Goal: Task Accomplishment & Management: Complete application form

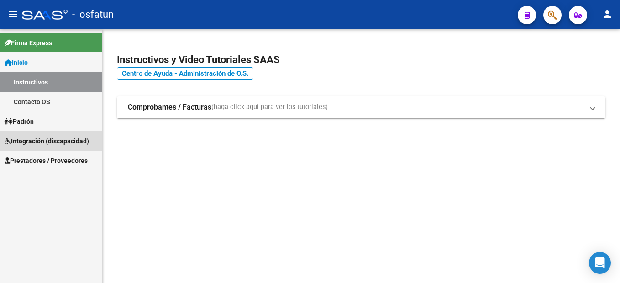
click at [69, 143] on span "Integración (discapacidad)" at bounding box center [47, 141] width 84 height 10
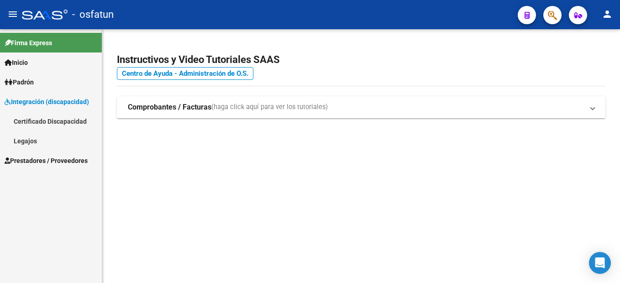
click at [48, 141] on link "Legajos" at bounding box center [51, 141] width 102 height 20
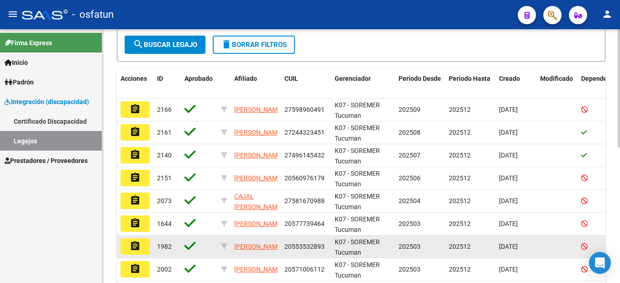
scroll to position [228, 0]
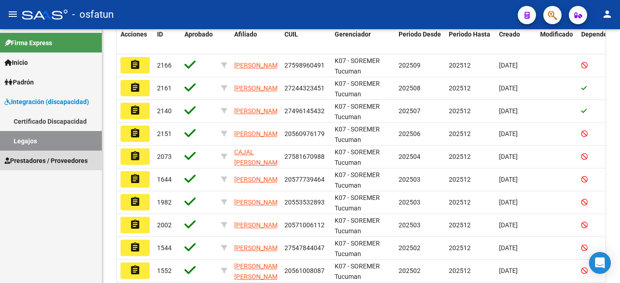
click at [77, 156] on span "Prestadores / Proveedores" at bounding box center [46, 161] width 83 height 10
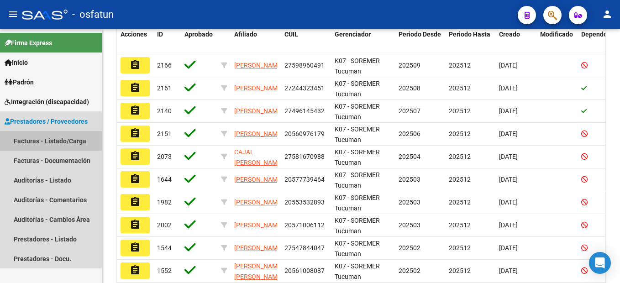
click at [58, 142] on link "Facturas - Listado/Carga" at bounding box center [51, 141] width 102 height 20
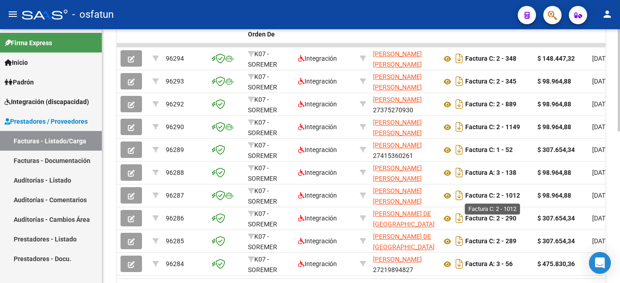
scroll to position [365, 0]
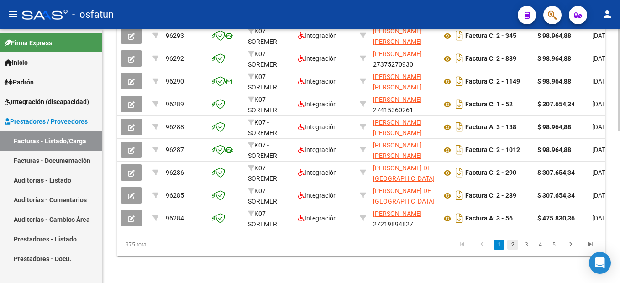
click at [511, 250] on link "2" at bounding box center [512, 245] width 11 height 10
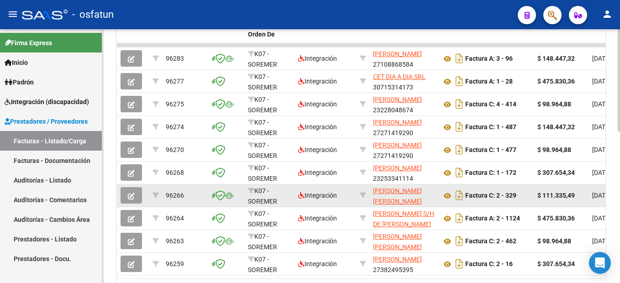
scroll to position [375, 0]
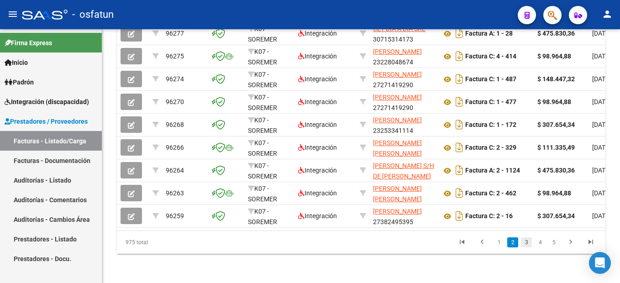
click at [525, 242] on link "3" at bounding box center [526, 242] width 11 height 10
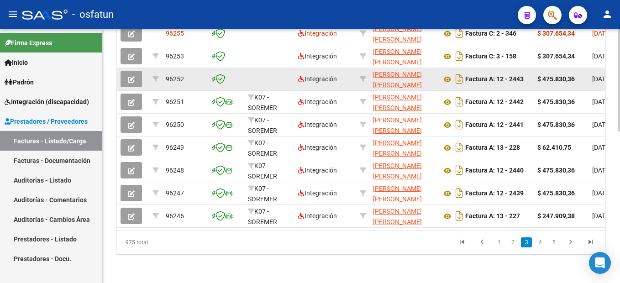
click at [133, 76] on icon "button" at bounding box center [131, 79] width 7 height 7
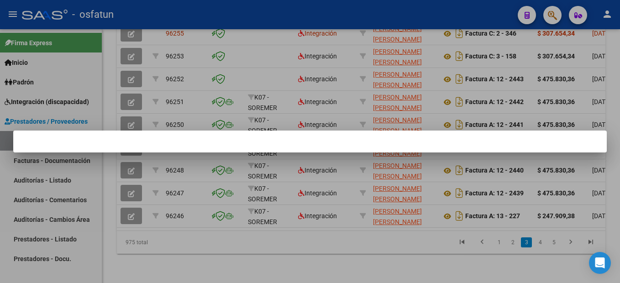
click at [324, 86] on div at bounding box center [310, 141] width 620 height 283
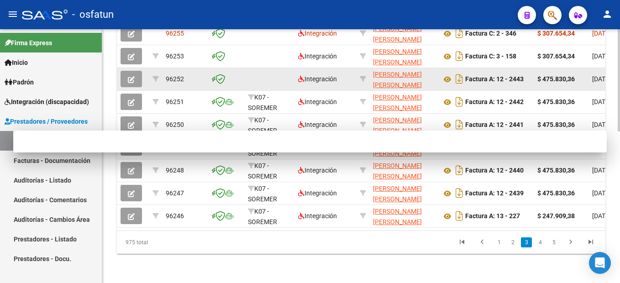
click at [282, 68] on datatable-body-cell at bounding box center [269, 79] width 50 height 22
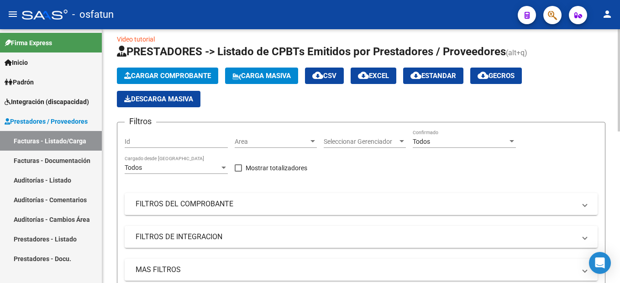
scroll to position [0, 0]
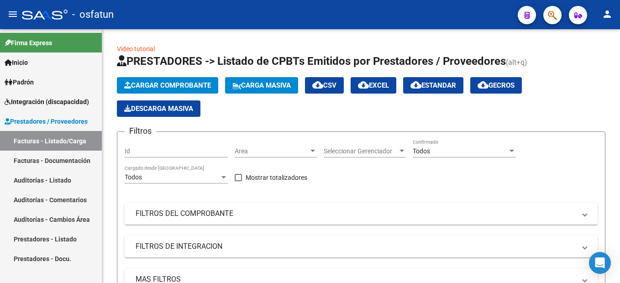
click at [52, 101] on span "Integración (discapacidad)" at bounding box center [47, 102] width 84 height 10
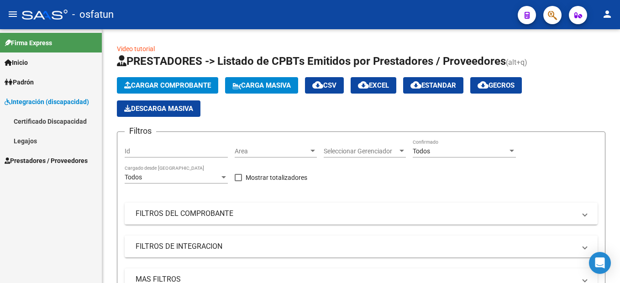
drag, startPoint x: 25, startPoint y: 138, endPoint x: 227, endPoint y: 13, distance: 238.5
click at [25, 138] on link "Legajos" at bounding box center [51, 141] width 102 height 20
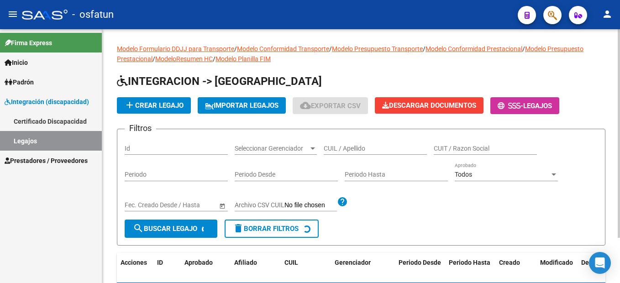
click at [359, 149] on input "CUIL / Apellido" at bounding box center [375, 149] width 103 height 8
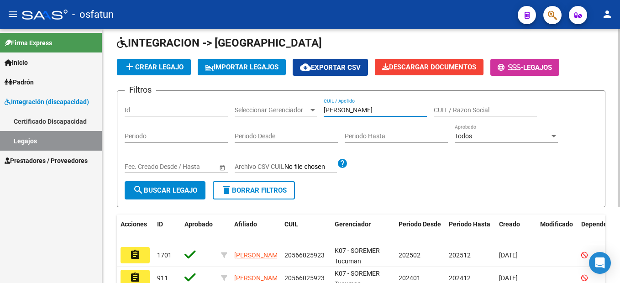
scroll to position [91, 0]
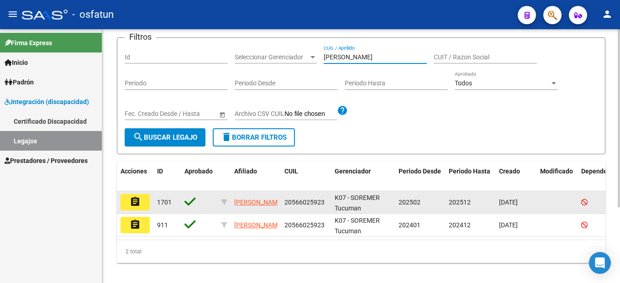
type input "[PERSON_NAME]"
click at [137, 205] on mat-icon "assignment" at bounding box center [135, 201] width 11 height 11
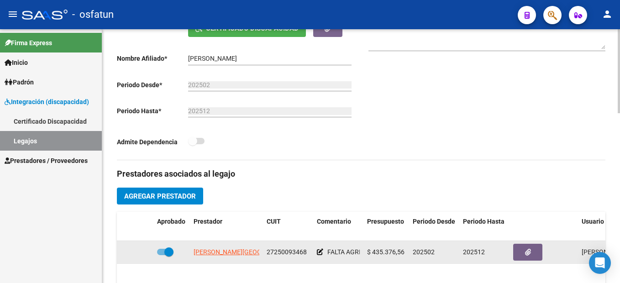
scroll to position [320, 0]
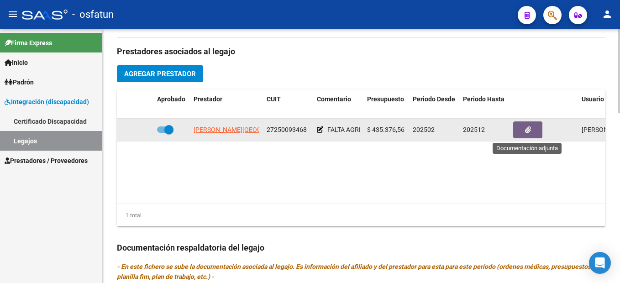
click at [526, 130] on icon "button" at bounding box center [528, 130] width 6 height 7
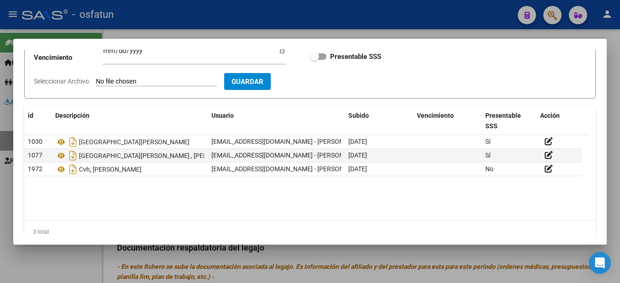
scroll to position [91, 0]
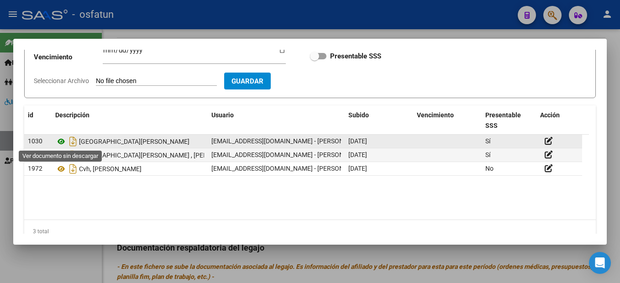
click at [62, 140] on icon at bounding box center [61, 141] width 12 height 11
click at [62, 139] on icon at bounding box center [61, 141] width 12 height 11
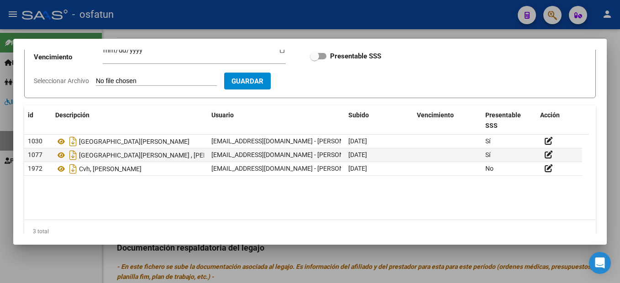
click at [617, 97] on div at bounding box center [310, 141] width 620 height 283
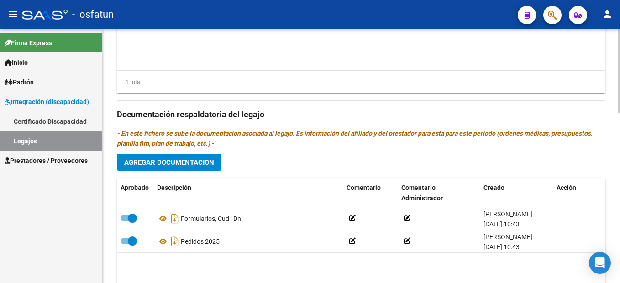
scroll to position [457, 0]
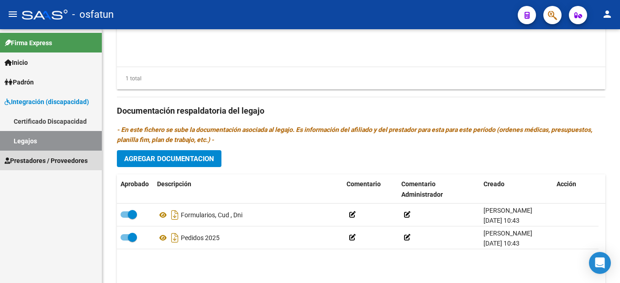
click at [64, 161] on span "Prestadores / Proveedores" at bounding box center [46, 161] width 83 height 10
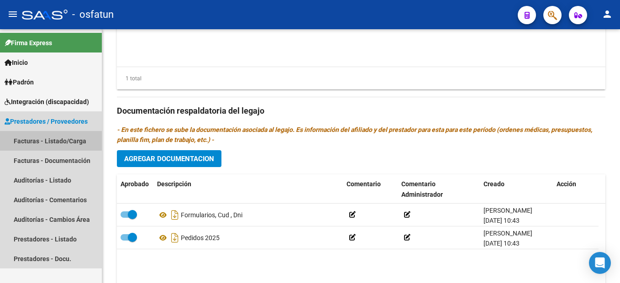
click at [52, 143] on link "Facturas - Listado/Carga" at bounding box center [51, 141] width 102 height 20
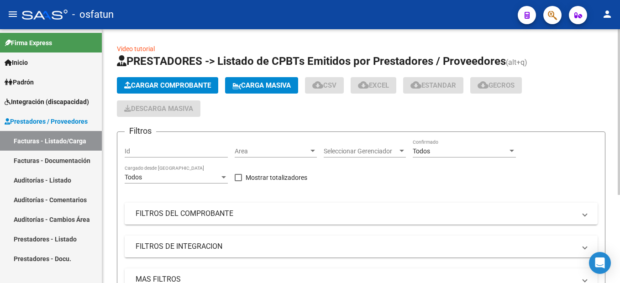
click at [205, 83] on span "Cargar Comprobante" at bounding box center [167, 85] width 87 height 8
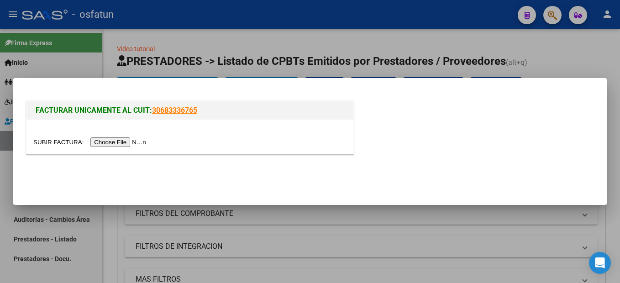
click at [116, 141] on input "file" at bounding box center [91, 142] width 116 height 10
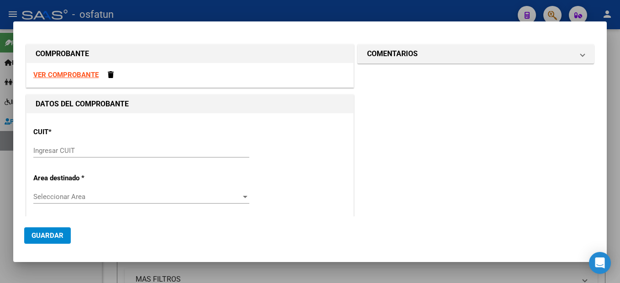
click at [84, 73] on strong "VER COMPROBANTE" at bounding box center [65, 75] width 65 height 8
click at [48, 149] on input "Ingresar CUIT" at bounding box center [141, 151] width 216 height 8
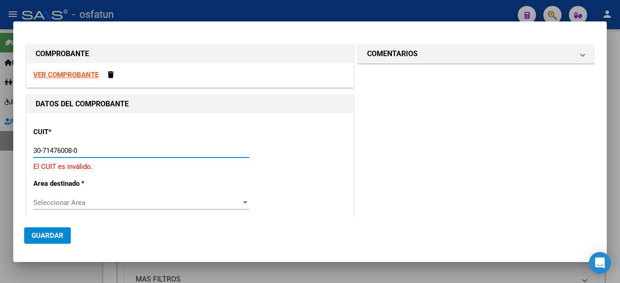
type input "30-71476008-0"
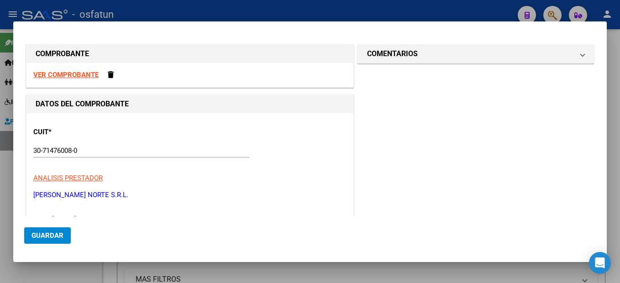
scroll to position [114, 0]
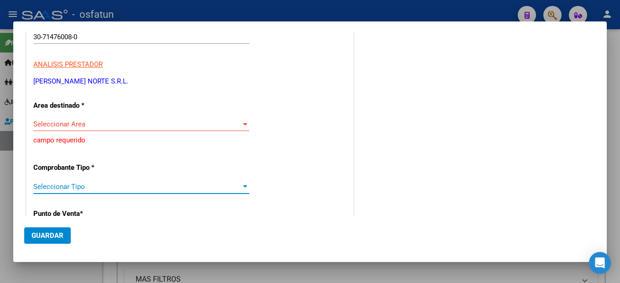
click at [103, 125] on span "Seleccionar Area" at bounding box center [137, 124] width 208 height 8
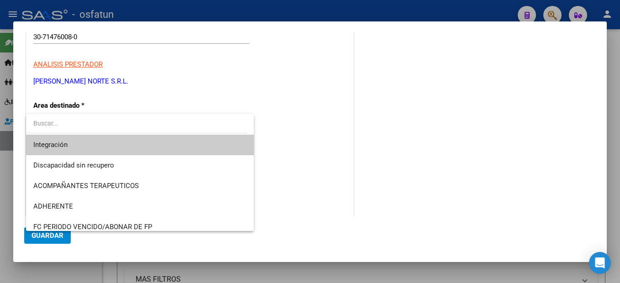
click at [77, 142] on span "Integración" at bounding box center [139, 145] width 213 height 21
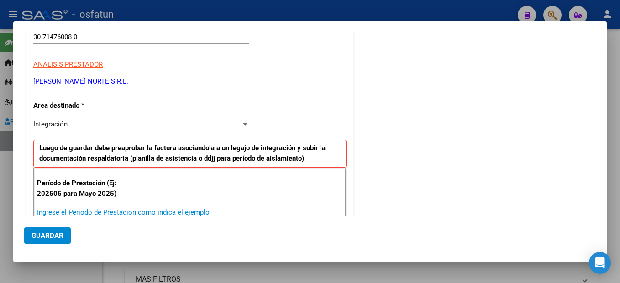
scroll to position [114, 0]
type input "202509"
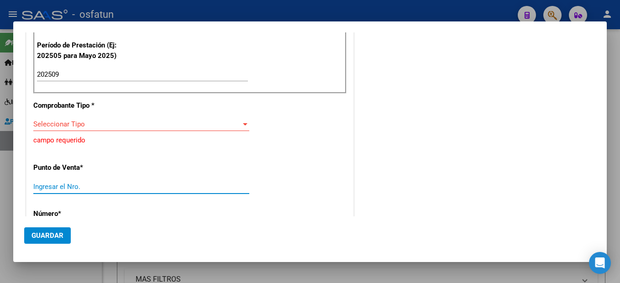
click at [152, 146] on div "CUIT * 30-71476008-0 Ingresar CUIT ANALISIS PRESTADOR [PERSON_NAME] NORTE S.R.L…" at bounding box center [189, 213] width 327 height 703
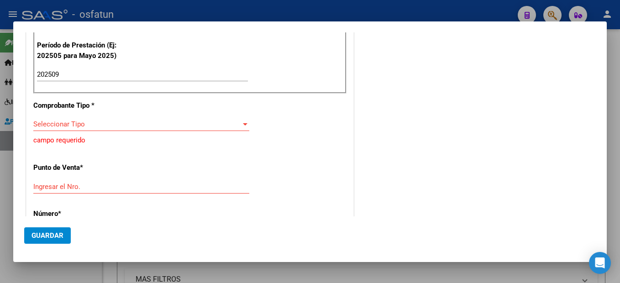
click at [118, 126] on span "Seleccionar Tipo" at bounding box center [137, 124] width 208 height 8
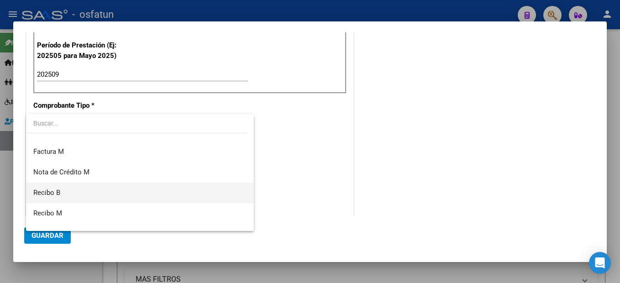
scroll to position [183, 0]
click at [97, 188] on span "Factura A" at bounding box center [139, 188] width 213 height 21
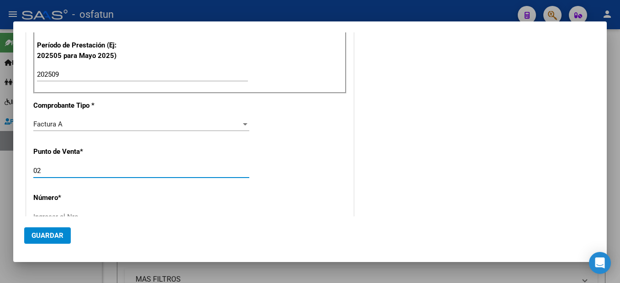
type input "02"
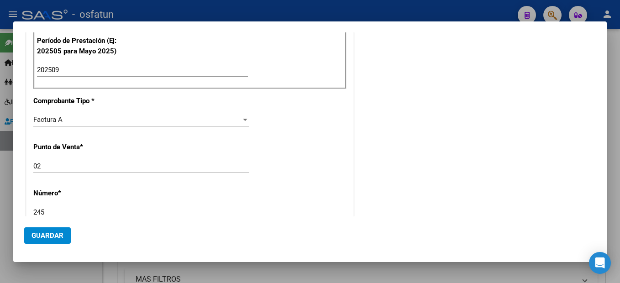
type input "245"
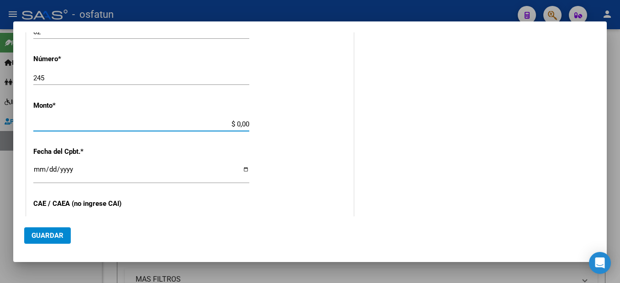
type input "$ 435.376,56"
type input "[DATE]"
type input "75400356605529"
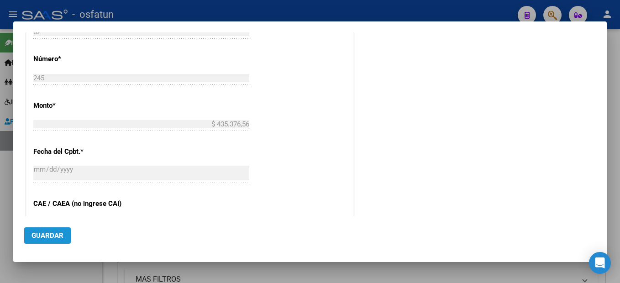
click at [50, 235] on span "Guardar" at bounding box center [48, 236] width 32 height 8
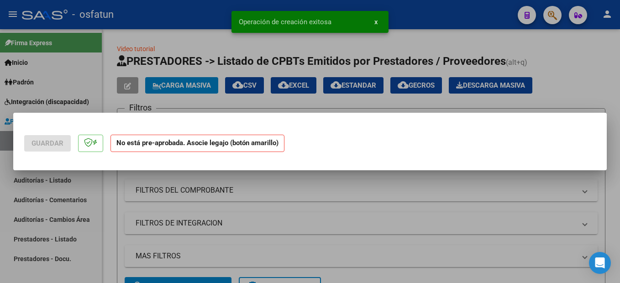
scroll to position [0, 0]
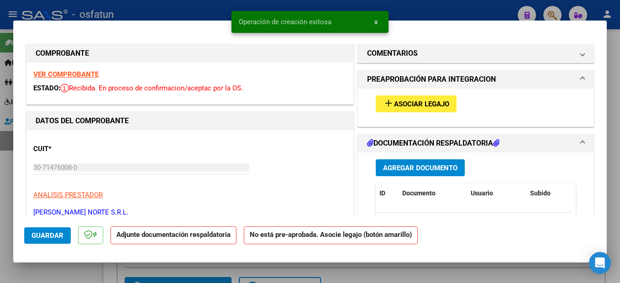
click at [435, 106] on span "Asociar Legajo" at bounding box center [421, 104] width 55 height 8
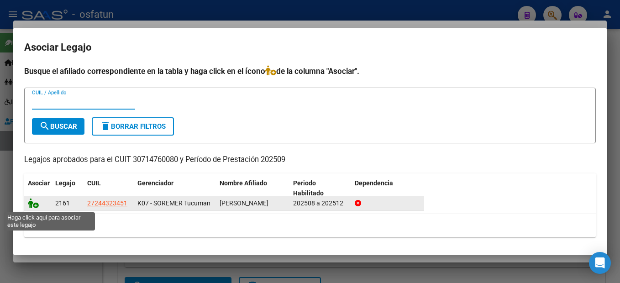
click at [33, 203] on icon at bounding box center [33, 203] width 11 height 10
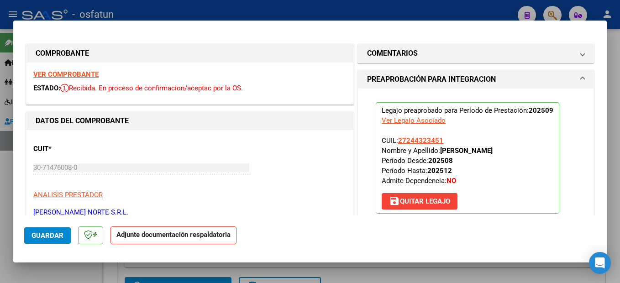
scroll to position [137, 0]
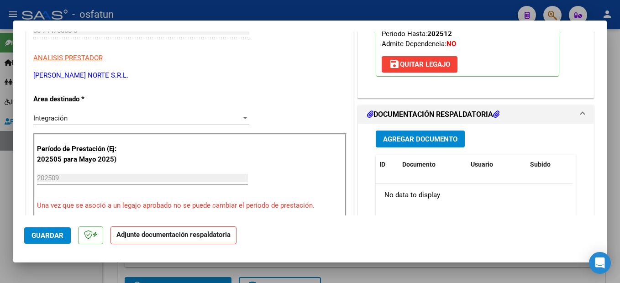
click at [431, 146] on button "Agregar Documento" at bounding box center [420, 139] width 89 height 17
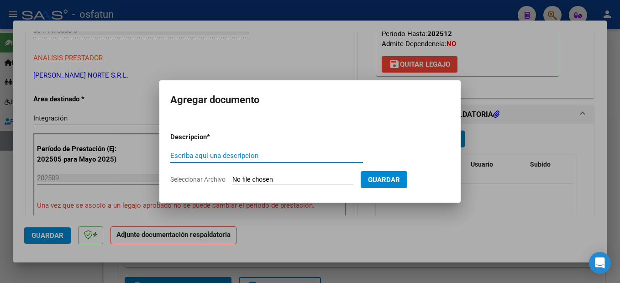
click at [222, 157] on input "Escriba aquí una descripcion" at bounding box center [266, 156] width 193 height 8
click at [226, 155] on input "Escriba aquí una descripcion" at bounding box center [266, 156] width 193 height 8
type input "planilla"
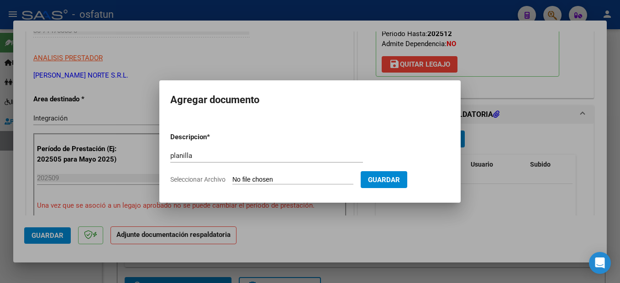
click at [283, 179] on input "Seleccionar Archivo" at bounding box center [292, 180] width 121 height 9
type input "C:\fakepath\251007100755.pdf"
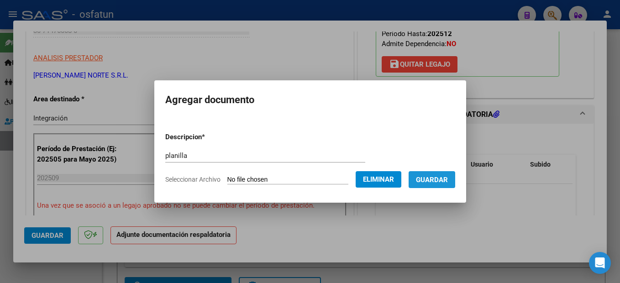
click at [444, 174] on button "Guardar" at bounding box center [432, 179] width 47 height 17
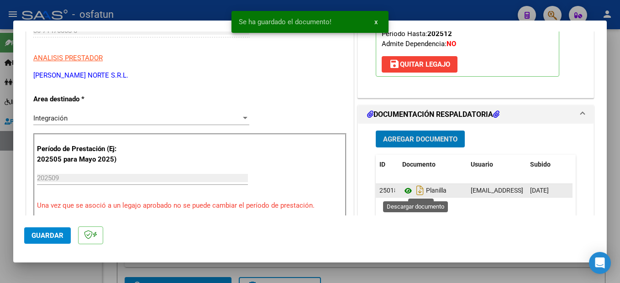
click at [403, 190] on icon at bounding box center [408, 190] width 12 height 11
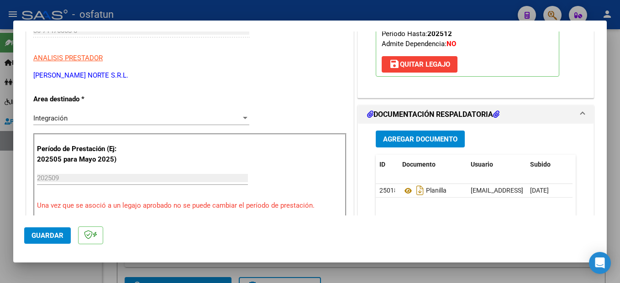
click at [67, 234] on button "Guardar" at bounding box center [47, 235] width 47 height 16
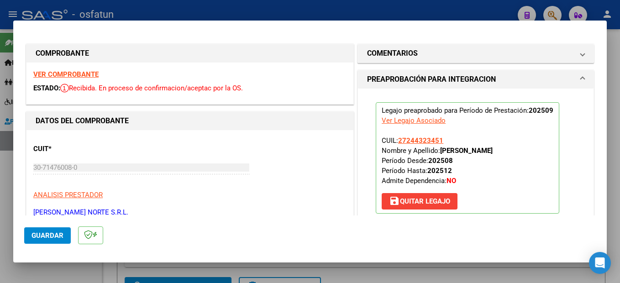
click at [618, 151] on div at bounding box center [310, 141] width 620 height 283
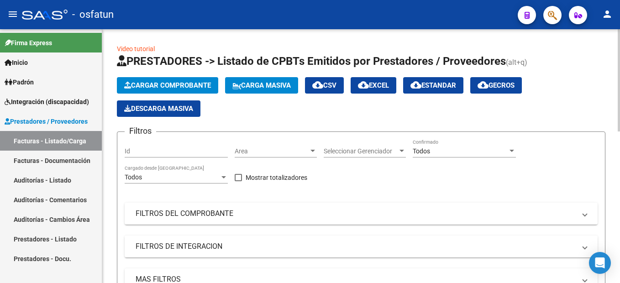
click at [171, 84] on span "Cargar Comprobante" at bounding box center [167, 85] width 87 height 8
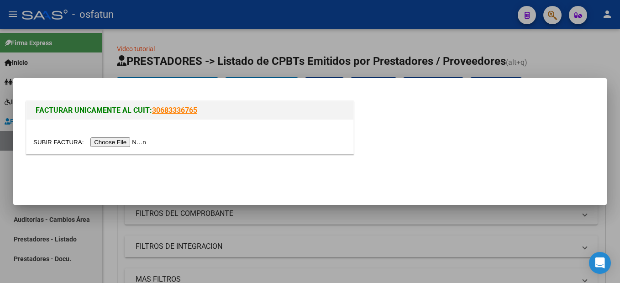
click at [119, 143] on input "file" at bounding box center [91, 142] width 116 height 10
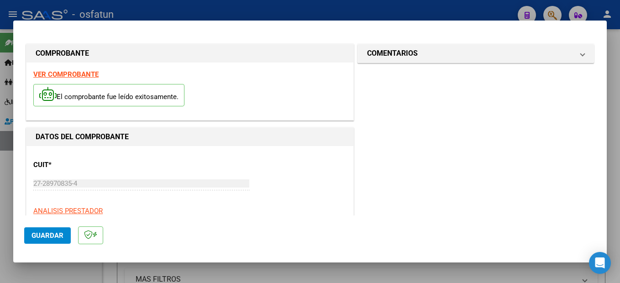
click at [61, 73] on strong "VER COMPROBANTE" at bounding box center [65, 74] width 65 height 8
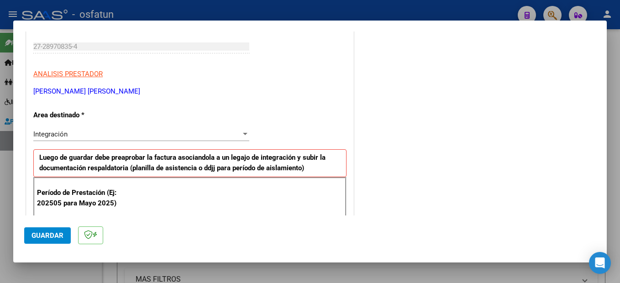
scroll to position [228, 0]
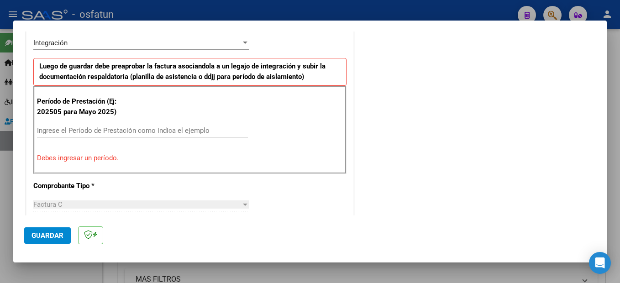
click at [114, 133] on input "Ingrese el Período de Prestación como indica el ejemplo" at bounding box center [142, 131] width 211 height 8
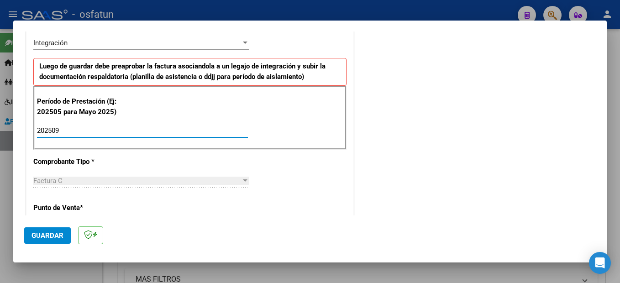
type input "202509"
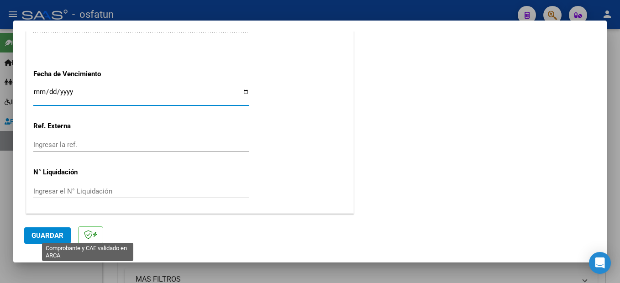
click at [70, 232] on button "Guardar" at bounding box center [47, 235] width 47 height 16
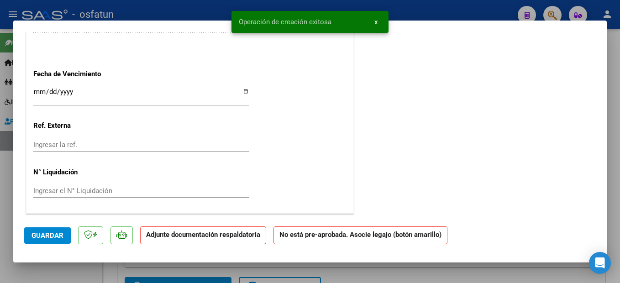
scroll to position [0, 0]
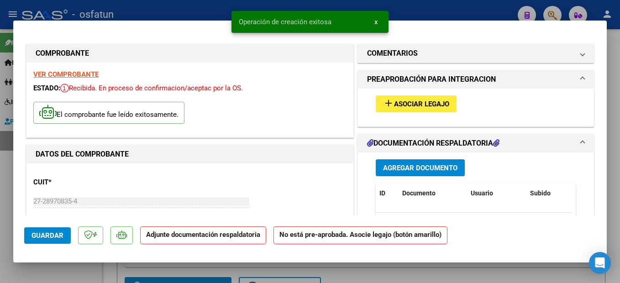
click at [418, 94] on div "add Asociar Legajo" at bounding box center [476, 104] width 214 height 31
click at [417, 101] on span "Asociar Legajo" at bounding box center [421, 104] width 55 height 8
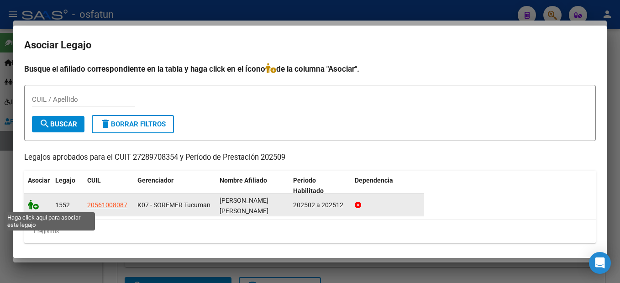
click at [33, 205] on icon at bounding box center [33, 205] width 11 height 10
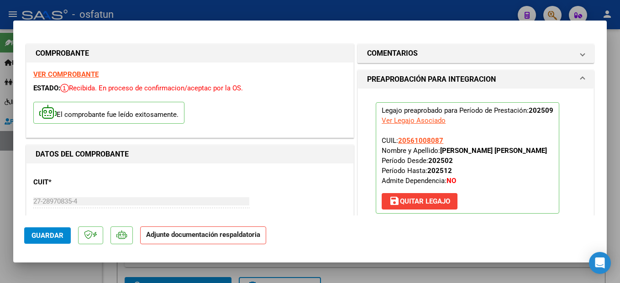
scroll to position [228, 0]
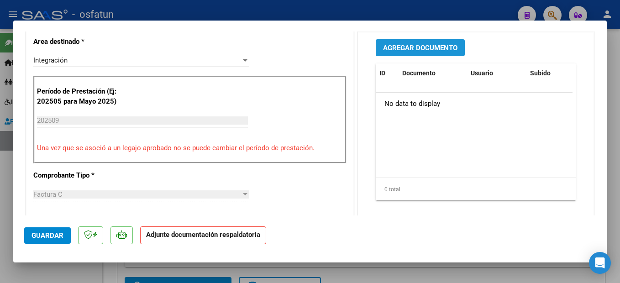
click at [434, 43] on span "Agregar Documento" at bounding box center [420, 47] width 74 height 8
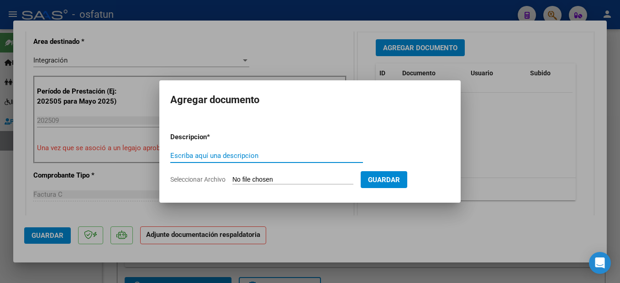
drag, startPoint x: 219, startPoint y: 158, endPoint x: 223, endPoint y: 154, distance: 5.8
click at [220, 158] on input "Escriba aquí una descripcion" at bounding box center [266, 156] width 193 height 8
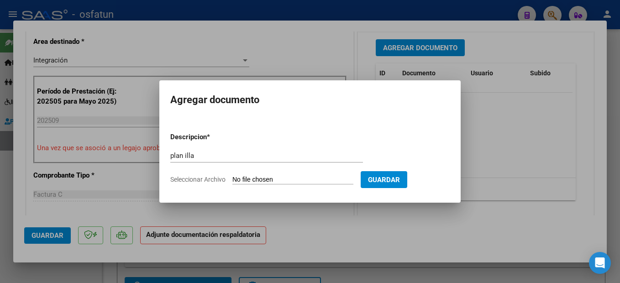
click at [219, 158] on input "plan illa" at bounding box center [266, 156] width 193 height 8
type input "planilla"
click at [317, 179] on input "Seleccionar Archivo" at bounding box center [292, 180] width 121 height 9
type input "C:\fakepath\251007100835.pdf"
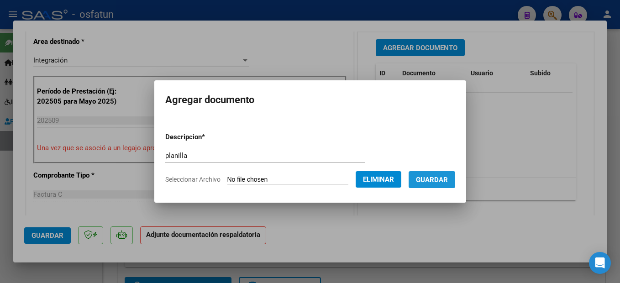
click at [448, 181] on span "Guardar" at bounding box center [432, 180] width 32 height 8
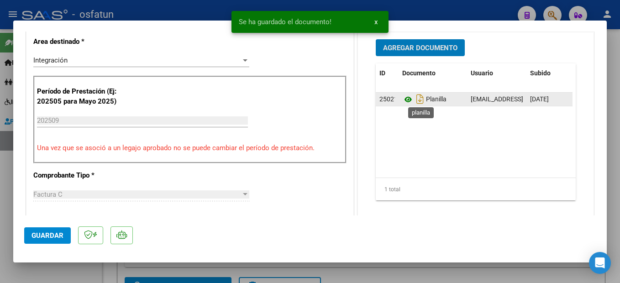
click at [402, 100] on icon at bounding box center [408, 99] width 12 height 11
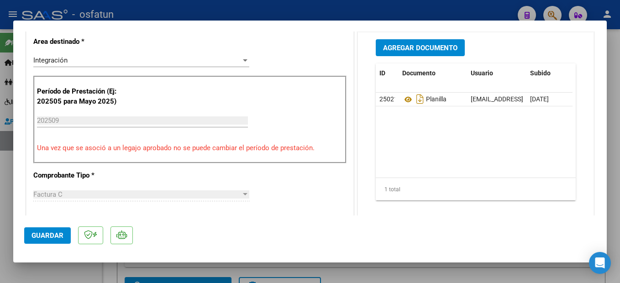
click at [44, 235] on span "Guardar" at bounding box center [48, 236] width 32 height 8
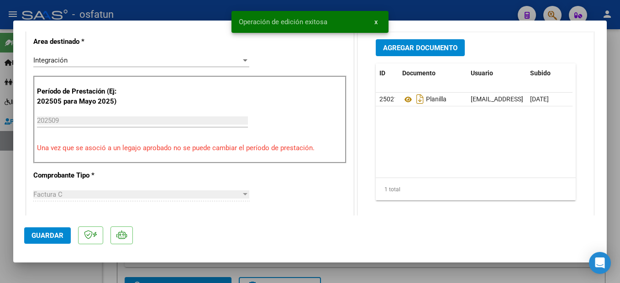
click at [612, 180] on div at bounding box center [310, 141] width 620 height 283
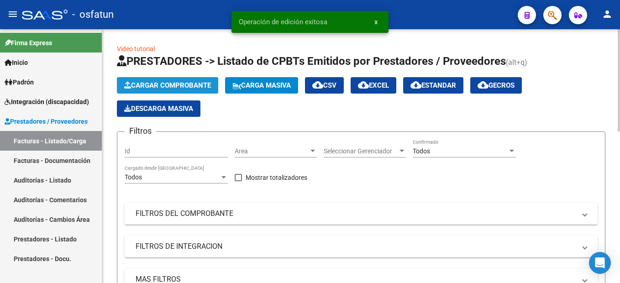
click at [195, 90] on button "Cargar Comprobante" at bounding box center [167, 85] width 101 height 16
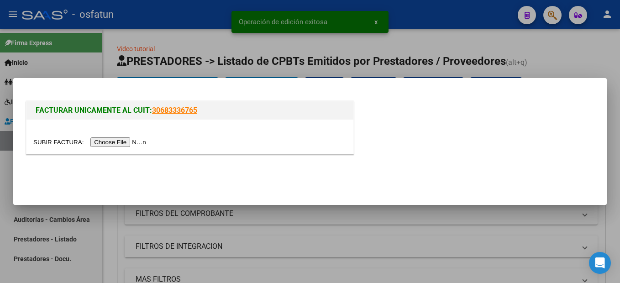
click at [127, 138] on input "file" at bounding box center [91, 142] width 116 height 10
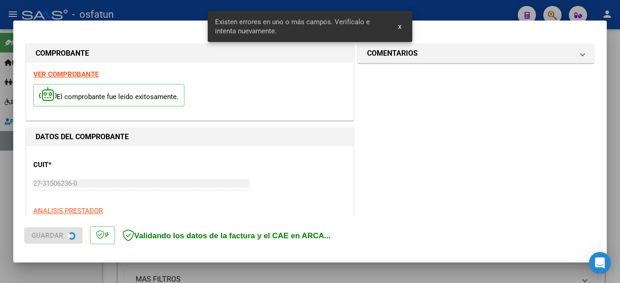
scroll to position [209, 0]
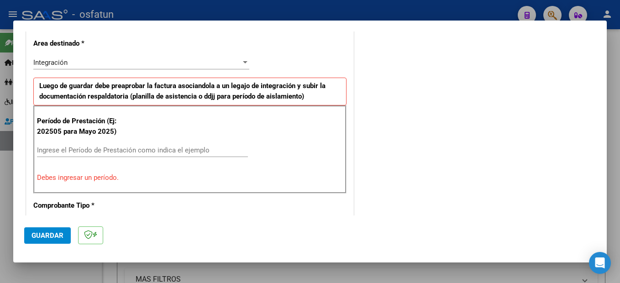
click at [99, 151] on input "Ingrese el Período de Prestación como indica el ejemplo" at bounding box center [142, 150] width 211 height 8
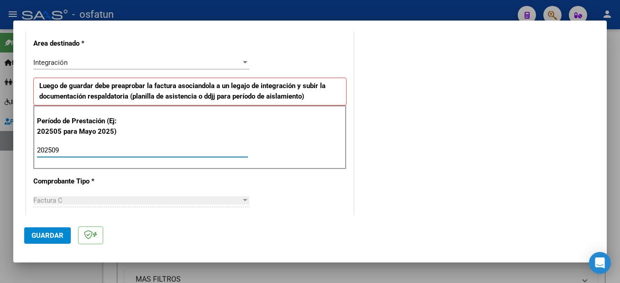
scroll to position [72, 0]
type input "202509"
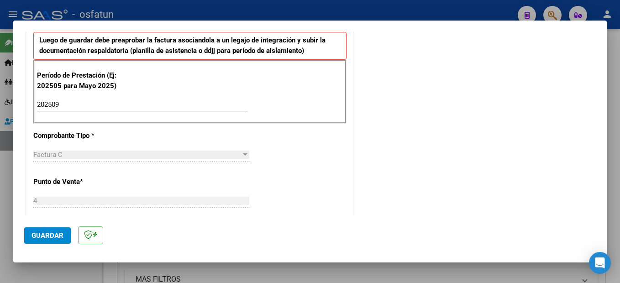
scroll to position [346, 0]
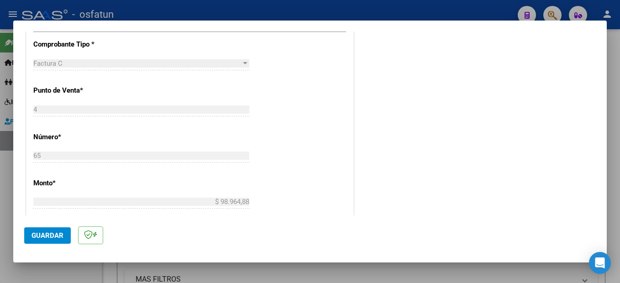
click at [50, 233] on span "Guardar" at bounding box center [48, 236] width 32 height 8
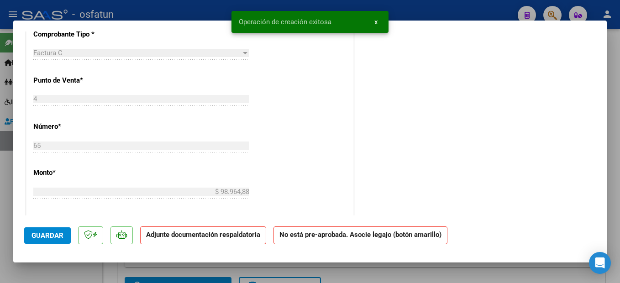
scroll to position [0, 0]
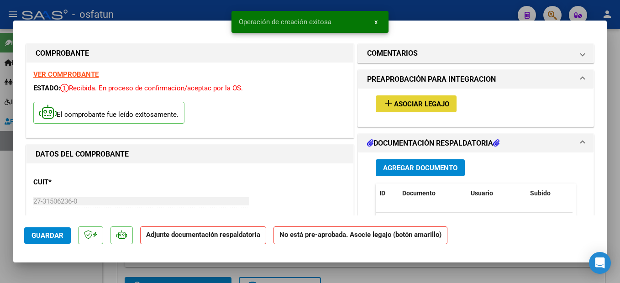
click at [430, 103] on span "Asociar Legajo" at bounding box center [421, 104] width 55 height 8
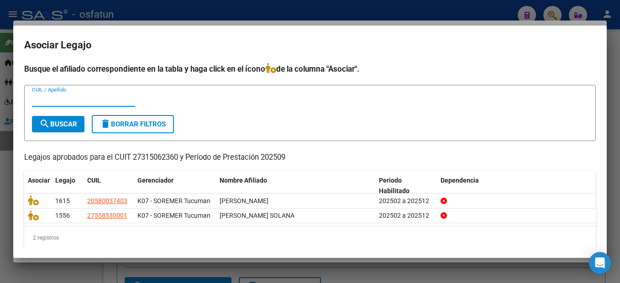
click at [29, 216] on icon at bounding box center [33, 216] width 11 height 10
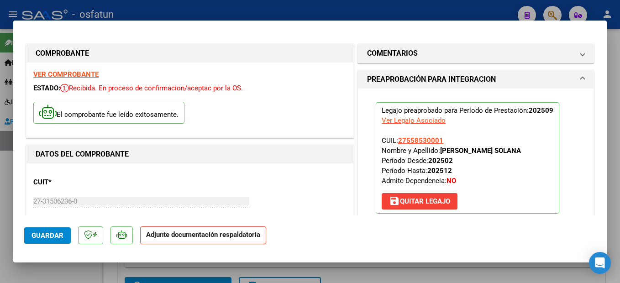
click at [77, 74] on strong "VER COMPROBANTE" at bounding box center [65, 74] width 65 height 8
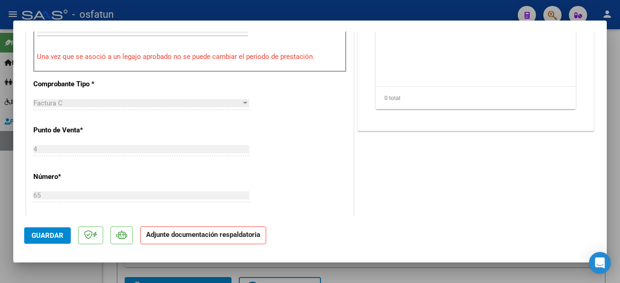
scroll to position [183, 0]
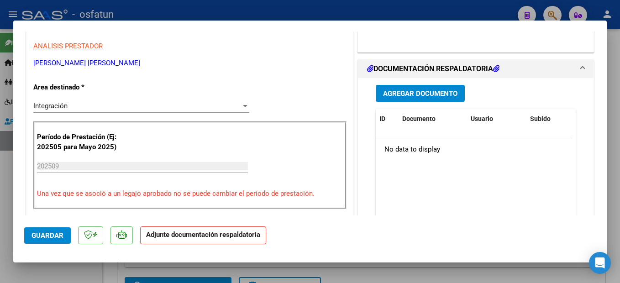
click at [413, 91] on span "Agregar Documento" at bounding box center [420, 94] width 74 height 8
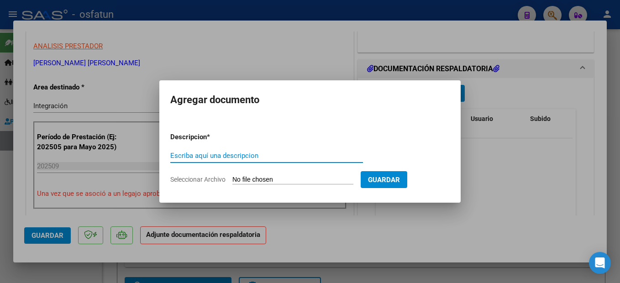
click at [221, 156] on input "Escriba aquí una descripcion" at bounding box center [266, 156] width 193 height 8
type input "planilla"
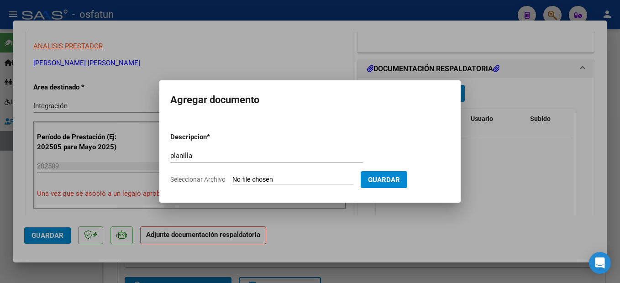
click at [270, 182] on input "Seleccionar Archivo" at bounding box center [292, 180] width 121 height 9
type input "C:\fakepath\251007100904.pdf"
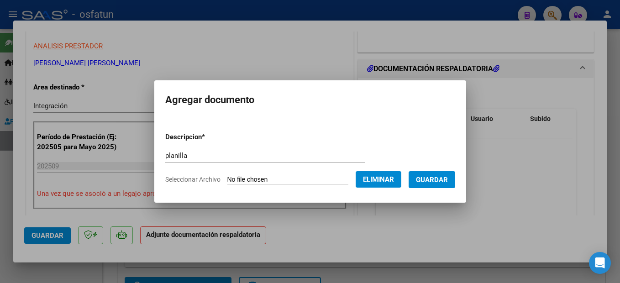
click at [433, 179] on span "Guardar" at bounding box center [432, 180] width 32 height 8
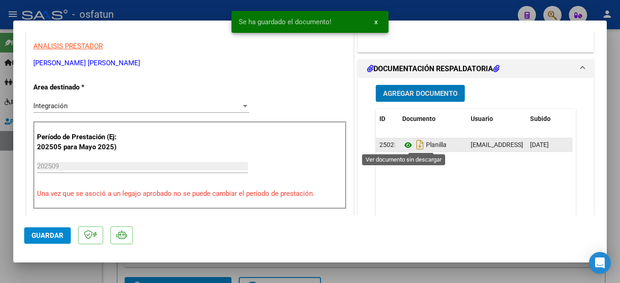
click at [403, 144] on icon at bounding box center [408, 145] width 12 height 11
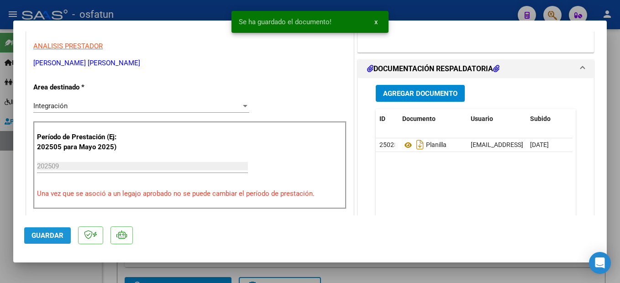
click at [53, 240] on button "Guardar" at bounding box center [47, 235] width 47 height 16
click at [616, 236] on div at bounding box center [310, 141] width 620 height 283
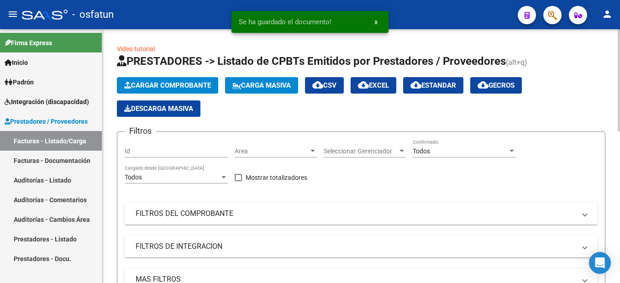
click at [177, 85] on span "Cargar Comprobante" at bounding box center [167, 85] width 87 height 8
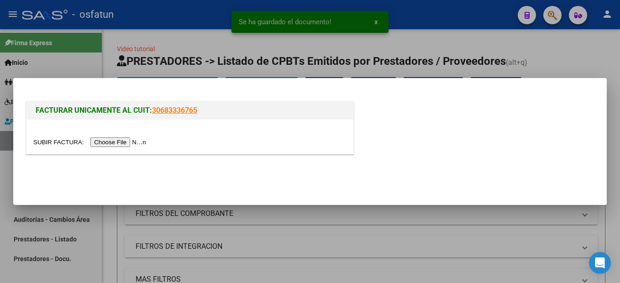
click at [103, 140] on input "file" at bounding box center [91, 142] width 116 height 10
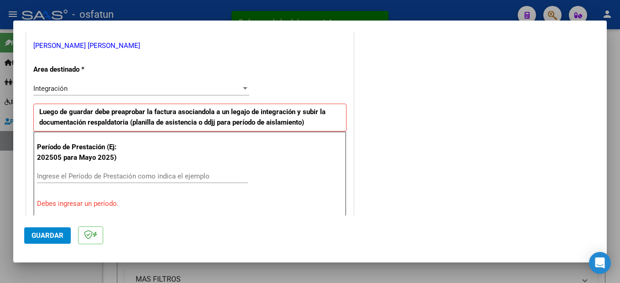
click at [73, 174] on input "Ingrese el Período de Prestación como indica el ejemplo" at bounding box center [142, 176] width 211 height 8
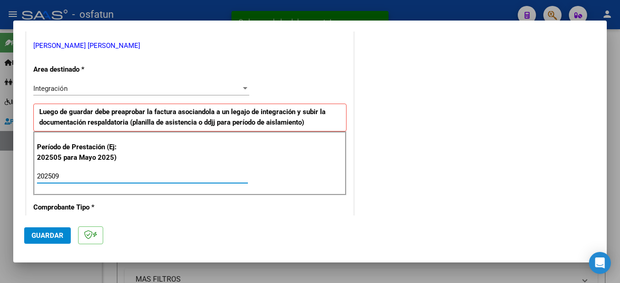
type input "202509"
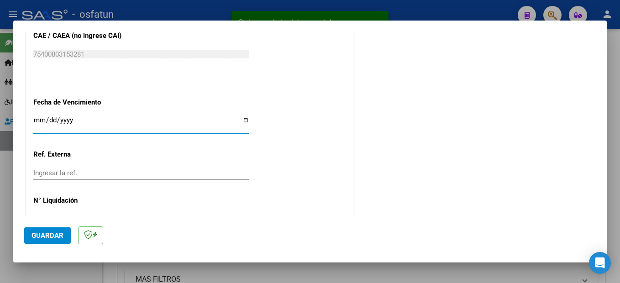
scroll to position [454, 0]
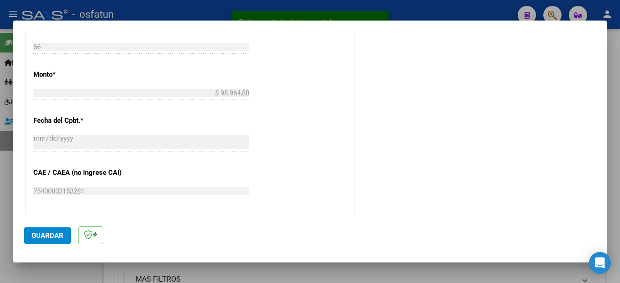
click at [64, 232] on button "Guardar" at bounding box center [47, 235] width 47 height 16
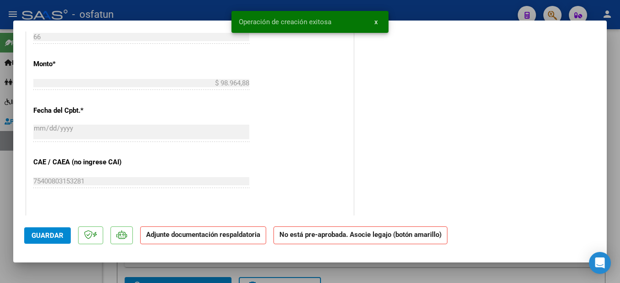
scroll to position [0, 0]
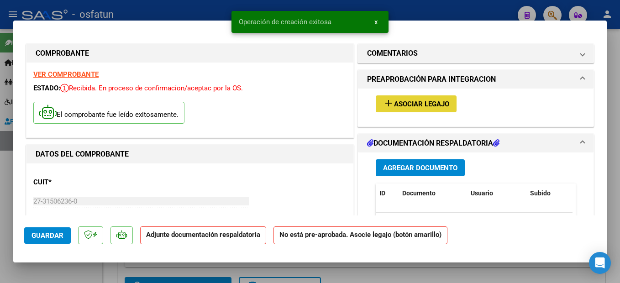
click at [417, 103] on span "Asociar Legajo" at bounding box center [421, 104] width 55 height 8
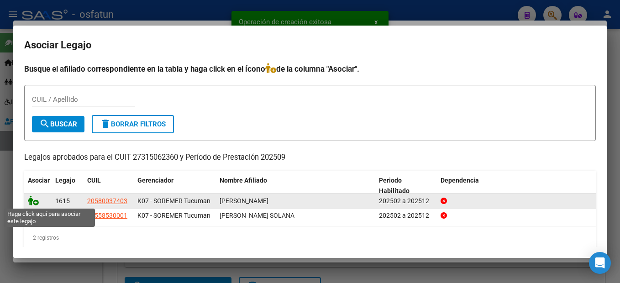
click at [32, 202] on icon at bounding box center [33, 200] width 11 height 10
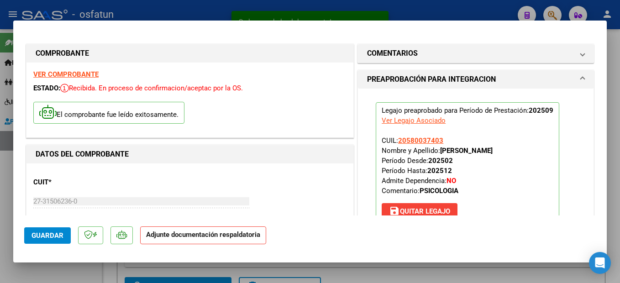
scroll to position [137, 0]
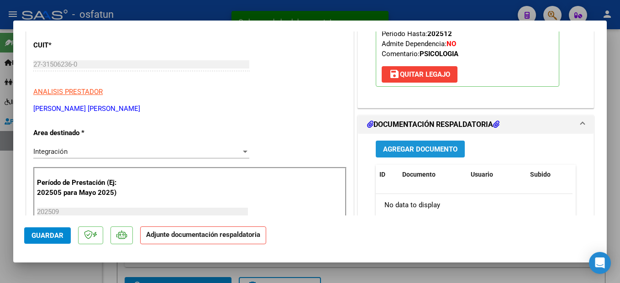
click at [439, 145] on span "Agregar Documento" at bounding box center [420, 149] width 74 height 8
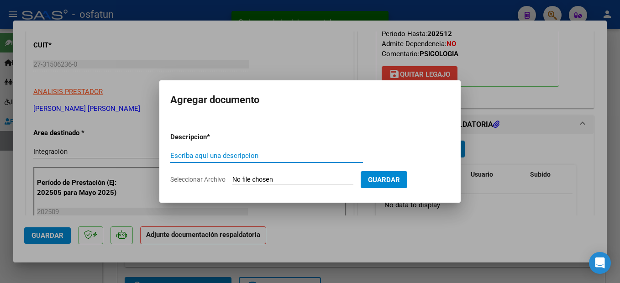
click at [205, 156] on input "Escriba aquí una descripcion" at bounding box center [266, 156] width 193 height 8
type input "planilla"
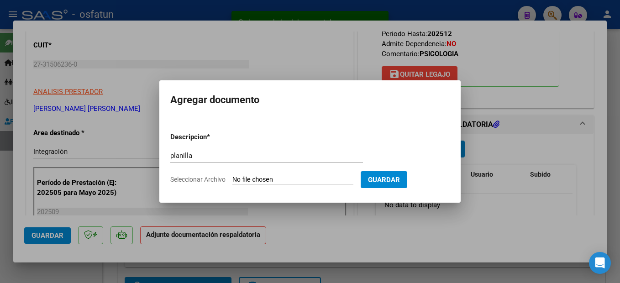
click at [340, 135] on form "Descripcion * planilla Escriba aquí una descripcion Seleccionar Archivo Guardar" at bounding box center [309, 158] width 279 height 67
click at [311, 175] on form "Descripcion * planilla Escriba aquí una descripcion Seleccionar Archivo Guardar" at bounding box center [309, 158] width 279 height 67
click at [283, 184] on input "Seleccionar Archivo" at bounding box center [292, 180] width 121 height 9
type input "C:\fakepath\251007100938.pdf"
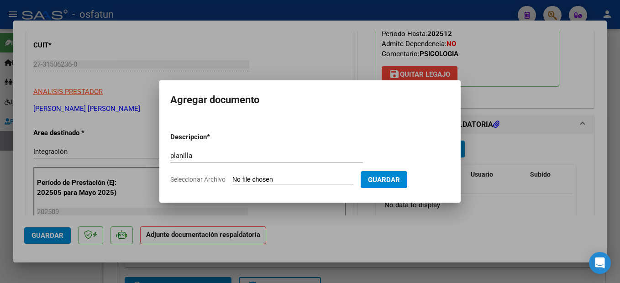
click at [324, 181] on input "Seleccionar Archivo" at bounding box center [292, 180] width 121 height 9
type input "C:\fakepath\251007100938.pdf"
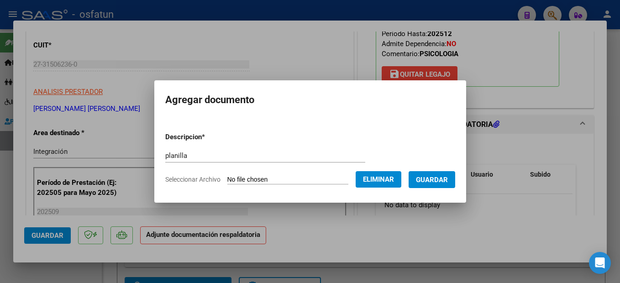
drag, startPoint x: 449, startPoint y: 169, endPoint x: 445, endPoint y: 183, distance: 14.6
click at [447, 174] on form "Descripcion * planilla Escriba aquí una descripcion Seleccionar Archivo Elimina…" at bounding box center [310, 158] width 290 height 67
click at [445, 183] on span "Guardar" at bounding box center [432, 180] width 32 height 8
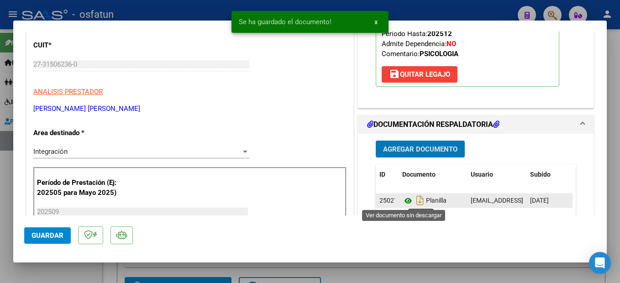
click at [403, 201] on icon at bounding box center [408, 200] width 12 height 11
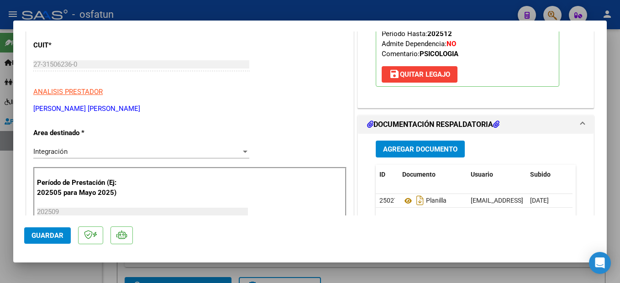
click at [58, 233] on span "Guardar" at bounding box center [48, 236] width 32 height 8
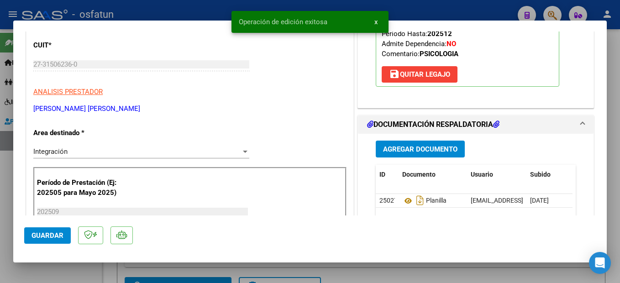
click at [613, 188] on div at bounding box center [310, 141] width 620 height 283
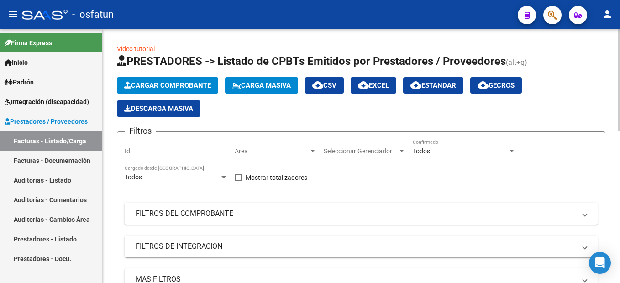
click at [186, 81] on button "Cargar Comprobante" at bounding box center [167, 85] width 101 height 16
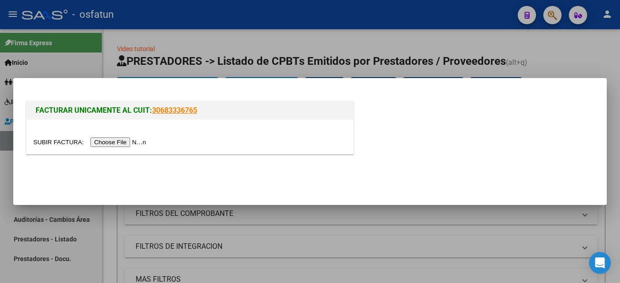
click at [113, 144] on input "file" at bounding box center [91, 142] width 116 height 10
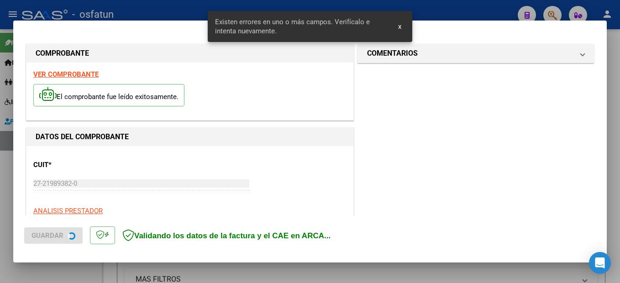
scroll to position [209, 0]
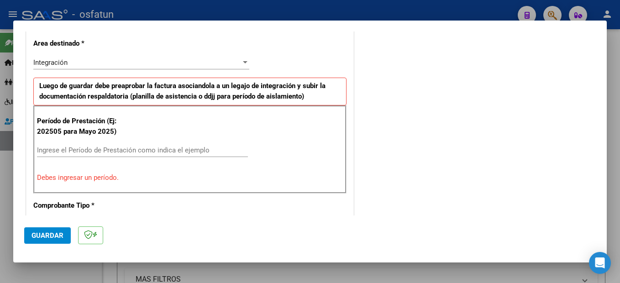
drag, startPoint x: 117, startPoint y: 149, endPoint x: 113, endPoint y: 153, distance: 5.8
click at [114, 152] on input "Ingrese el Período de Prestación como indica el ejemplo" at bounding box center [142, 150] width 211 height 8
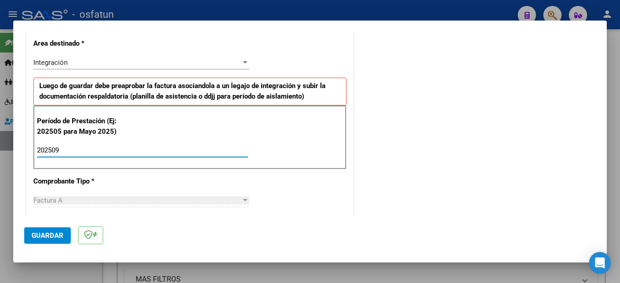
type input "202509"
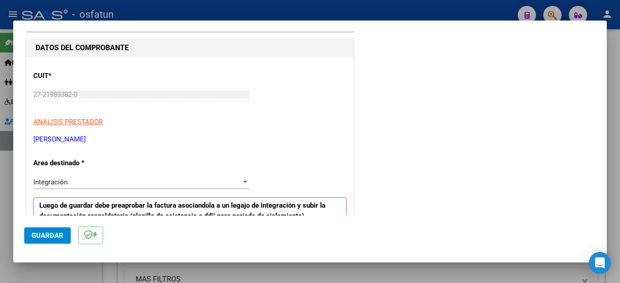
scroll to position [0, 0]
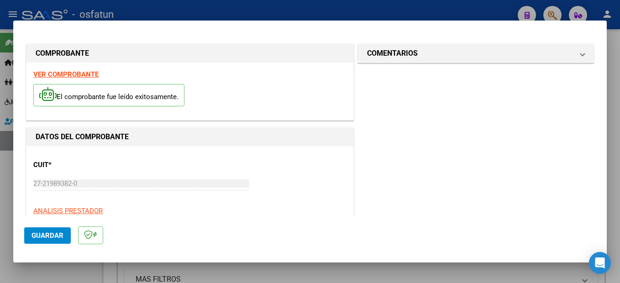
click at [80, 72] on strong "VER COMPROBANTE" at bounding box center [65, 74] width 65 height 8
click at [42, 230] on button "Guardar" at bounding box center [47, 235] width 47 height 16
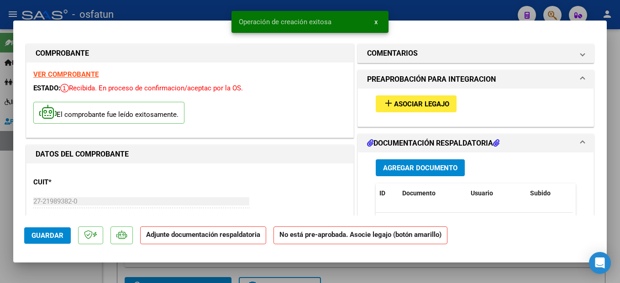
click at [440, 104] on span "Asociar Legajo" at bounding box center [421, 104] width 55 height 8
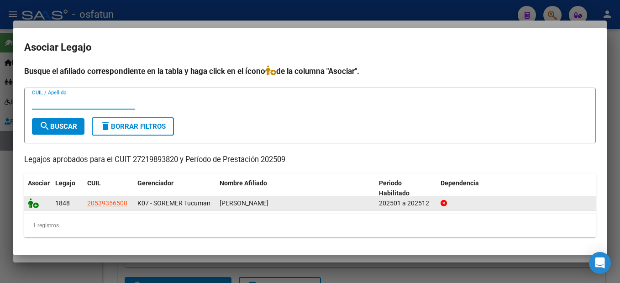
click at [31, 203] on icon at bounding box center [33, 203] width 11 height 10
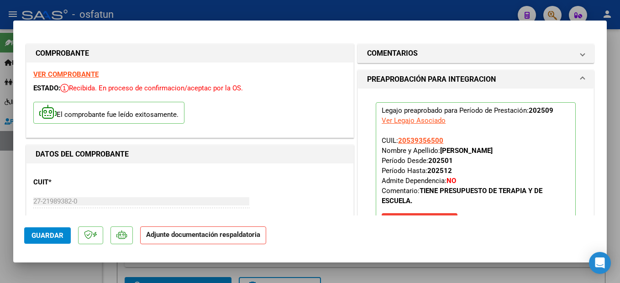
scroll to position [228, 0]
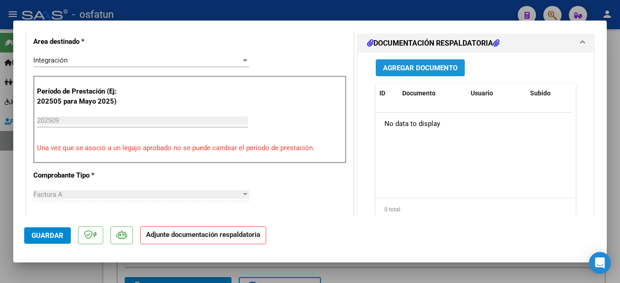
click at [428, 72] on span "Agregar Documento" at bounding box center [420, 68] width 74 height 8
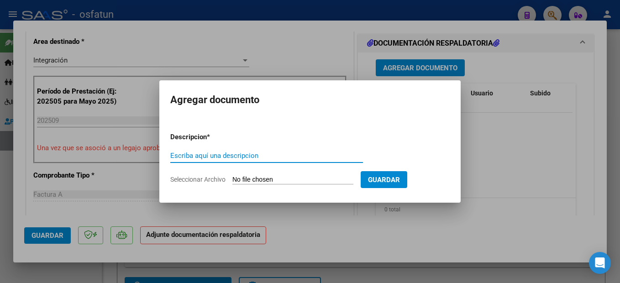
click at [219, 155] on input "Escriba aquí una descripcion" at bounding box center [266, 156] width 193 height 8
type input "planilla"
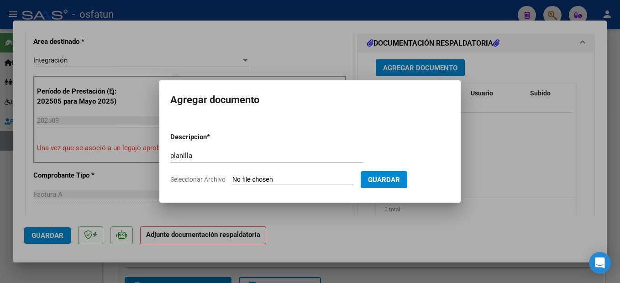
click at [273, 179] on input "Seleccionar Archivo" at bounding box center [292, 180] width 121 height 9
type input "C:\fakepath\251007101011.pdf"
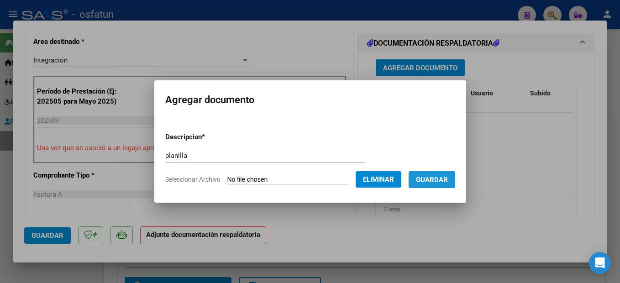
drag, startPoint x: 447, startPoint y: 181, endPoint x: 531, endPoint y: 79, distance: 132.3
click at [446, 181] on span "Guardar" at bounding box center [432, 180] width 32 height 8
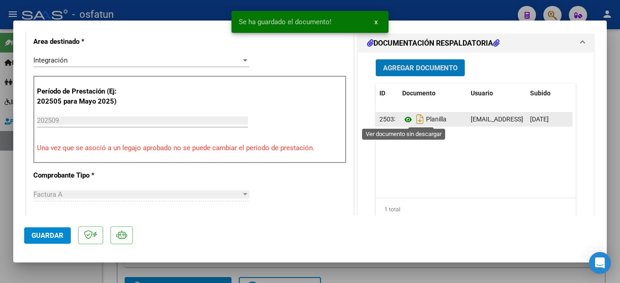
click at [405, 121] on icon at bounding box center [408, 119] width 12 height 11
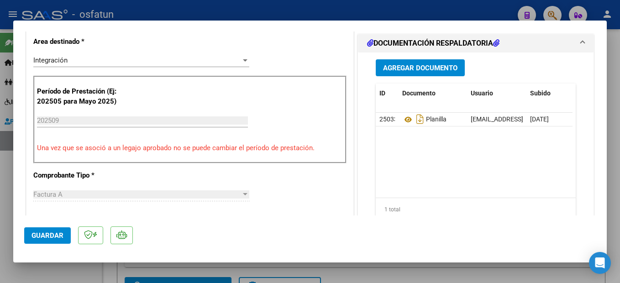
click at [52, 234] on span "Guardar" at bounding box center [48, 236] width 32 height 8
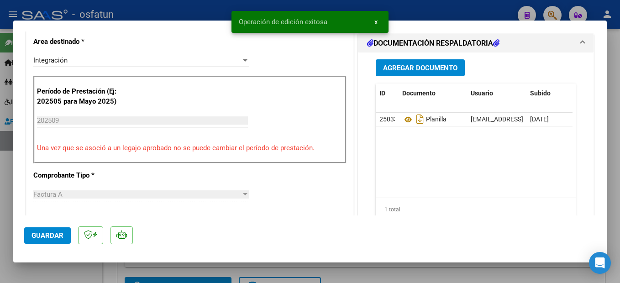
click at [618, 176] on div at bounding box center [310, 141] width 620 height 283
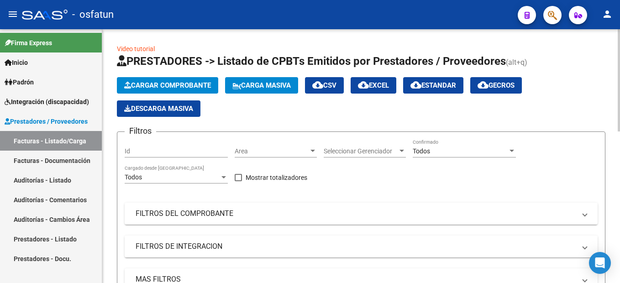
click at [200, 84] on span "Cargar Comprobante" at bounding box center [167, 85] width 87 height 8
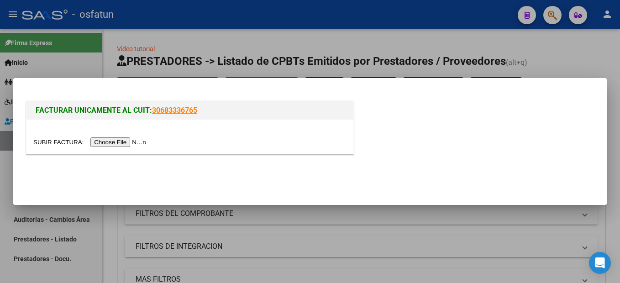
click at [129, 143] on input "file" at bounding box center [91, 142] width 116 height 10
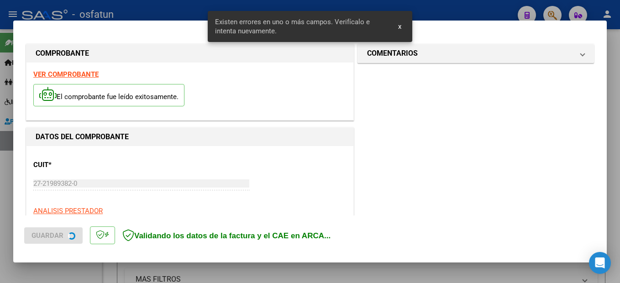
scroll to position [209, 0]
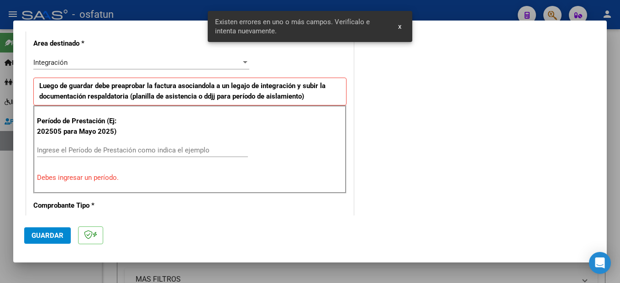
click at [79, 148] on input "Ingrese el Período de Prestación como indica el ejemplo" at bounding box center [142, 150] width 211 height 8
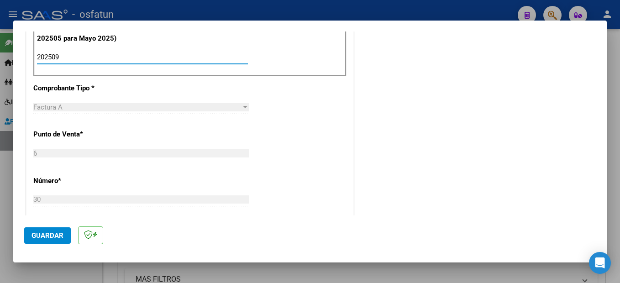
scroll to position [391, 0]
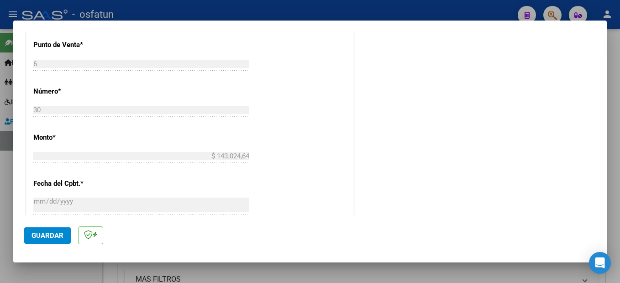
type input "202509"
click at [61, 242] on button "Guardar" at bounding box center [47, 235] width 47 height 16
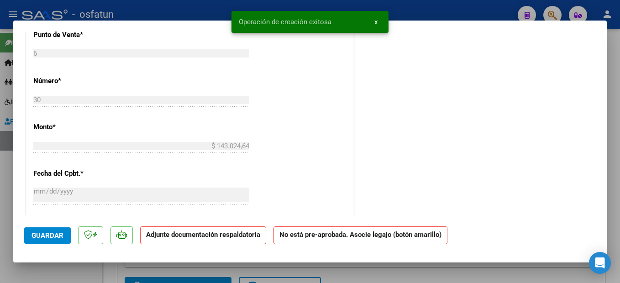
scroll to position [0, 0]
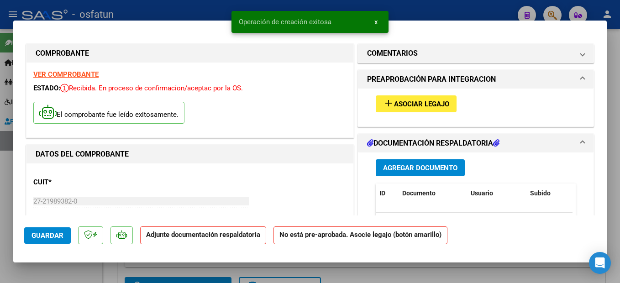
click at [435, 107] on span "Asociar Legajo" at bounding box center [421, 104] width 55 height 8
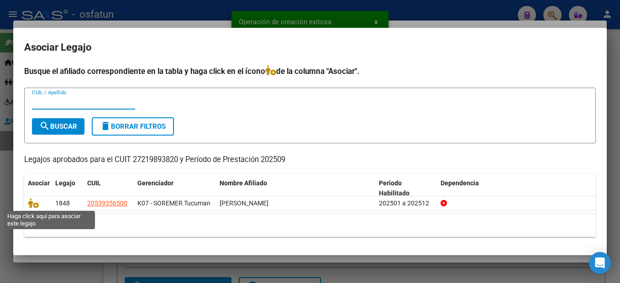
drag, startPoint x: 33, startPoint y: 202, endPoint x: 60, endPoint y: 161, distance: 48.8
click at [33, 199] on icon at bounding box center [33, 203] width 11 height 10
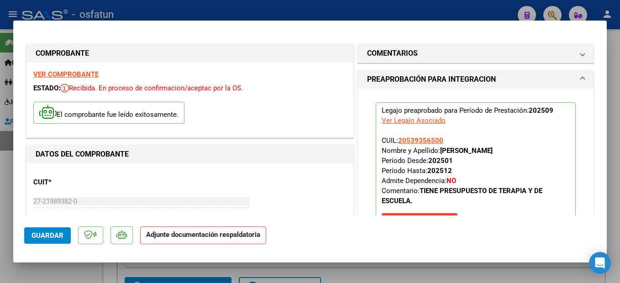
scroll to position [91, 0]
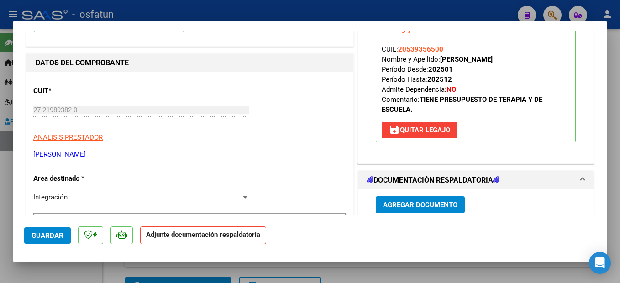
click at [422, 206] on span "Agregar Documento" at bounding box center [420, 205] width 74 height 8
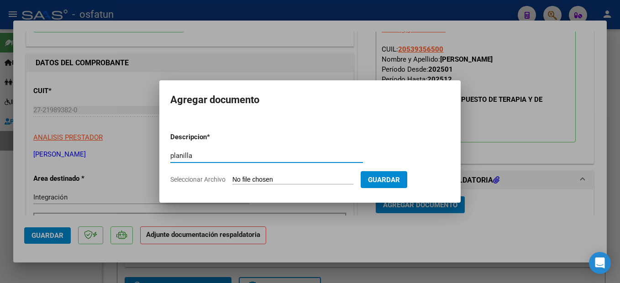
type input "planilla"
click at [306, 184] on input "Seleccionar Archivo" at bounding box center [292, 180] width 121 height 9
type input "C:\fakepath\251007101041.pdf"
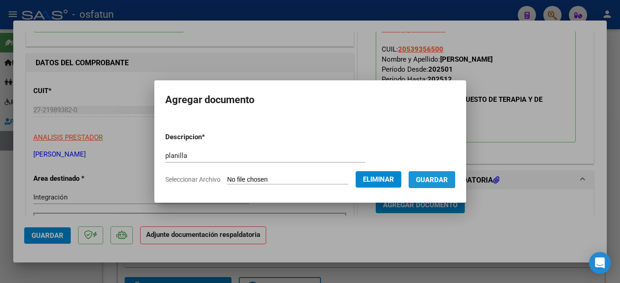
click at [448, 179] on span "Guardar" at bounding box center [432, 180] width 32 height 8
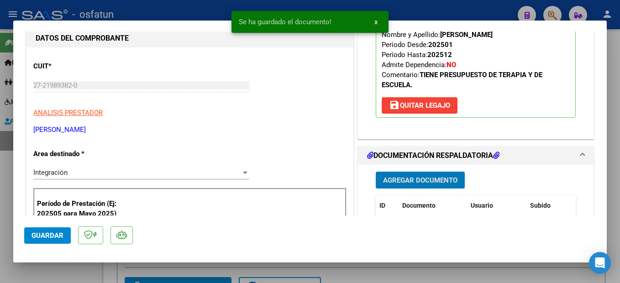
scroll to position [183, 0]
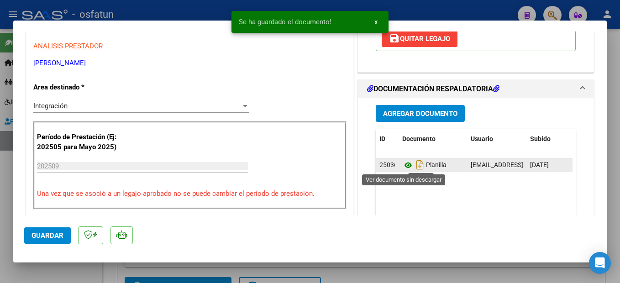
click at [402, 166] on icon at bounding box center [408, 165] width 12 height 11
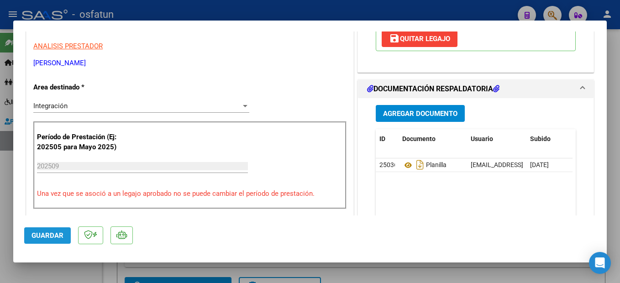
click at [47, 235] on span "Guardar" at bounding box center [48, 236] width 32 height 8
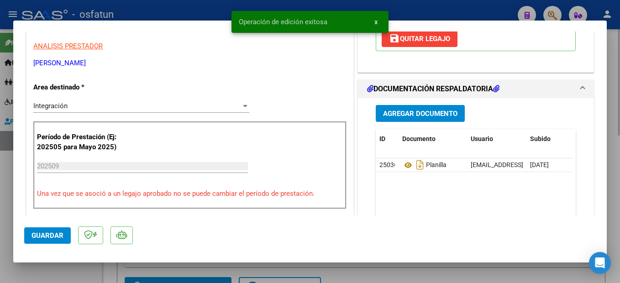
click at [612, 127] on div at bounding box center [310, 141] width 620 height 283
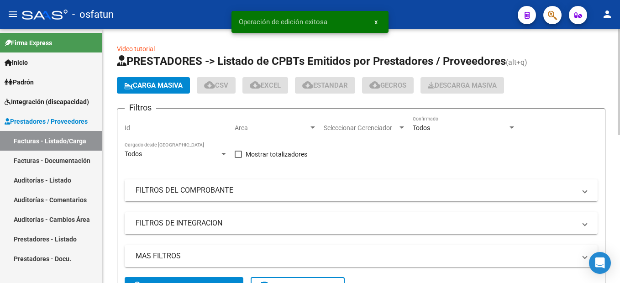
drag, startPoint x: 612, startPoint y: 127, endPoint x: 606, endPoint y: 128, distance: 6.4
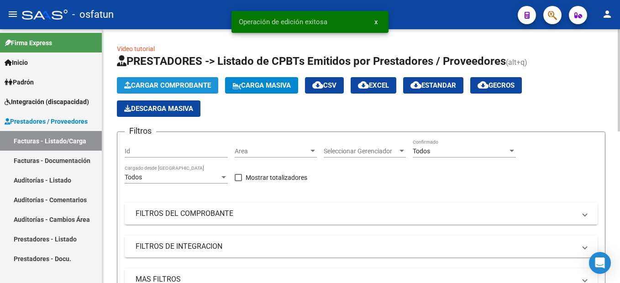
click at [186, 85] on span "Cargar Comprobante" at bounding box center [167, 85] width 87 height 8
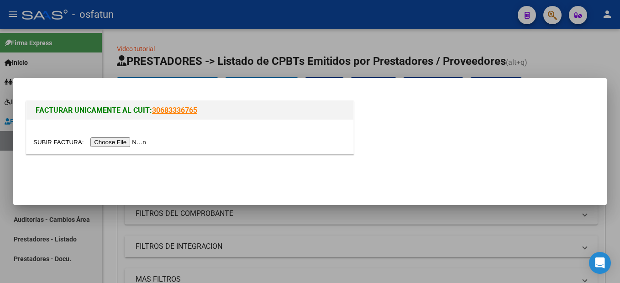
click at [127, 141] on input "file" at bounding box center [91, 142] width 116 height 10
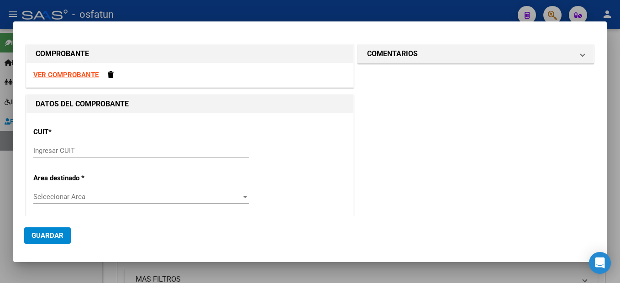
click at [82, 76] on strong "VER COMPROBANTE" at bounding box center [65, 75] width 65 height 8
drag, startPoint x: 65, startPoint y: 143, endPoint x: 64, endPoint y: 148, distance: 5.2
click at [65, 143] on div "CUIT * Ingresar CUIT" at bounding box center [189, 143] width 313 height 46
drag, startPoint x: 64, startPoint y: 148, endPoint x: 78, endPoint y: 139, distance: 16.5
click at [69, 145] on div "Ingresar CUIT" at bounding box center [141, 151] width 216 height 14
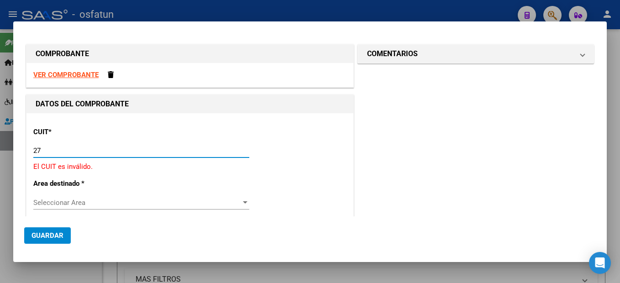
type input "2"
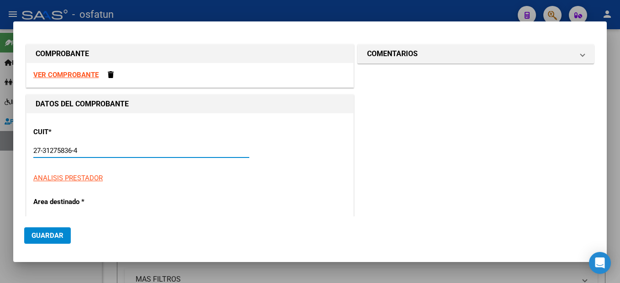
type input "27-31275836-4"
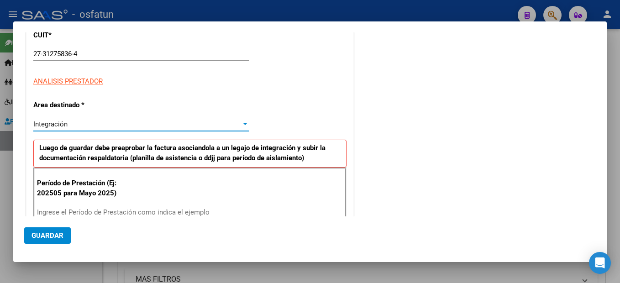
type input "2"
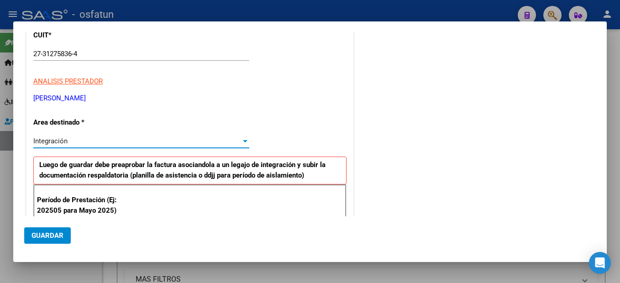
scroll to position [188, 0]
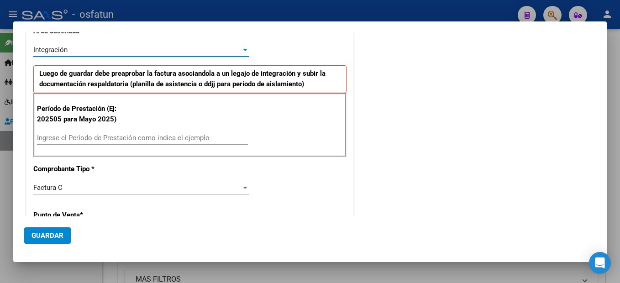
click at [120, 138] on input "Ingrese el Período de Prestación como indica el ejemplo" at bounding box center [142, 138] width 211 height 8
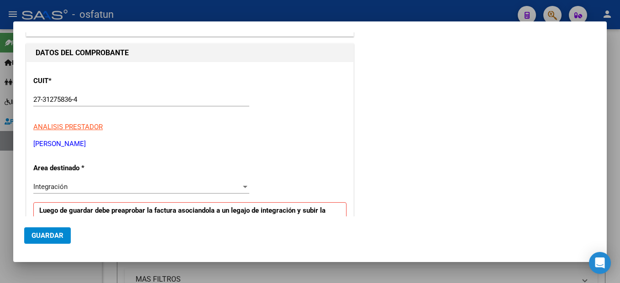
scroll to position [0, 0]
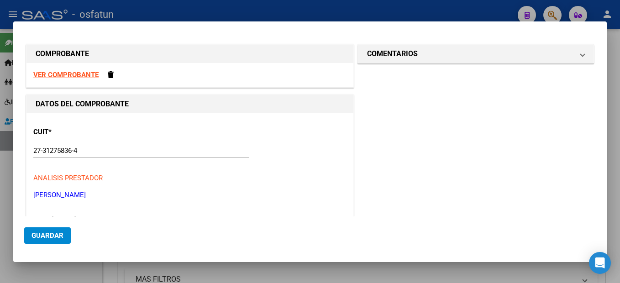
type input "202509"
click at [73, 75] on strong "VER COMPROBANTE" at bounding box center [65, 75] width 65 height 8
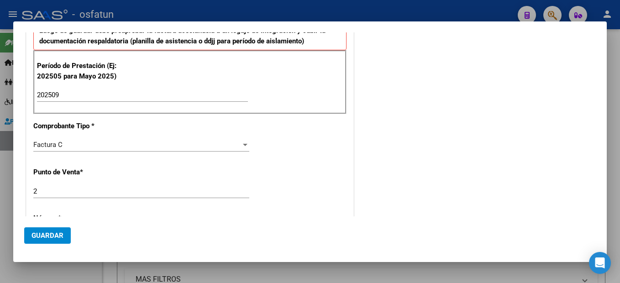
scroll to position [274, 0]
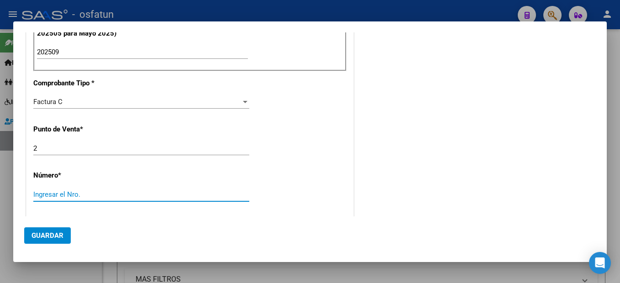
click at [63, 192] on input "Ingresar el Nro." at bounding box center [141, 194] width 216 height 8
type input "254"
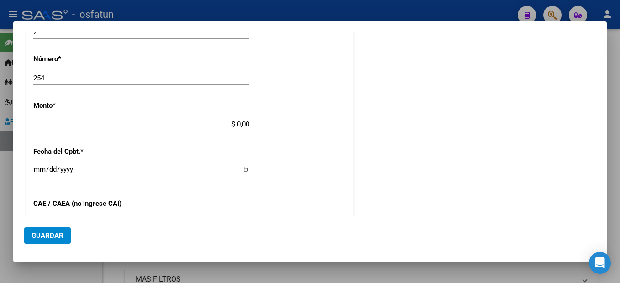
type input "$ 307.654,08"
type input "[DATE]"
type input "75404274354887"
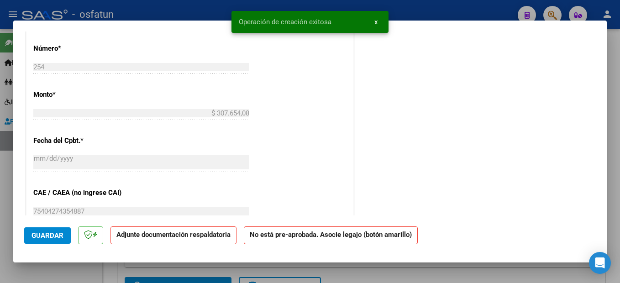
scroll to position [0, 0]
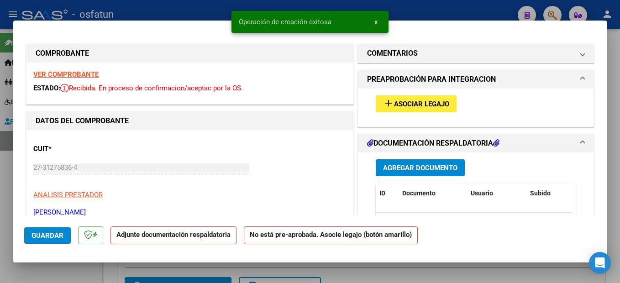
click at [401, 101] on span "Asociar Legajo" at bounding box center [421, 104] width 55 height 8
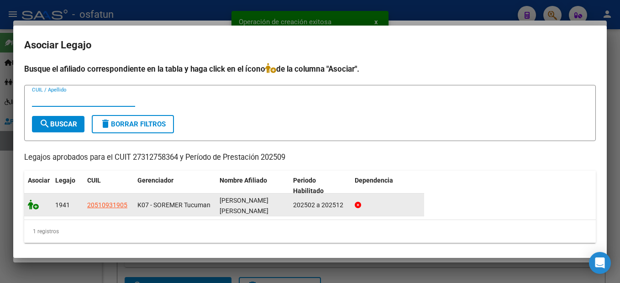
click at [39, 203] on span at bounding box center [35, 204] width 14 height 7
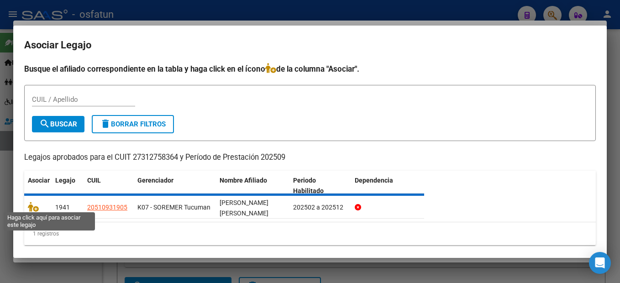
click at [34, 204] on icon at bounding box center [33, 207] width 11 height 10
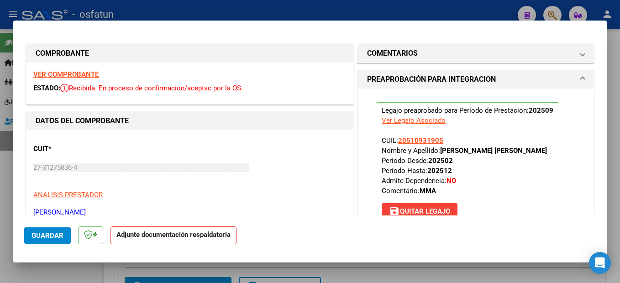
scroll to position [137, 0]
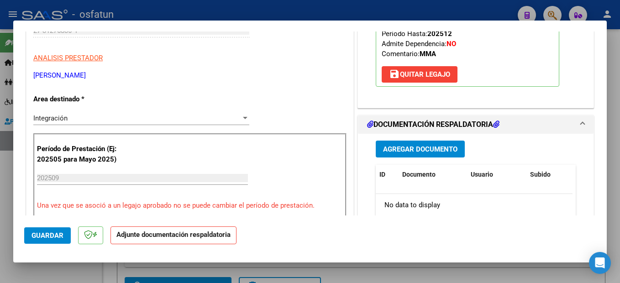
click at [443, 152] on span "Agregar Documento" at bounding box center [420, 149] width 74 height 8
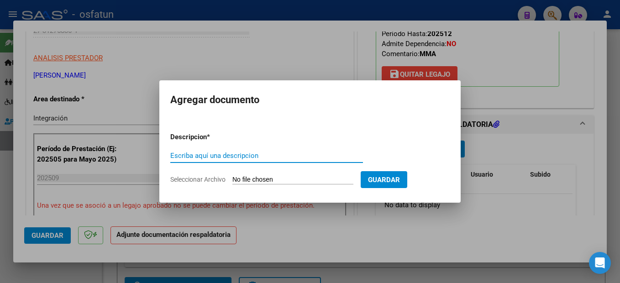
click at [248, 158] on input "Escriba aquí una descripcion" at bounding box center [266, 156] width 193 height 8
type input "o"
type input "planilla"
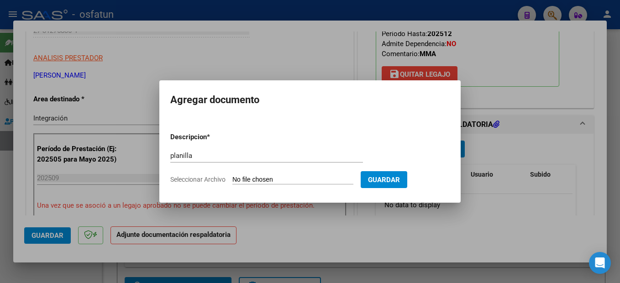
click at [319, 182] on input "Seleccionar Archivo" at bounding box center [292, 180] width 121 height 9
type input "C:\fakepath\251007101054.pdf"
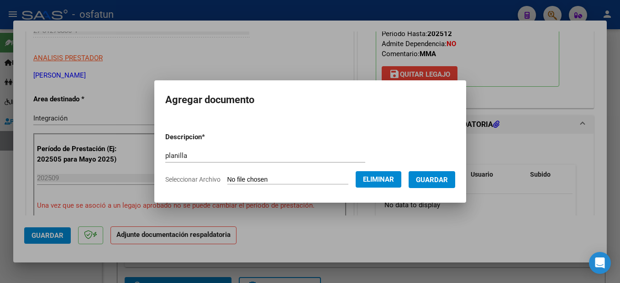
click at [448, 179] on span "Guardar" at bounding box center [432, 180] width 32 height 8
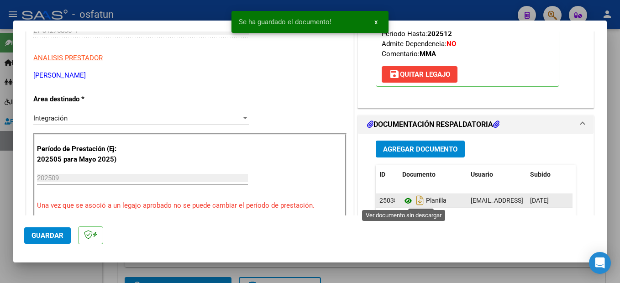
click at [402, 200] on icon at bounding box center [408, 200] width 12 height 11
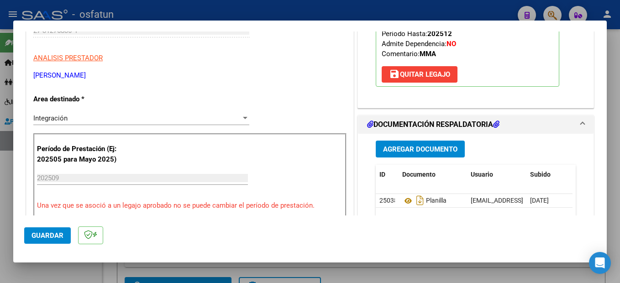
click at [52, 237] on span "Guardar" at bounding box center [48, 236] width 32 height 8
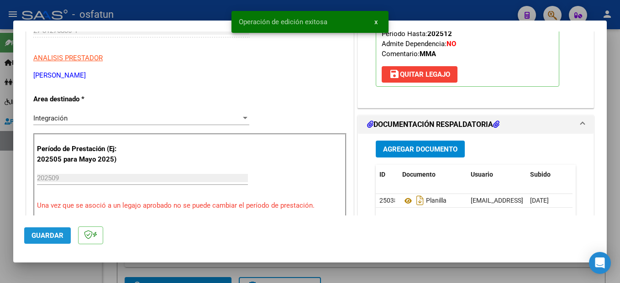
drag, startPoint x: 44, startPoint y: 238, endPoint x: 381, endPoint y: 8, distance: 408.1
click at [43, 238] on span "Guardar" at bounding box center [48, 236] width 32 height 8
click at [612, 182] on div at bounding box center [310, 141] width 620 height 283
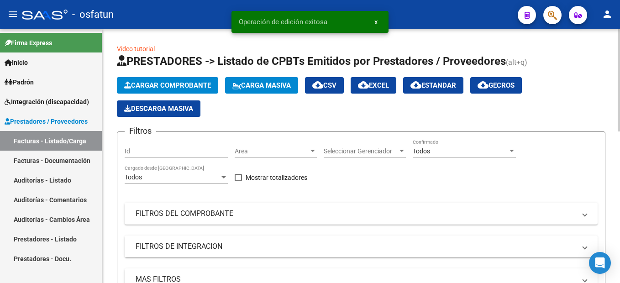
click at [202, 81] on span "Cargar Comprobante" at bounding box center [167, 85] width 87 height 8
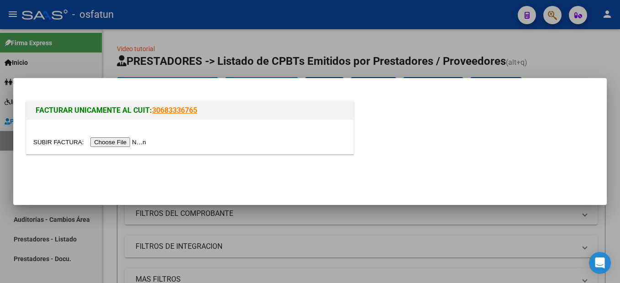
click at [118, 146] on input "file" at bounding box center [91, 142] width 116 height 10
click at [579, 57] on div at bounding box center [310, 141] width 620 height 283
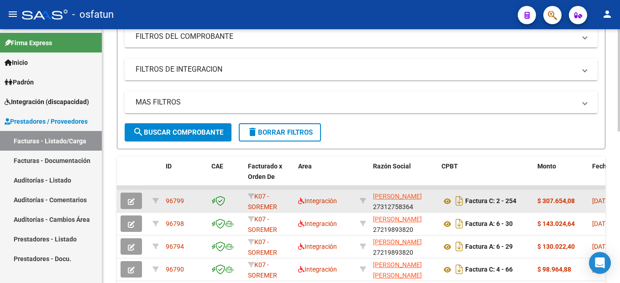
scroll to position [183, 0]
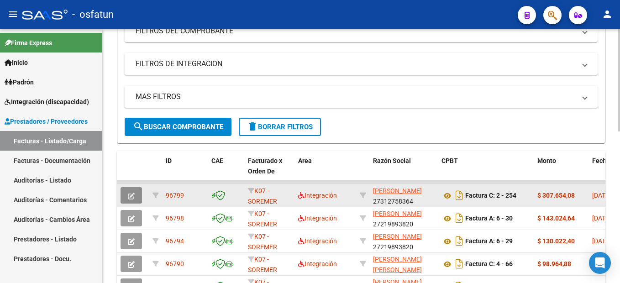
click at [129, 199] on icon "button" at bounding box center [131, 196] width 7 height 7
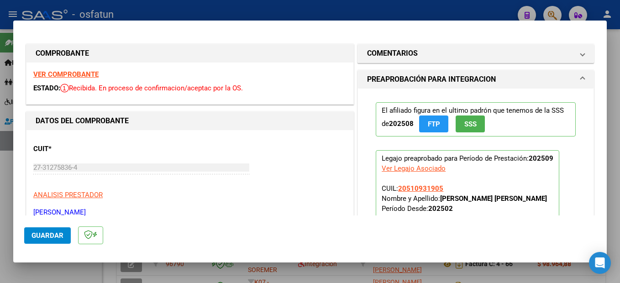
click at [82, 72] on strong "VER COMPROBANTE" at bounding box center [65, 74] width 65 height 8
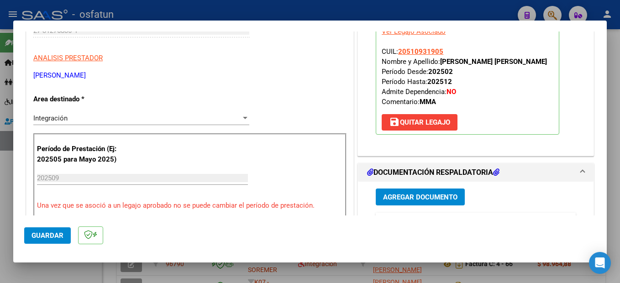
scroll to position [274, 0]
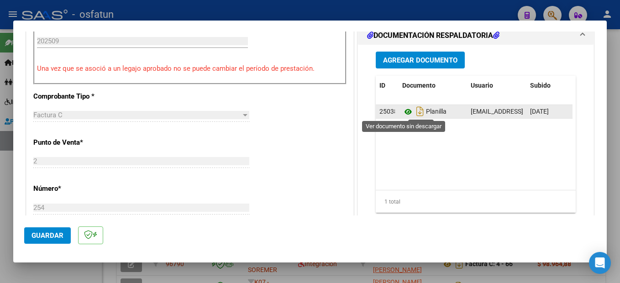
click at [404, 111] on icon at bounding box center [408, 111] width 12 height 11
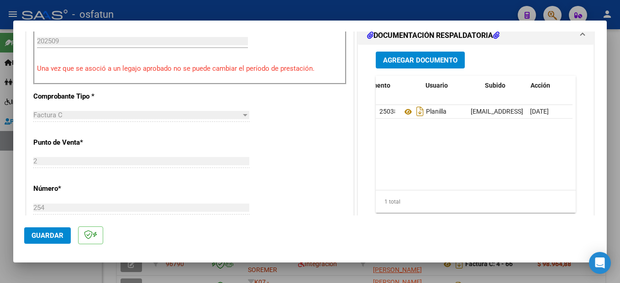
scroll to position [0, 45]
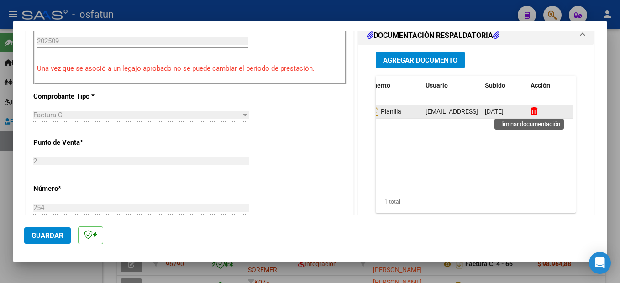
click at [531, 108] on icon at bounding box center [534, 111] width 7 height 9
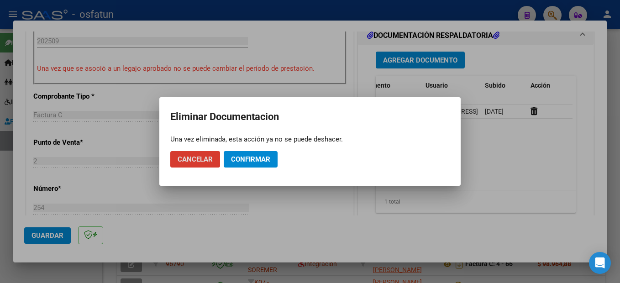
click at [258, 159] on span "Confirmar" at bounding box center [250, 159] width 39 height 8
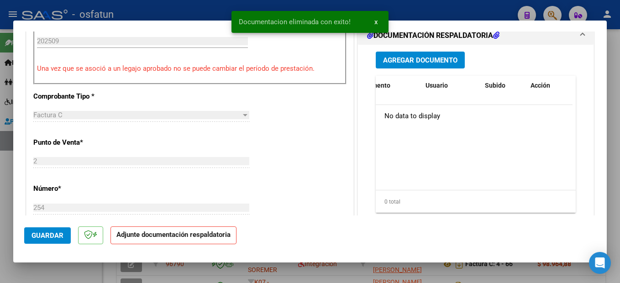
scroll to position [0, 0]
click at [435, 56] on span "Agregar Documento" at bounding box center [420, 60] width 74 height 8
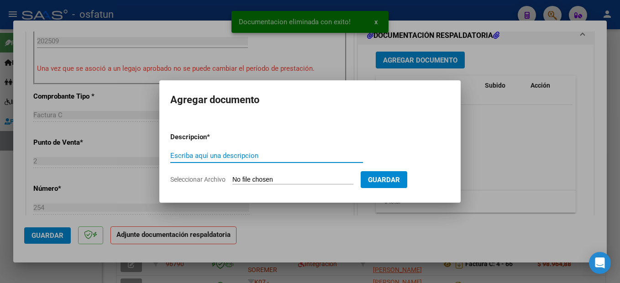
drag, startPoint x: 237, startPoint y: 157, endPoint x: 252, endPoint y: 148, distance: 17.4
click at [237, 156] on input "Escriba aquí una descripcion" at bounding box center [266, 156] width 193 height 8
type input "planilla"
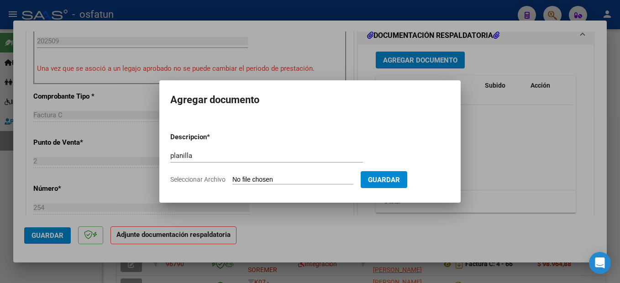
click at [293, 181] on input "Seleccionar Archivo" at bounding box center [292, 180] width 121 height 9
type input "C:\fakepath\251007101106.pdf"
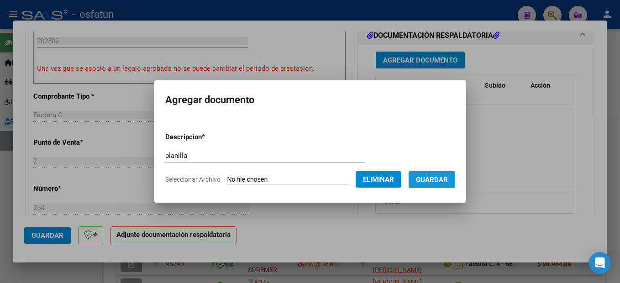
click at [446, 178] on span "Guardar" at bounding box center [432, 180] width 32 height 8
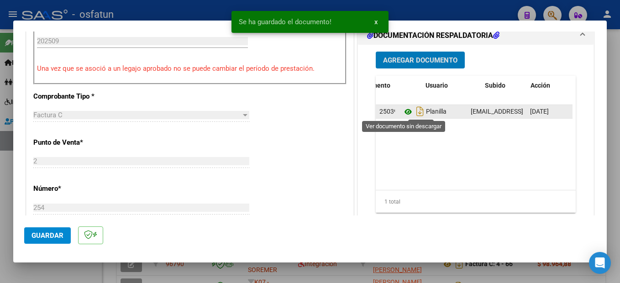
click at [402, 110] on icon at bounding box center [408, 111] width 12 height 11
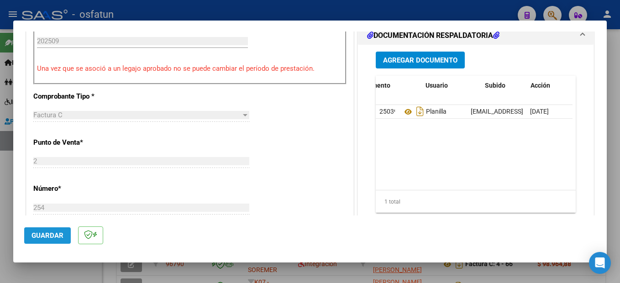
click at [40, 241] on button "Guardar" at bounding box center [47, 235] width 47 height 16
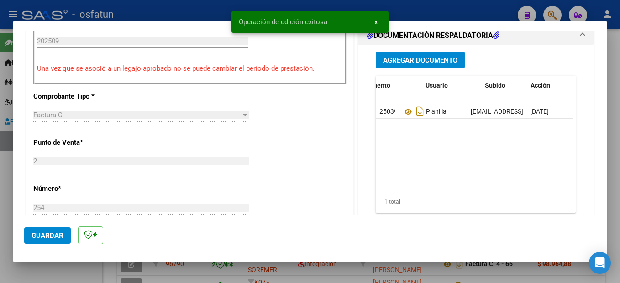
click at [610, 181] on div at bounding box center [310, 141] width 620 height 283
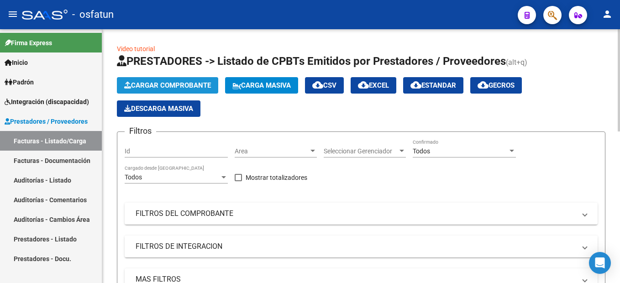
click at [195, 88] on span "Cargar Comprobante" at bounding box center [167, 85] width 87 height 8
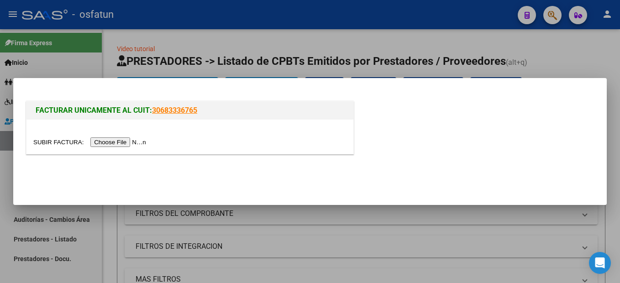
click at [127, 142] on input "file" at bounding box center [91, 142] width 116 height 10
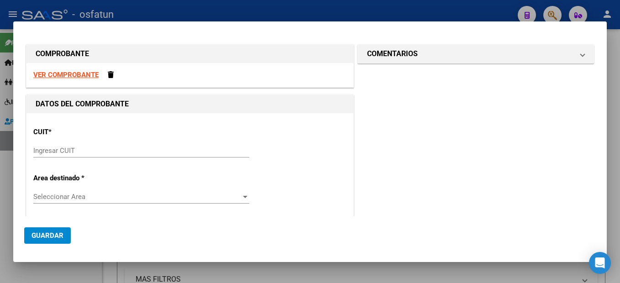
click at [84, 74] on strong "VER COMPROBANTE" at bounding box center [65, 75] width 65 height 8
drag, startPoint x: 53, startPoint y: 150, endPoint x: 80, endPoint y: 115, distance: 45.2
click at [53, 150] on input "Ingresar CUIT" at bounding box center [141, 151] width 216 height 8
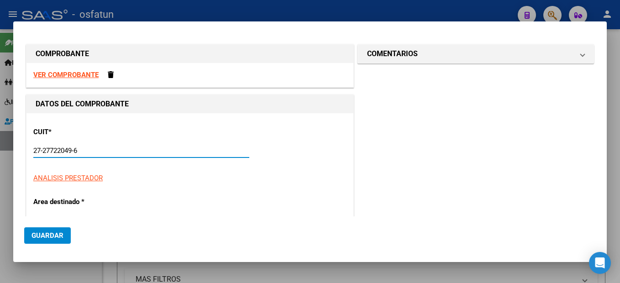
type input "27-27722049-6"
type input "2"
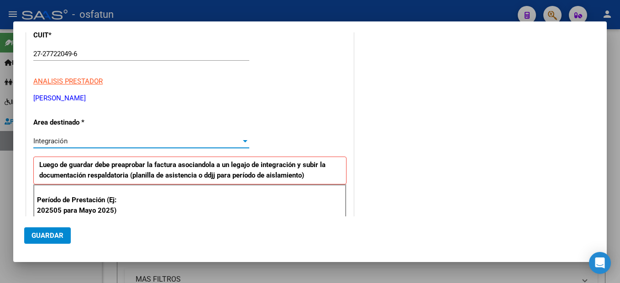
click at [67, 137] on div "Integración Seleccionar Area" at bounding box center [141, 141] width 216 height 14
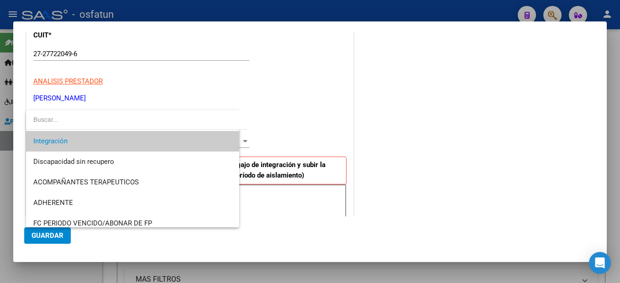
scroll to position [202, 0]
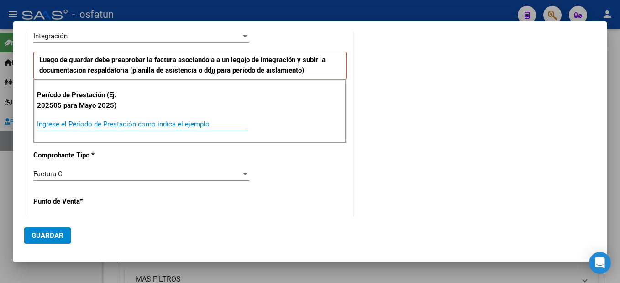
click at [184, 143] on div "CUIT * 27-27722049-6 Ingresar CUIT ANALISIS PRESTADOR [PERSON_NAME] [PERSON_NAM…" at bounding box center [189, 254] width 327 height 687
click at [186, 123] on input "Ingrese el Período de Prestación como indica el ejemplo" at bounding box center [142, 124] width 211 height 8
type input "202509"
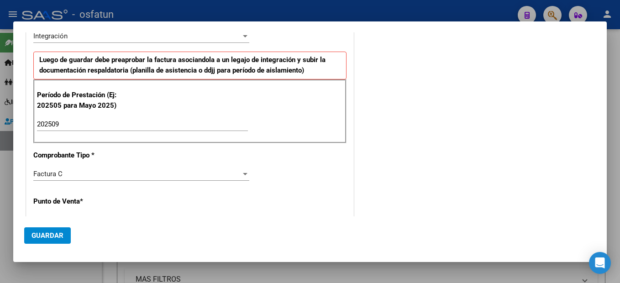
scroll to position [298, 0]
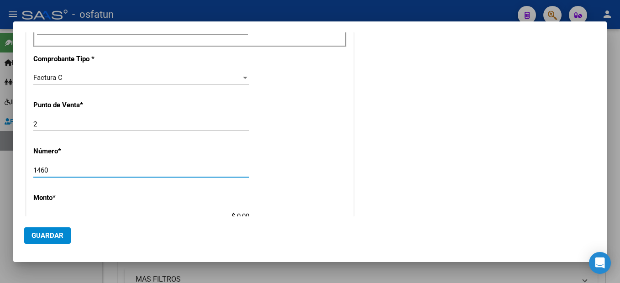
type input "1460"
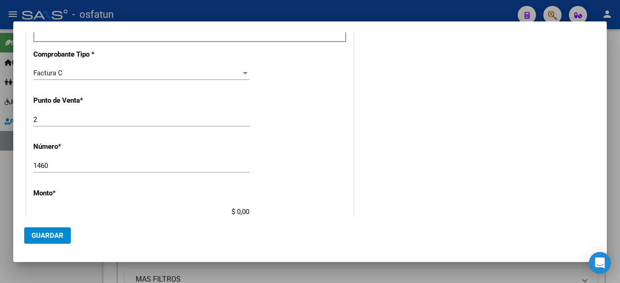
type input "$ 148.447,32"
type input "[DATE]"
type input "75406831820302"
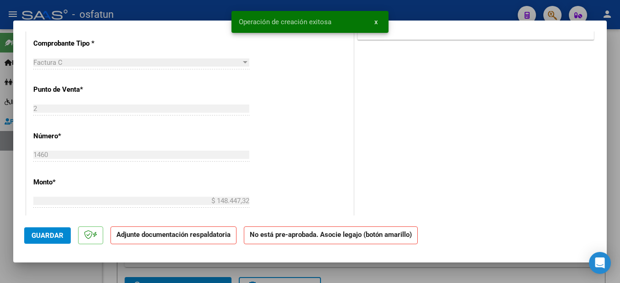
scroll to position [0, 0]
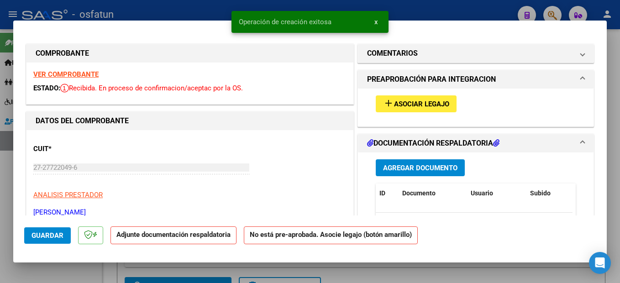
click at [434, 103] on span "Asociar Legajo" at bounding box center [421, 104] width 55 height 8
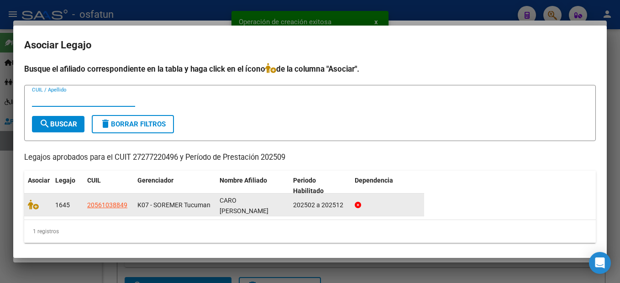
click at [35, 201] on icon at bounding box center [33, 205] width 11 height 10
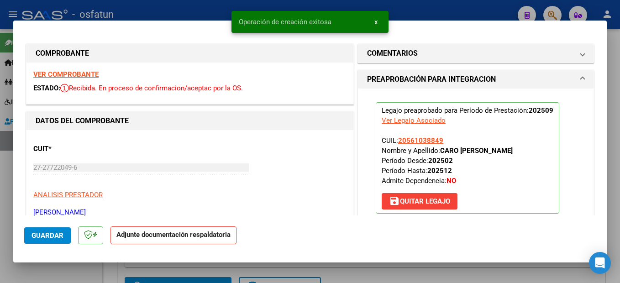
scroll to position [91, 0]
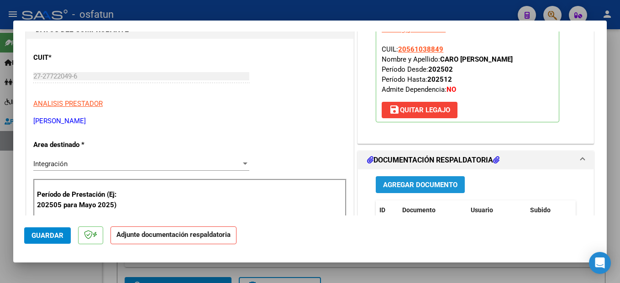
click at [435, 179] on button "Agregar Documento" at bounding box center [420, 184] width 89 height 17
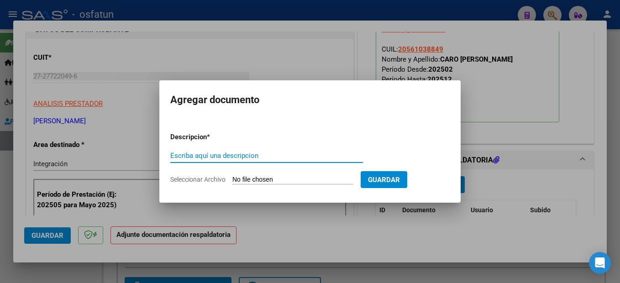
drag, startPoint x: 226, startPoint y: 154, endPoint x: 266, endPoint y: 144, distance: 41.4
click at [240, 149] on div "Escriba aquí una descripcion" at bounding box center [266, 156] width 193 height 14
type input "planilla"
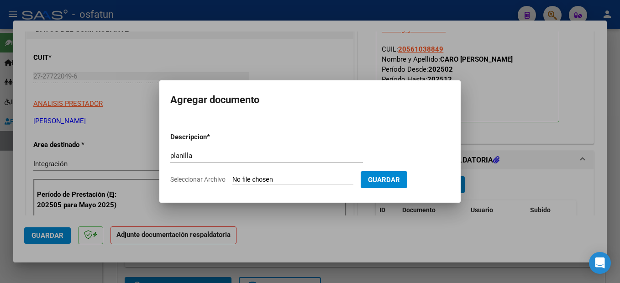
click at [279, 179] on input "Seleccionar Archivo" at bounding box center [292, 180] width 121 height 9
type input "C:\fakepath\251007101134.pdf"
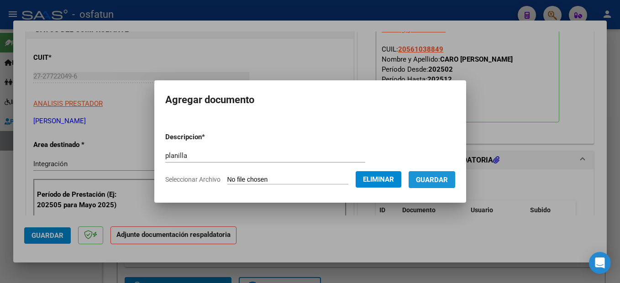
click at [448, 178] on span "Guardar" at bounding box center [432, 180] width 32 height 8
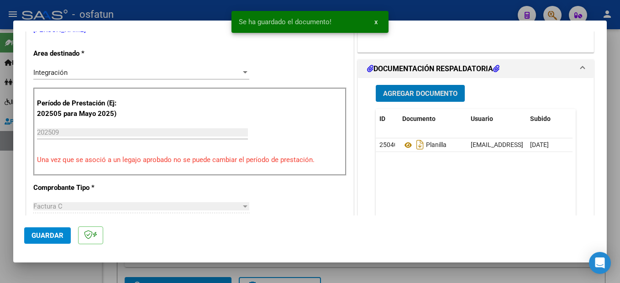
scroll to position [228, 0]
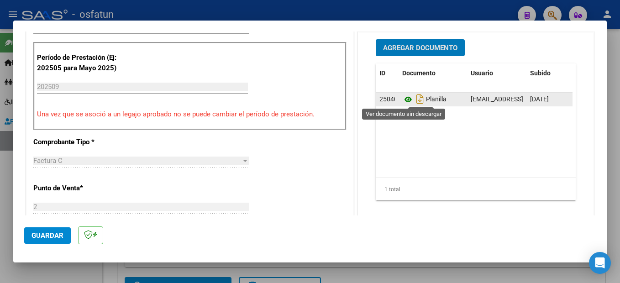
click at [402, 99] on icon at bounding box center [408, 99] width 12 height 11
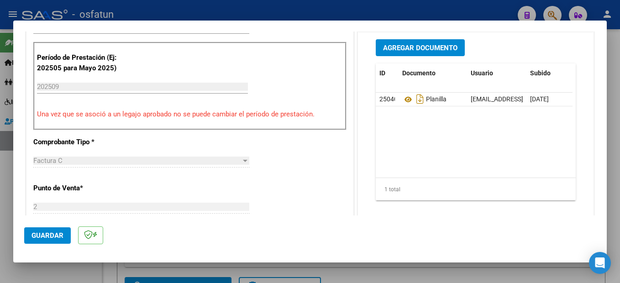
click at [53, 234] on span "Guardar" at bounding box center [48, 236] width 32 height 8
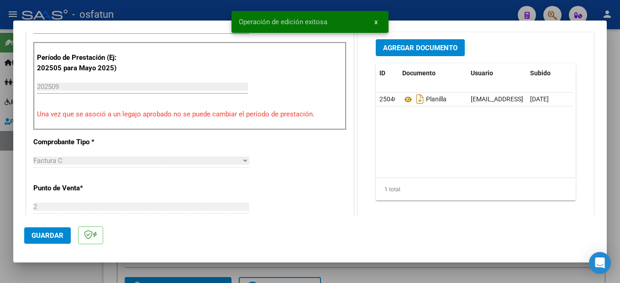
click at [618, 157] on div at bounding box center [310, 141] width 620 height 283
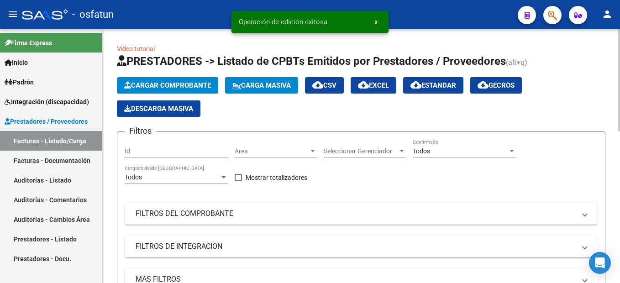
click at [183, 84] on span "Cargar Comprobante" at bounding box center [167, 85] width 87 height 8
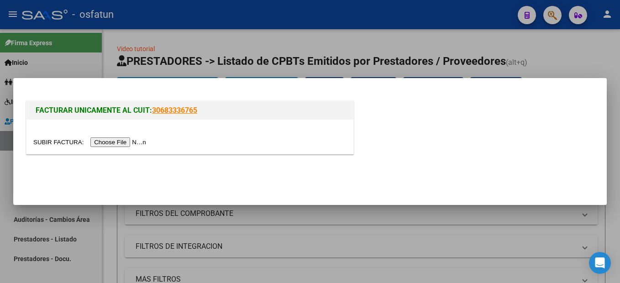
click at [105, 139] on input "file" at bounding box center [91, 142] width 116 height 10
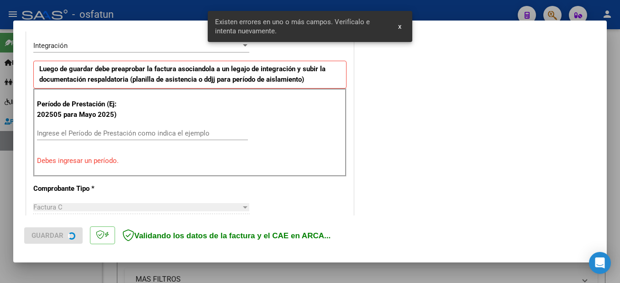
scroll to position [226, 0]
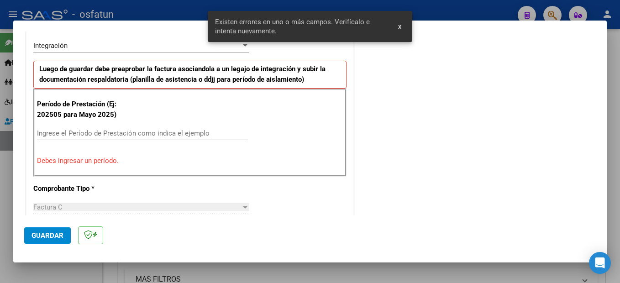
click at [115, 130] on input "Ingrese el Período de Prestación como indica el ejemplo" at bounding box center [142, 133] width 211 height 8
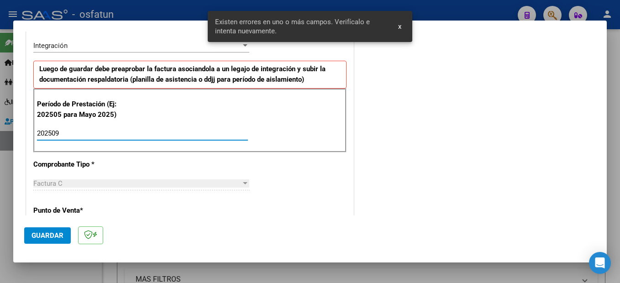
type input "202509"
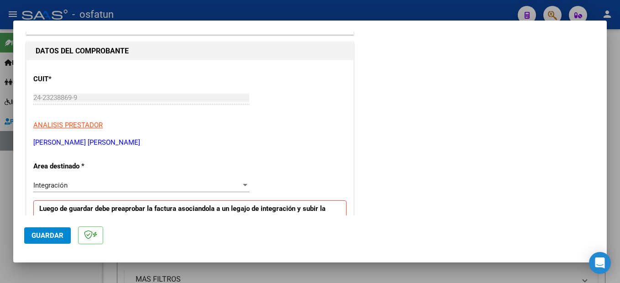
scroll to position [0, 0]
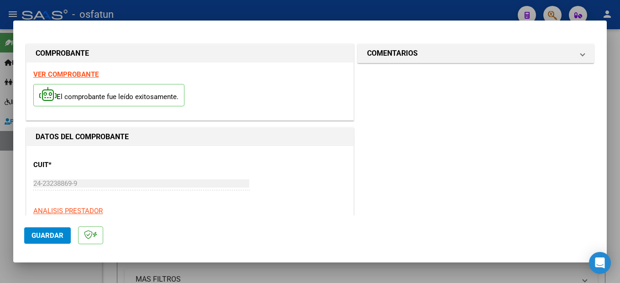
click at [75, 73] on strong "VER COMPROBANTE" at bounding box center [65, 74] width 65 height 8
click at [58, 237] on span "Guardar" at bounding box center [48, 236] width 32 height 8
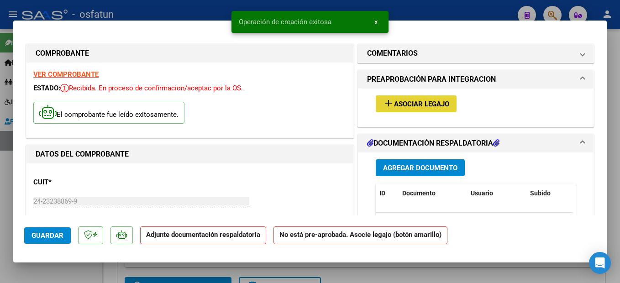
click at [416, 103] on span "Asociar Legajo" at bounding box center [421, 104] width 55 height 8
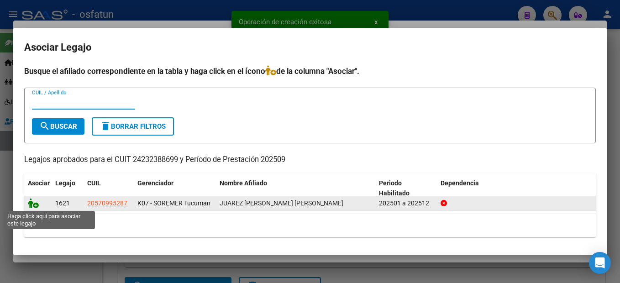
click at [34, 202] on icon at bounding box center [33, 203] width 11 height 10
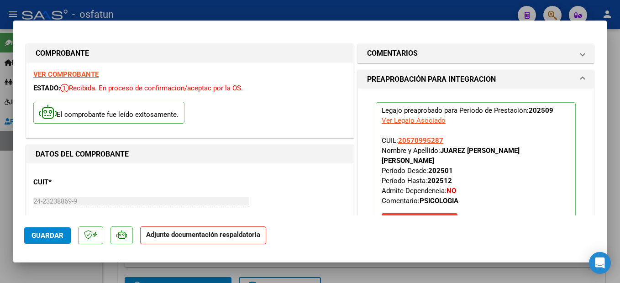
scroll to position [183, 0]
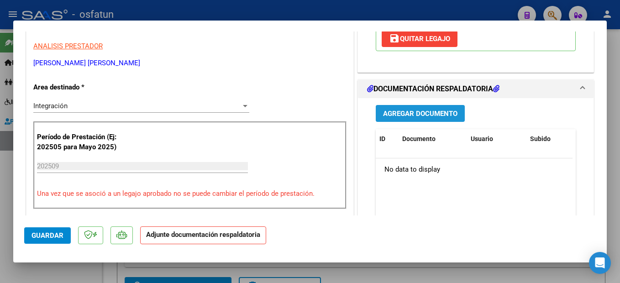
click at [432, 105] on button "Agregar Documento" at bounding box center [420, 113] width 89 height 17
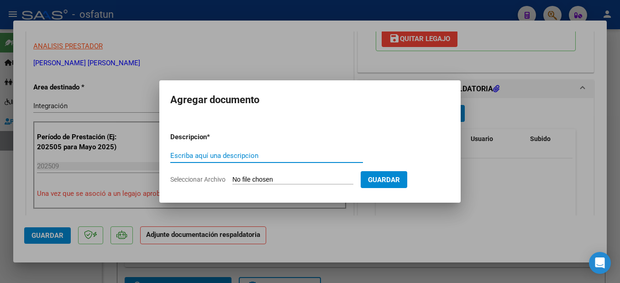
drag, startPoint x: 222, startPoint y: 156, endPoint x: 284, endPoint y: 123, distance: 69.9
click at [228, 152] on input "Escriba aquí una descripcion" at bounding box center [266, 156] width 193 height 8
type input "planilla"
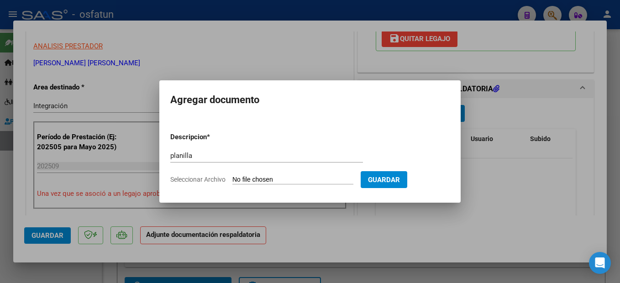
click at [321, 180] on input "Seleccionar Archivo" at bounding box center [292, 180] width 121 height 9
type input "C:\fakepath\251007101147.pdf"
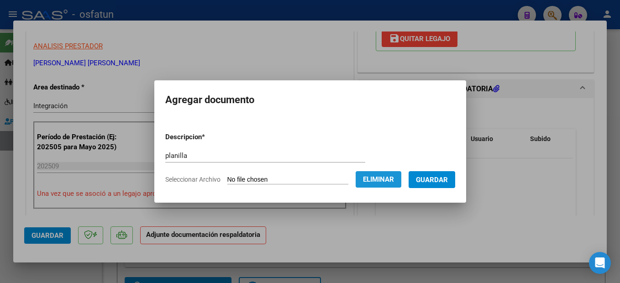
click at [394, 178] on span "Eliminar" at bounding box center [378, 179] width 31 height 8
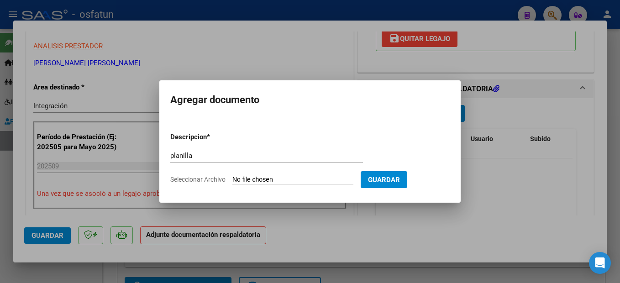
click at [312, 45] on div at bounding box center [310, 141] width 620 height 283
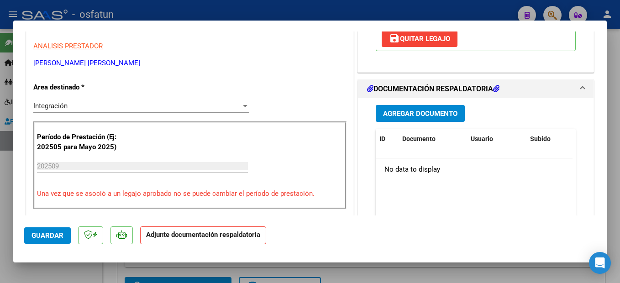
scroll to position [0, 0]
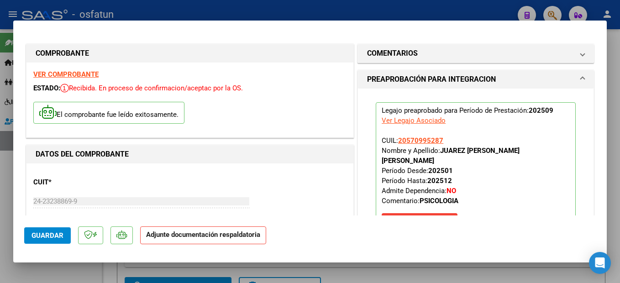
click at [84, 72] on strong "VER COMPROBANTE" at bounding box center [65, 74] width 65 height 8
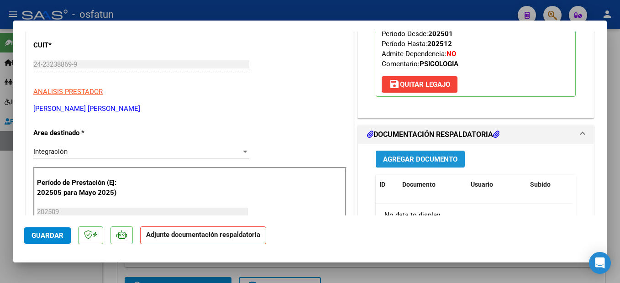
click at [430, 155] on span "Agregar Documento" at bounding box center [420, 159] width 74 height 8
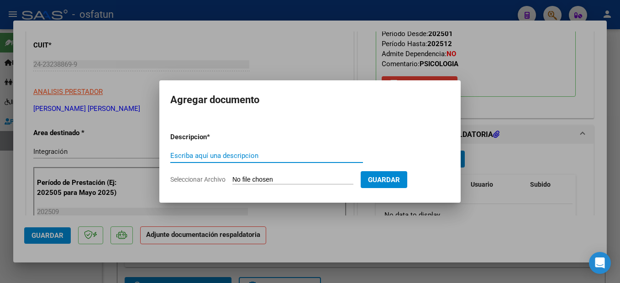
drag, startPoint x: 218, startPoint y: 156, endPoint x: 230, endPoint y: 150, distance: 13.5
click at [220, 156] on input "Escriba aquí una descripcion" at bounding box center [266, 156] width 193 height 8
type input "planilla"
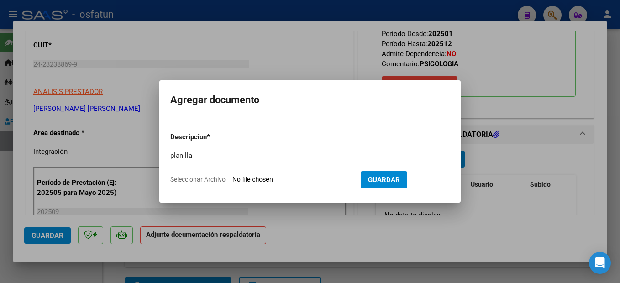
click at [316, 179] on input "Seleccionar Archivo" at bounding box center [292, 180] width 121 height 9
type input "C:\fakepath\251007101159.pdf"
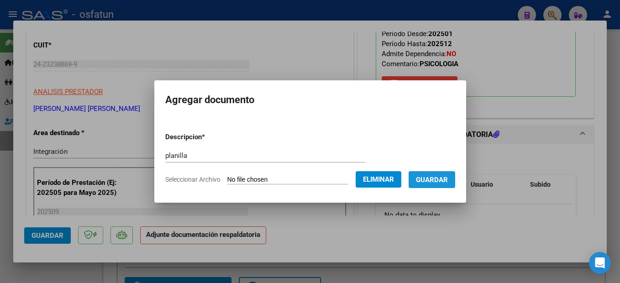
click at [455, 177] on button "Guardar" at bounding box center [432, 179] width 47 height 17
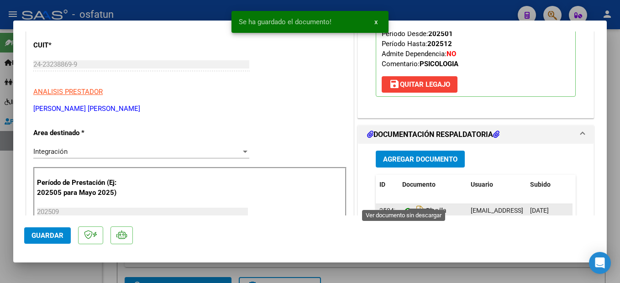
click at [403, 206] on icon at bounding box center [408, 211] width 12 height 11
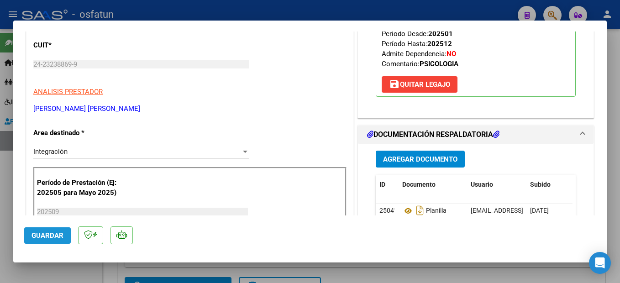
click at [48, 242] on button "Guardar" at bounding box center [47, 235] width 47 height 16
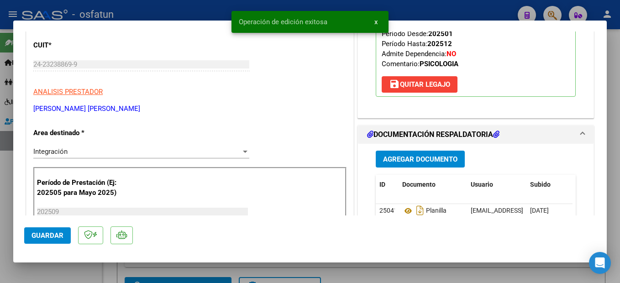
click at [614, 133] on div at bounding box center [310, 141] width 620 height 283
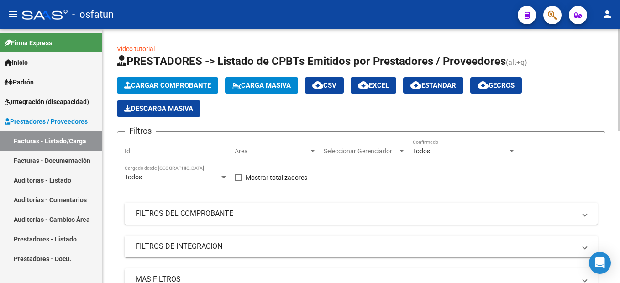
click at [200, 75] on app-list-header "PRESTADORES -> Listado de CPBTs Emitidos por Prestadores / Proveedores (alt+q) …" at bounding box center [361, 190] width 489 height 273
click at [195, 83] on span "Cargar Comprobante" at bounding box center [167, 85] width 87 height 8
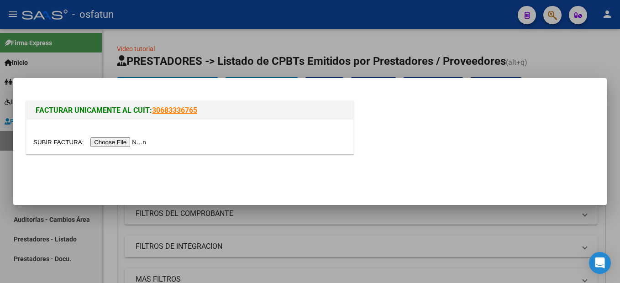
click at [99, 138] on input "file" at bounding box center [91, 142] width 116 height 10
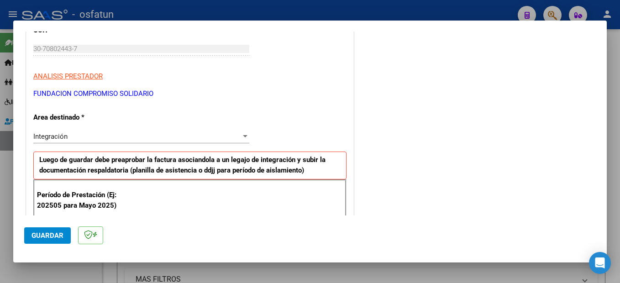
scroll to position [226, 0]
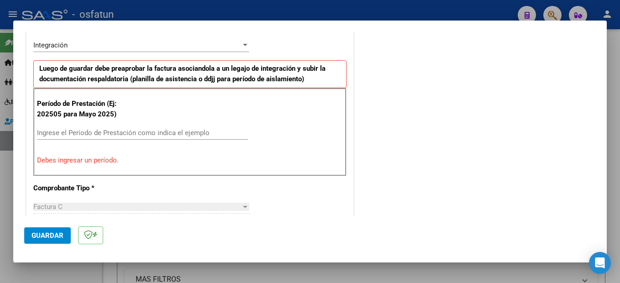
drag, startPoint x: 85, startPoint y: 137, endPoint x: 96, endPoint y: 122, distance: 18.3
click at [85, 136] on input "Ingrese el Período de Prestación como indica el ejemplo" at bounding box center [142, 133] width 211 height 8
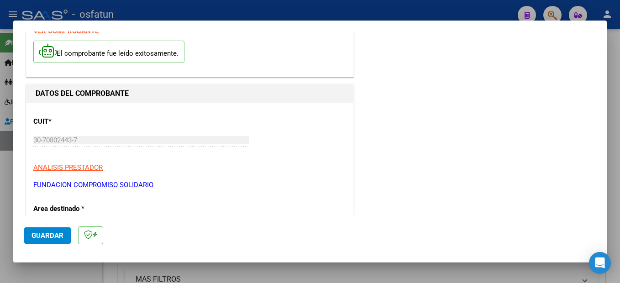
scroll to position [0, 0]
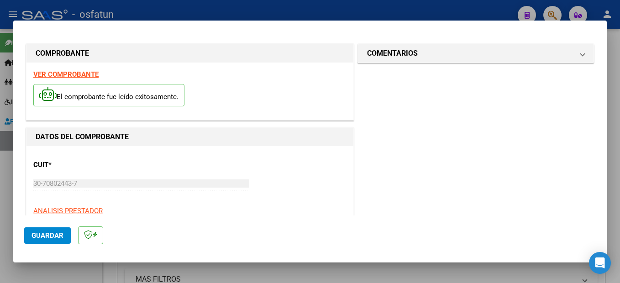
type input "202509"
click at [88, 71] on strong "VER COMPROBANTE" at bounding box center [65, 74] width 65 height 8
click at [44, 232] on span "Guardar" at bounding box center [48, 236] width 32 height 8
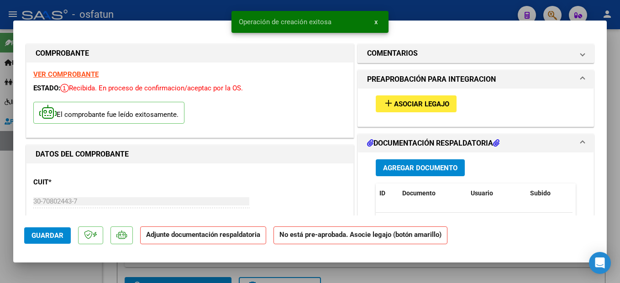
click at [436, 101] on span "Asociar Legajo" at bounding box center [421, 104] width 55 height 8
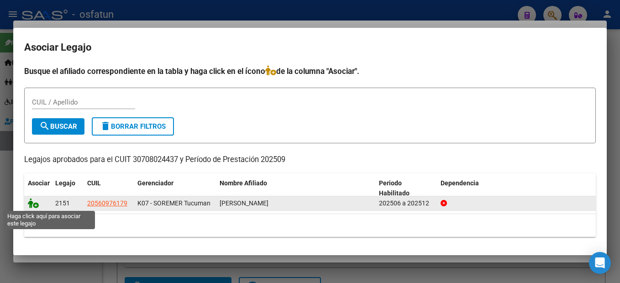
click at [36, 202] on icon at bounding box center [33, 203] width 11 height 10
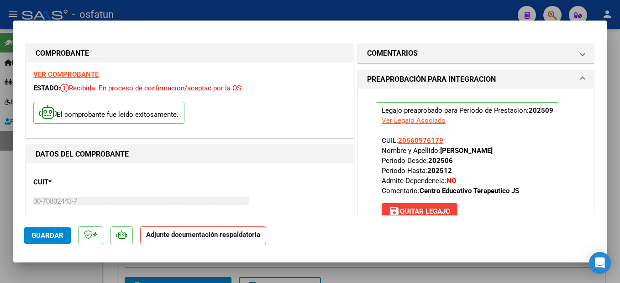
scroll to position [137, 0]
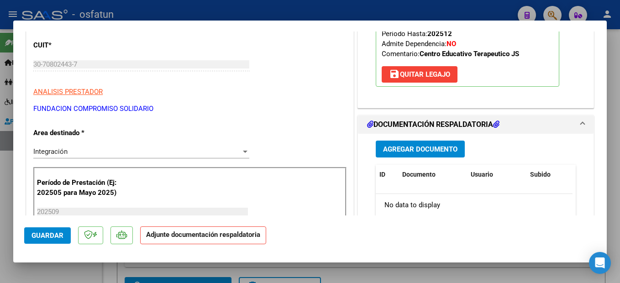
click at [425, 150] on span "Agregar Documento" at bounding box center [420, 149] width 74 height 8
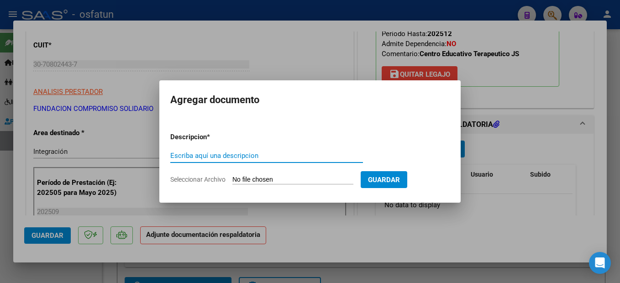
click at [237, 158] on input "Escriba aquí una descripcion" at bounding box center [266, 156] width 193 height 8
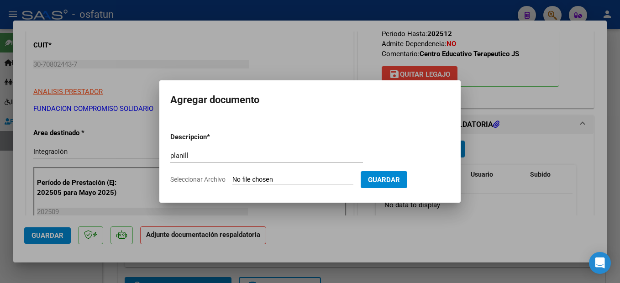
click at [241, 150] on div "planill Escriba aquí una descripcion" at bounding box center [266, 156] width 193 height 14
click at [234, 155] on input "planill" at bounding box center [266, 156] width 193 height 8
type input "planilla"
click at [270, 180] on input "Seleccionar Archivo" at bounding box center [292, 180] width 121 height 9
type input "C:\fakepath\251007101223.pdf"
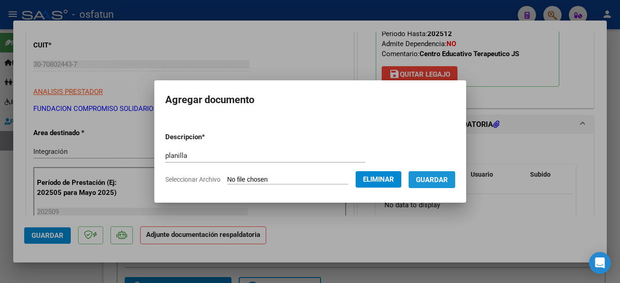
click at [448, 176] on span "Guardar" at bounding box center [432, 180] width 32 height 8
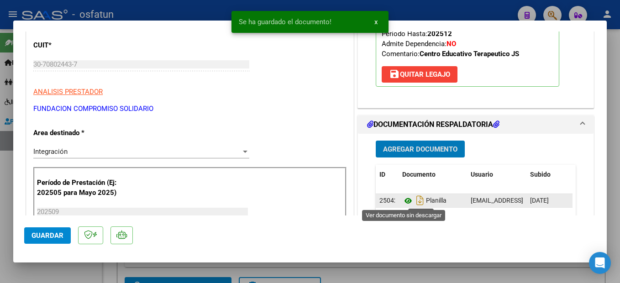
click at [402, 201] on icon at bounding box center [408, 200] width 12 height 11
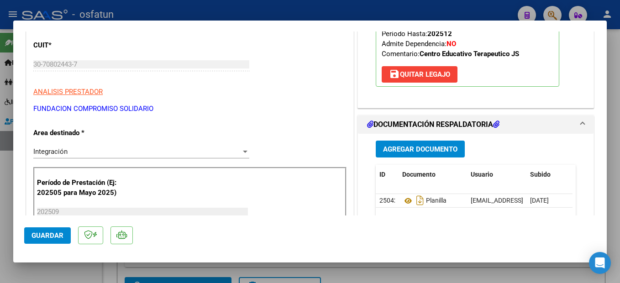
click at [48, 234] on span "Guardar" at bounding box center [48, 236] width 32 height 8
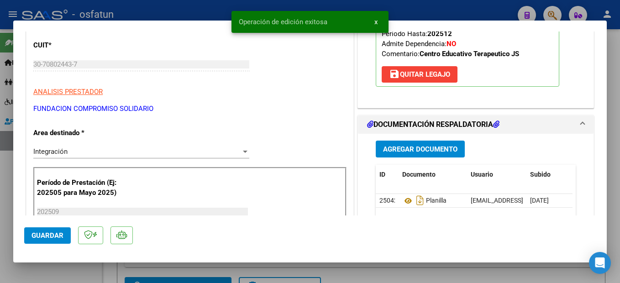
drag, startPoint x: 614, startPoint y: 133, endPoint x: 53, endPoint y: 68, distance: 565.5
click at [612, 134] on div at bounding box center [310, 141] width 620 height 283
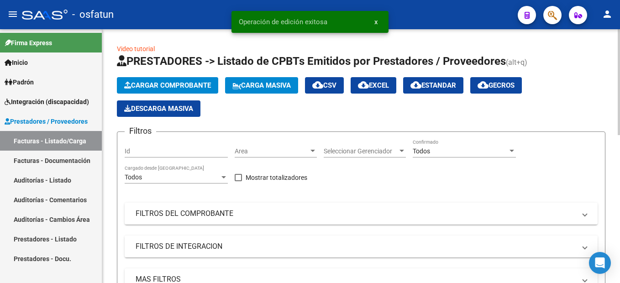
click at [174, 87] on span "Cargar Comprobante" at bounding box center [167, 85] width 87 height 8
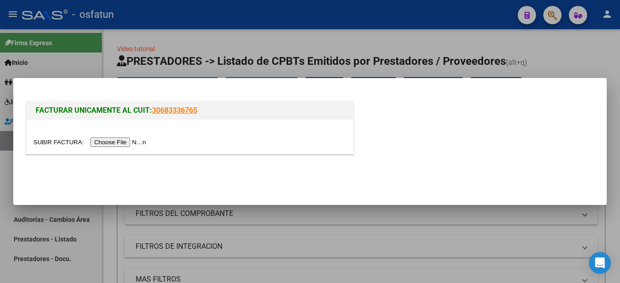
click at [119, 140] on input "file" at bounding box center [91, 142] width 116 height 10
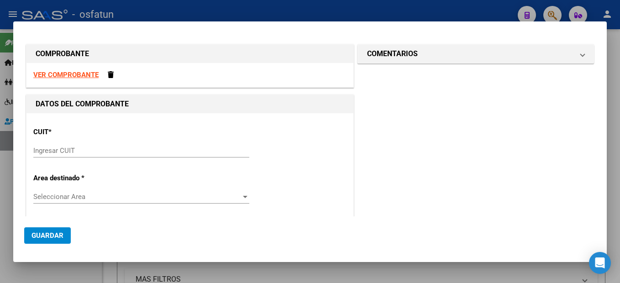
click at [84, 75] on strong "VER COMPROBANTE" at bounding box center [65, 75] width 65 height 8
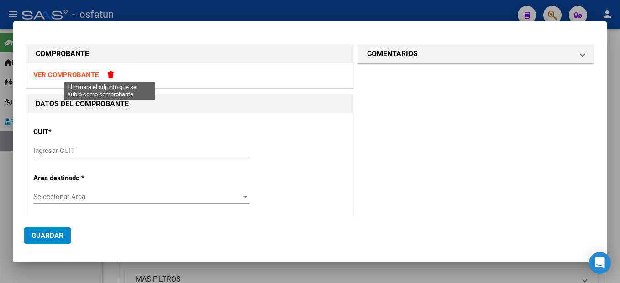
click at [108, 71] on span at bounding box center [111, 74] width 6 height 7
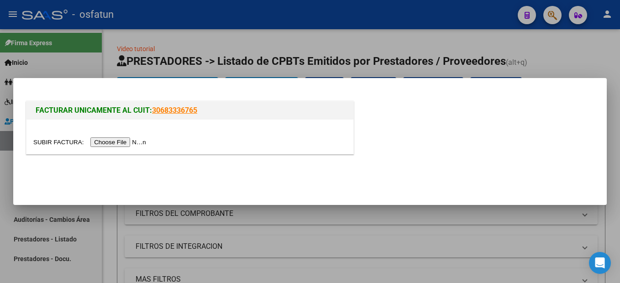
click at [135, 143] on input "file" at bounding box center [91, 142] width 116 height 10
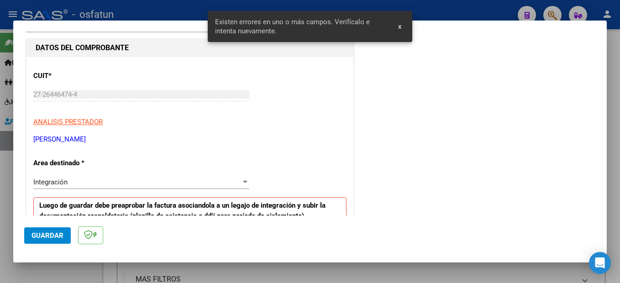
scroll to position [0, 0]
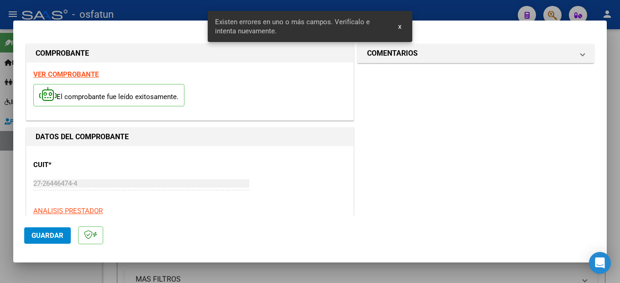
click at [86, 74] on strong "VER COMPROBANTE" at bounding box center [65, 74] width 65 height 8
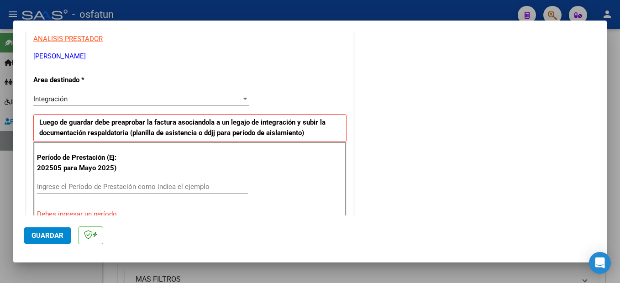
scroll to position [228, 0]
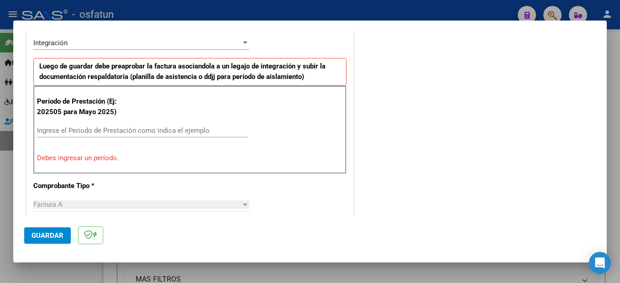
click at [121, 130] on input "Ingrese el Período de Prestación como indica el ejemplo" at bounding box center [142, 131] width 211 height 8
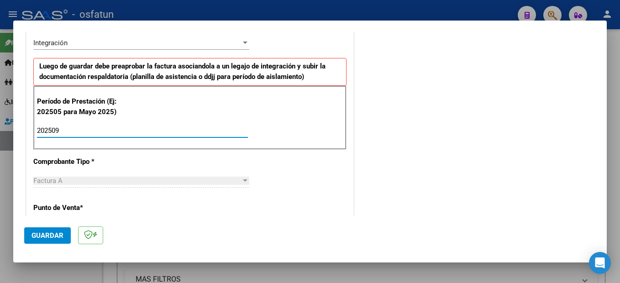
scroll to position [365, 0]
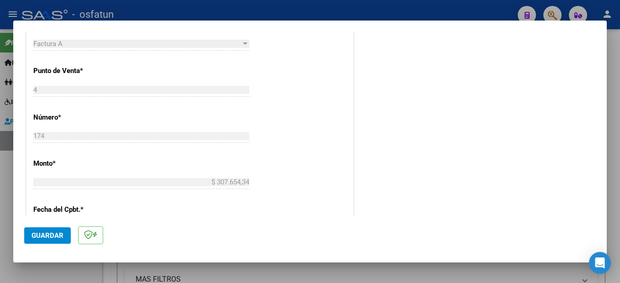
type input "202509"
click at [45, 233] on span "Guardar" at bounding box center [48, 236] width 32 height 8
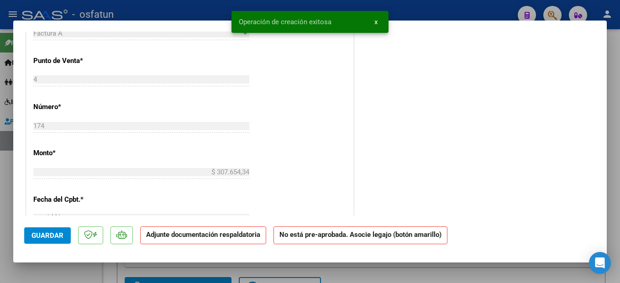
scroll to position [0, 0]
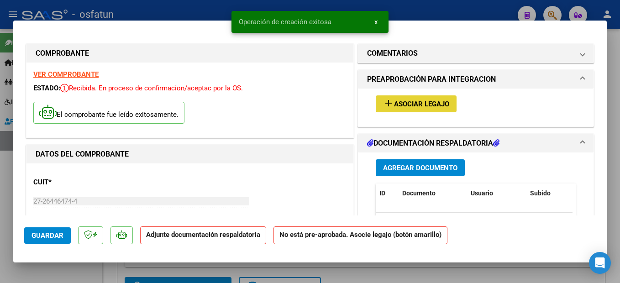
click at [426, 104] on span "Asociar Legajo" at bounding box center [421, 104] width 55 height 8
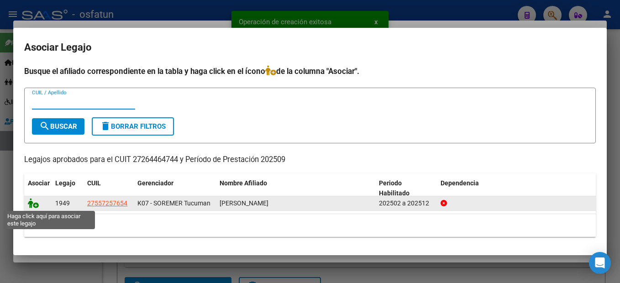
click at [34, 204] on icon at bounding box center [33, 203] width 11 height 10
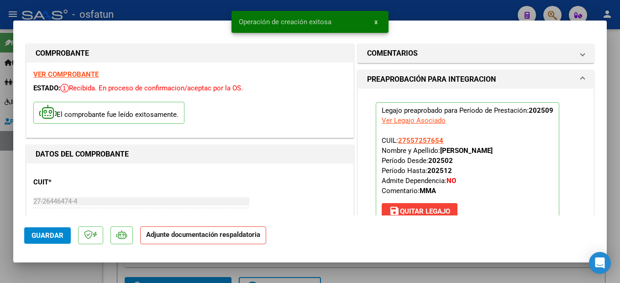
scroll to position [137, 0]
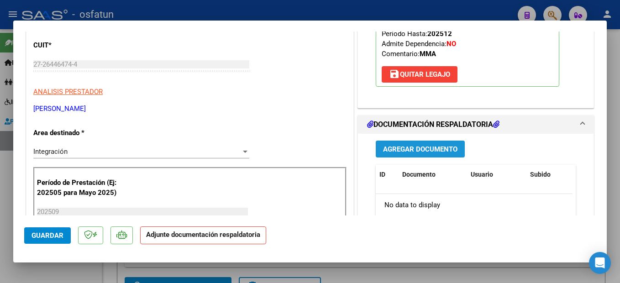
click at [445, 145] on span "Agregar Documento" at bounding box center [420, 149] width 74 height 8
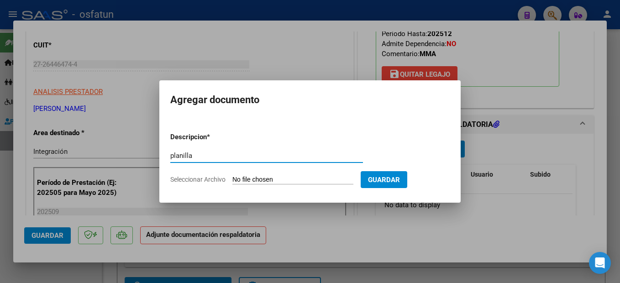
type input "planilla"
click at [293, 180] on input "Seleccionar Archivo" at bounding box center [292, 180] width 121 height 9
type input "C:\fakepath\251007101247.pdf"
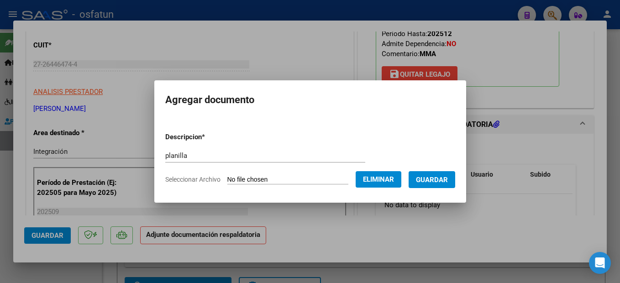
click at [448, 175] on span "Guardar" at bounding box center [432, 179] width 32 height 8
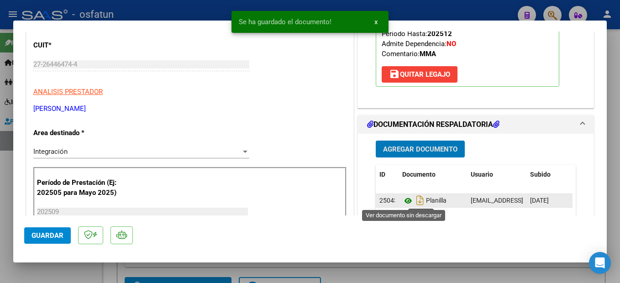
click at [405, 201] on icon at bounding box center [408, 200] width 12 height 11
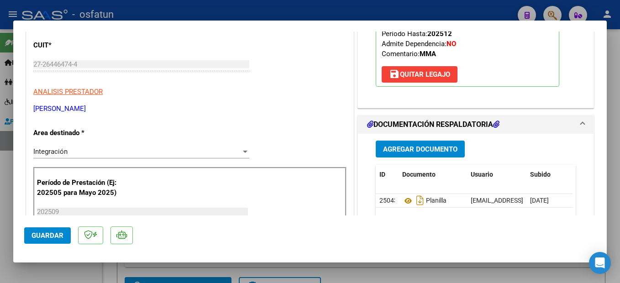
click at [54, 236] on span "Guardar" at bounding box center [48, 236] width 32 height 8
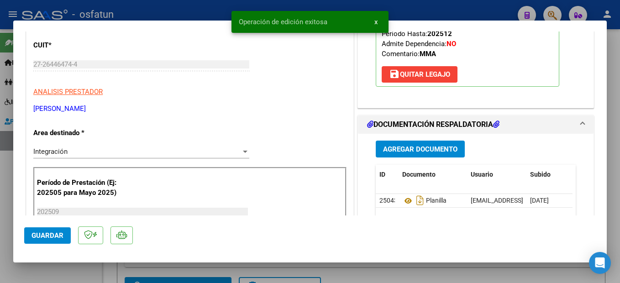
click at [617, 242] on div at bounding box center [310, 141] width 620 height 283
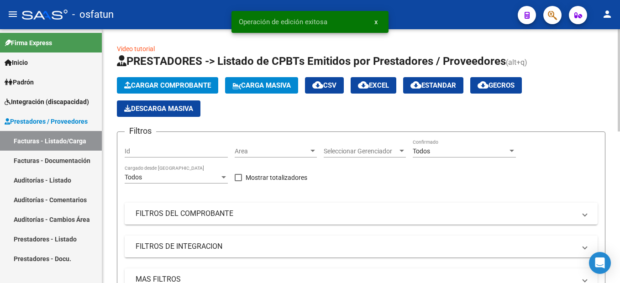
click at [179, 86] on span "Cargar Comprobante" at bounding box center [167, 85] width 87 height 8
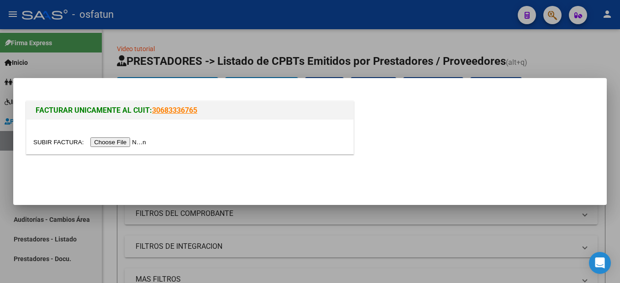
click at [121, 138] on input "file" at bounding box center [91, 142] width 116 height 10
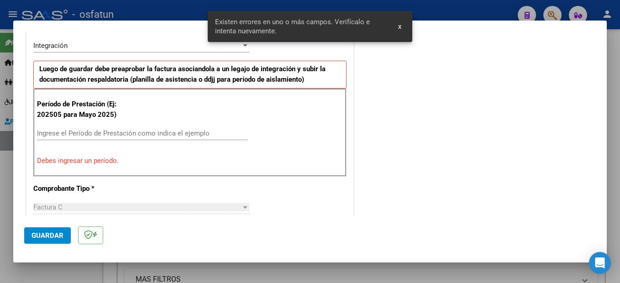
scroll to position [0, 0]
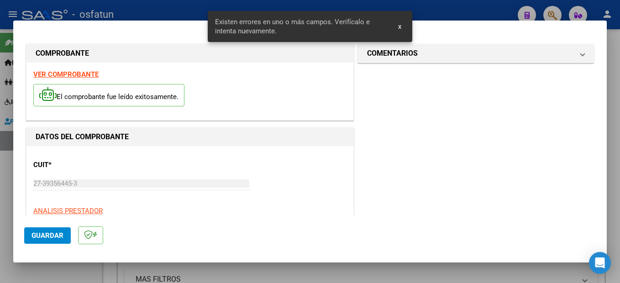
click at [79, 75] on strong "VER COMPROBANTE" at bounding box center [65, 74] width 65 height 8
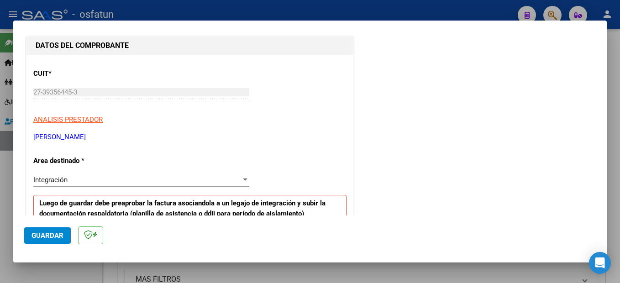
scroll to position [183, 0]
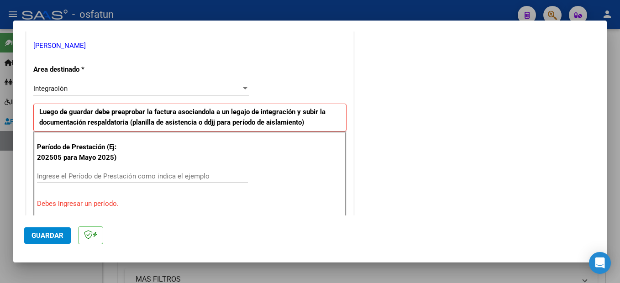
drag, startPoint x: 84, startPoint y: 178, endPoint x: 124, endPoint y: 182, distance: 40.9
click at [87, 178] on input "Ingrese el Período de Prestación como indica el ejemplo" at bounding box center [142, 176] width 211 height 8
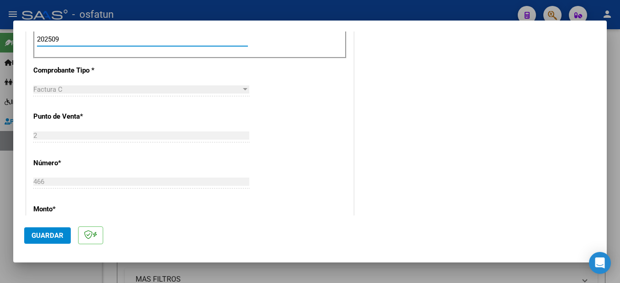
scroll to position [411, 0]
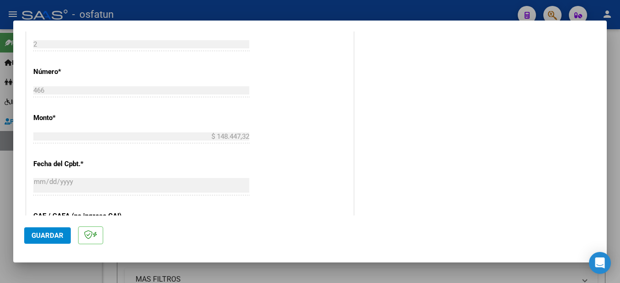
type input "202509"
click at [48, 234] on span "Guardar" at bounding box center [48, 236] width 32 height 8
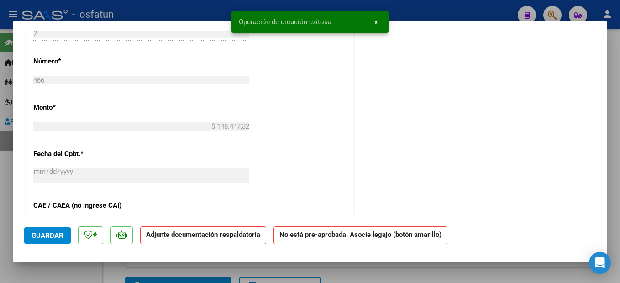
scroll to position [0, 0]
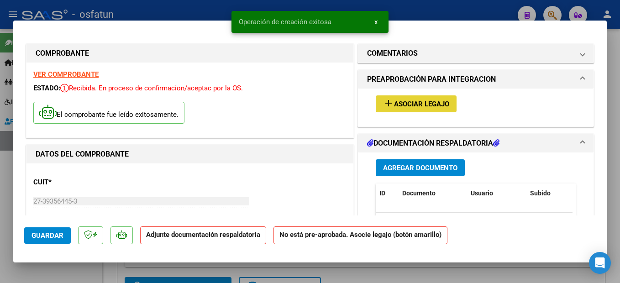
click at [422, 106] on span "Asociar Legajo" at bounding box center [421, 104] width 55 height 8
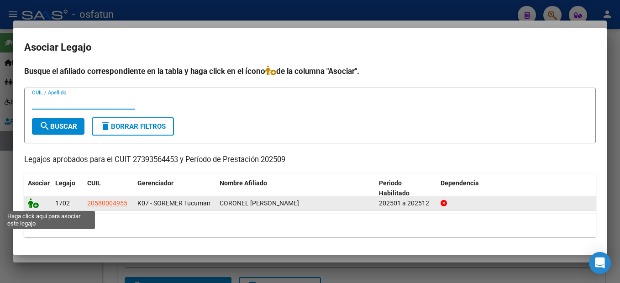
click at [35, 204] on icon at bounding box center [33, 203] width 11 height 10
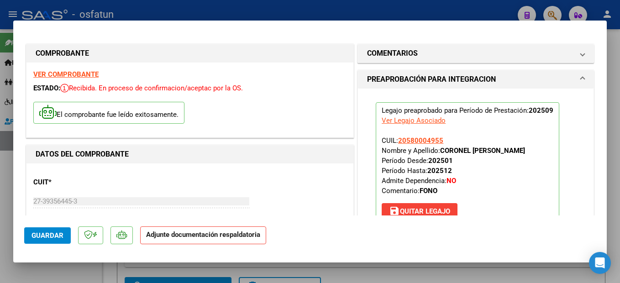
scroll to position [183, 0]
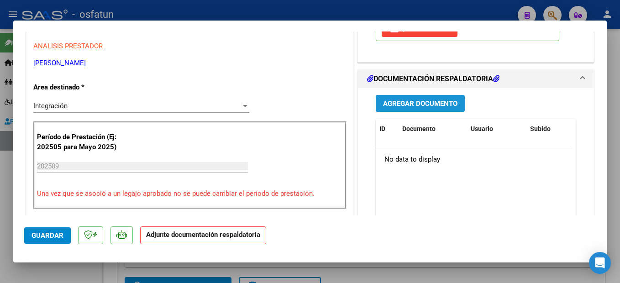
click at [451, 100] on span "Agregar Documento" at bounding box center [420, 104] width 74 height 8
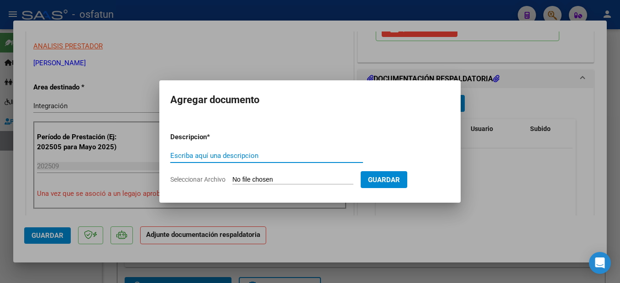
click at [237, 155] on input "Escriba aquí una descripcion" at bounding box center [266, 156] width 193 height 8
type input "planilla"
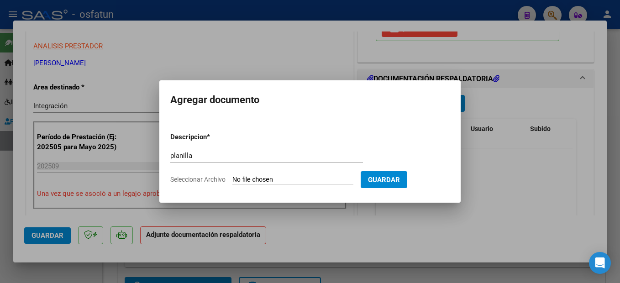
click at [315, 183] on form "Descripcion * planilla Escriba aquí una descripcion Seleccionar Archivo Guardar" at bounding box center [309, 158] width 279 height 67
click at [323, 178] on input "Seleccionar Archivo" at bounding box center [292, 180] width 121 height 9
type input "C:\fakepath\251007101348.pdf"
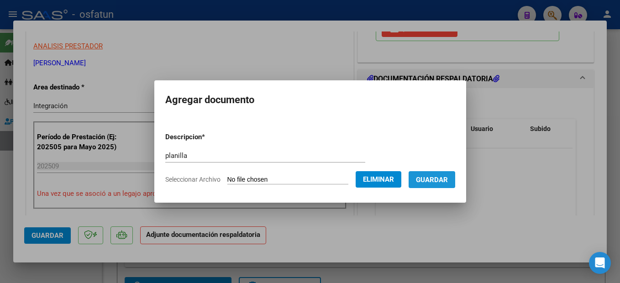
click at [433, 176] on span "Guardar" at bounding box center [432, 180] width 32 height 8
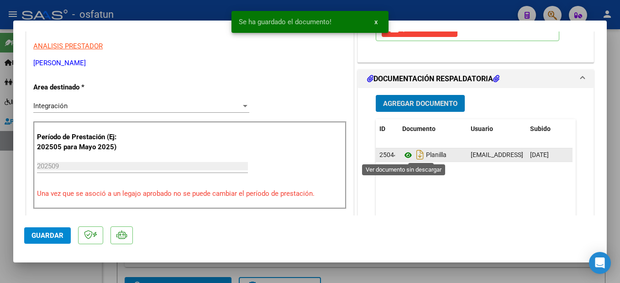
click at [404, 153] on icon at bounding box center [408, 155] width 12 height 11
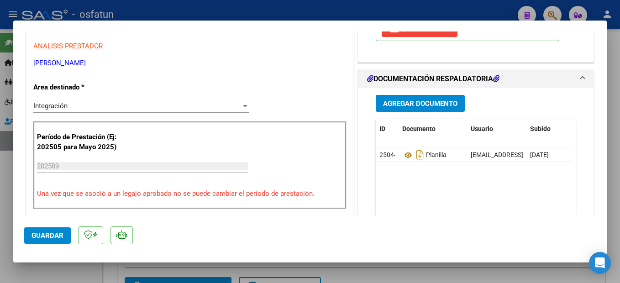
click at [63, 228] on button "Guardar" at bounding box center [47, 235] width 47 height 16
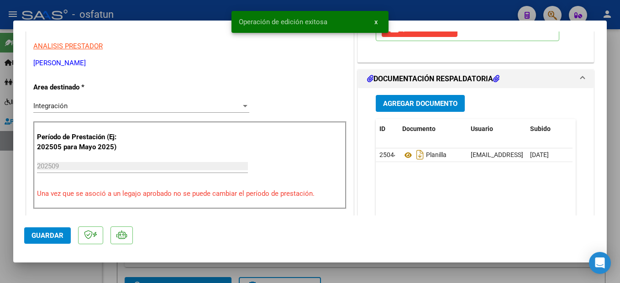
click at [617, 237] on div at bounding box center [310, 141] width 620 height 283
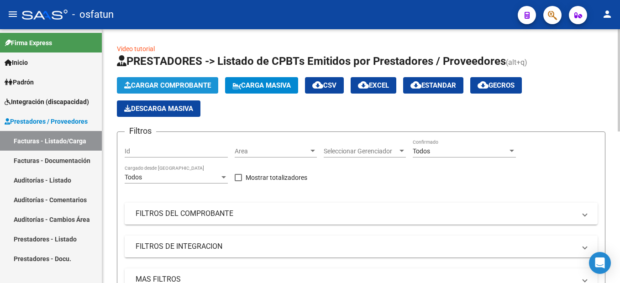
click at [200, 85] on span "Cargar Comprobante" at bounding box center [167, 85] width 87 height 8
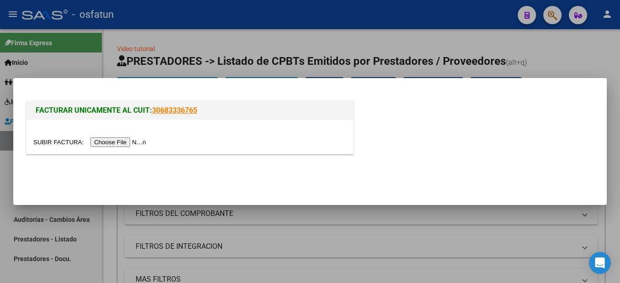
click at [130, 140] on input "file" at bounding box center [91, 142] width 116 height 10
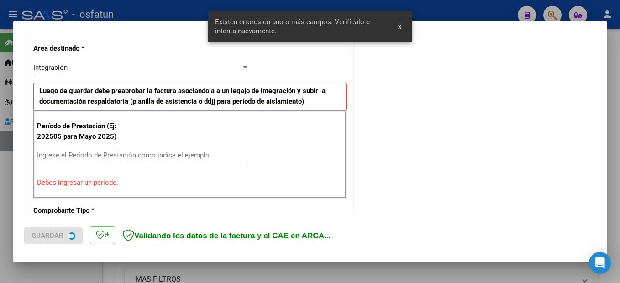
scroll to position [209, 0]
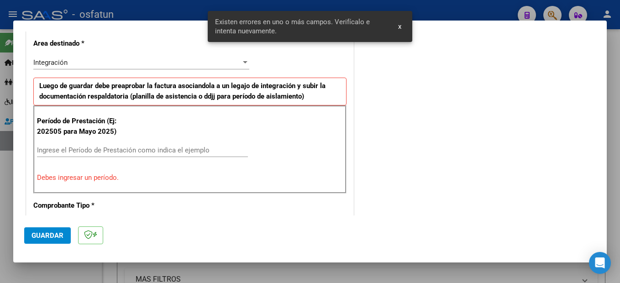
drag, startPoint x: 176, startPoint y: 151, endPoint x: 190, endPoint y: 147, distance: 15.2
click at [176, 150] on input "Ingrese el Período de Prestación como indica el ejemplo" at bounding box center [142, 150] width 211 height 8
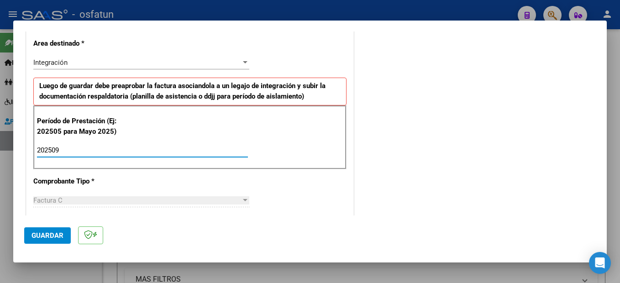
scroll to position [26, 0]
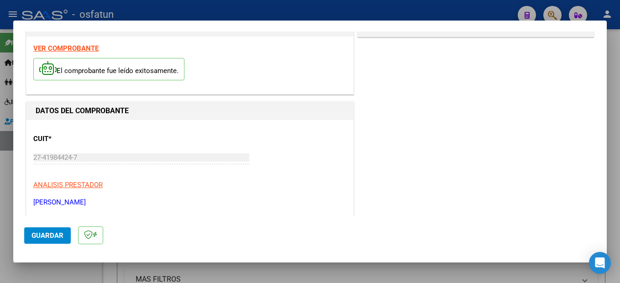
type input "202509"
click at [84, 46] on strong "VER COMPROBANTE" at bounding box center [65, 48] width 65 height 8
click at [40, 235] on span "Guardar" at bounding box center [48, 236] width 32 height 8
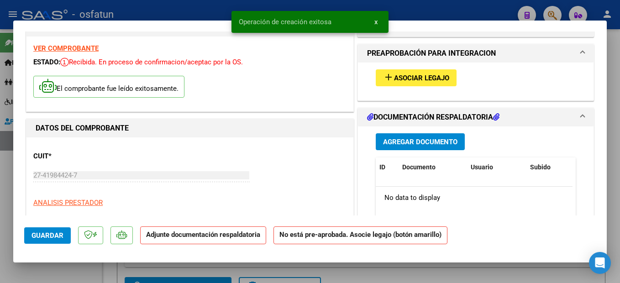
scroll to position [0, 0]
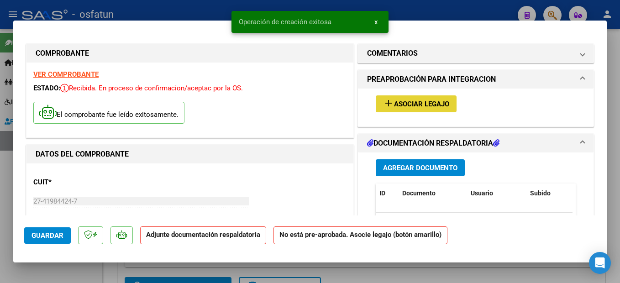
click at [425, 106] on span "Asociar Legajo" at bounding box center [421, 104] width 55 height 8
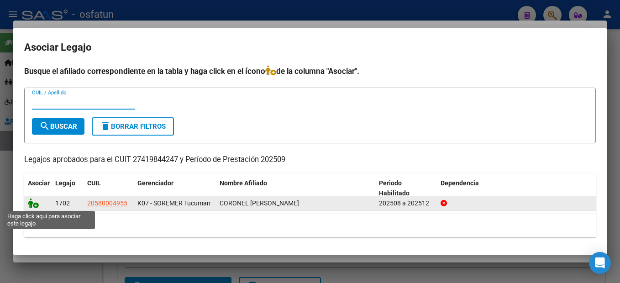
click at [35, 203] on icon at bounding box center [33, 203] width 11 height 10
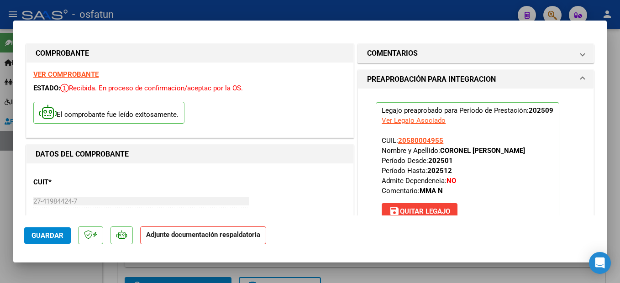
scroll to position [183, 0]
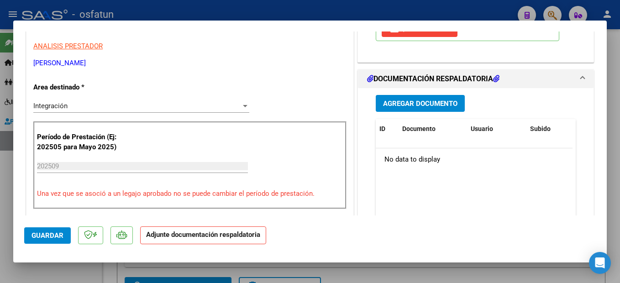
click at [431, 103] on span "Agregar Documento" at bounding box center [420, 104] width 74 height 8
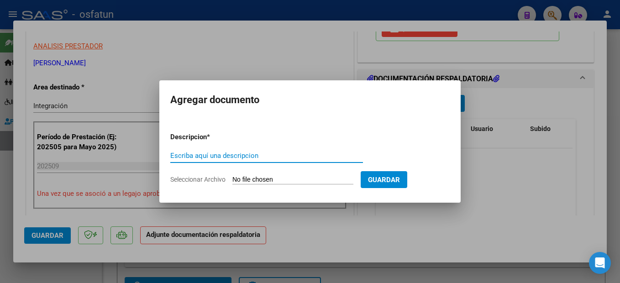
click at [243, 155] on input "Escriba aquí una descripcion" at bounding box center [266, 156] width 193 height 8
type input "planilla"
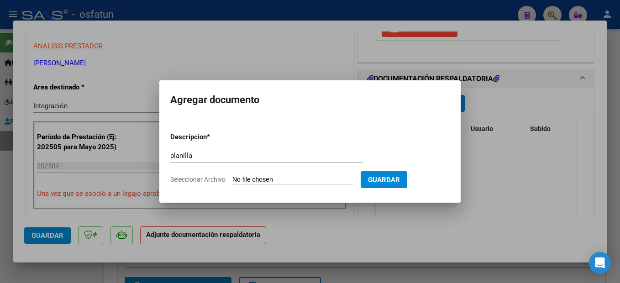
click at [292, 179] on input "Seleccionar Archivo" at bounding box center [292, 180] width 121 height 9
type input "C:\fakepath\251007101437.pdf"
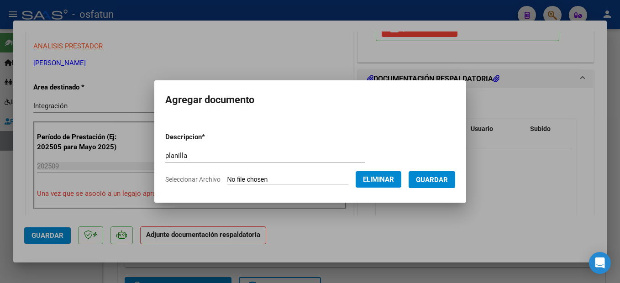
click at [453, 174] on button "Guardar" at bounding box center [432, 179] width 47 height 17
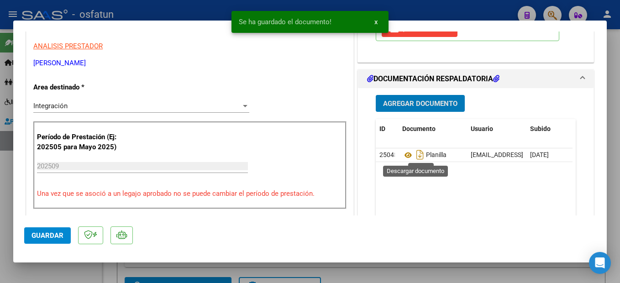
click at [403, 155] on icon at bounding box center [408, 155] width 12 height 11
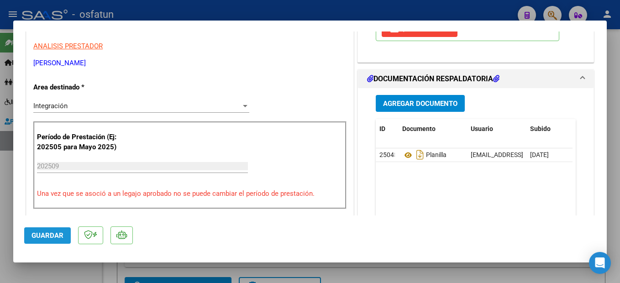
click at [54, 232] on span "Guardar" at bounding box center [48, 236] width 32 height 8
click at [606, 229] on mat-dialog-container "COMPROBANTE VER COMPROBANTE ESTADO: Recibida. En proceso de confirmacion/acepta…" at bounding box center [310, 142] width 594 height 242
click at [620, 227] on div at bounding box center [310, 141] width 620 height 283
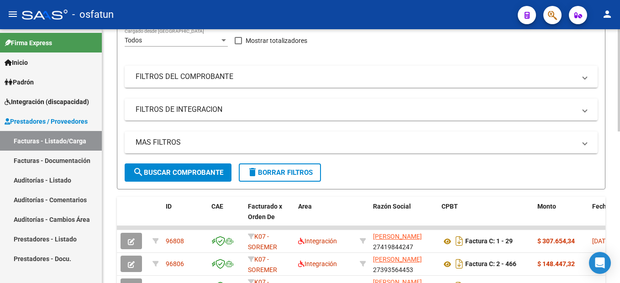
scroll to position [0, 0]
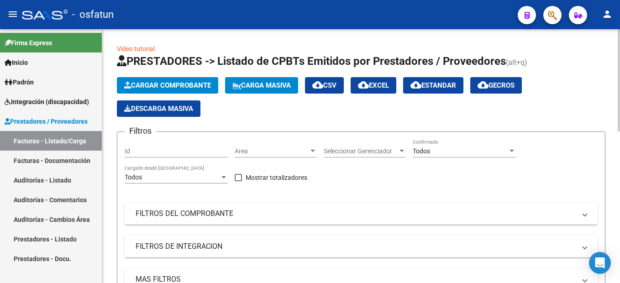
click at [185, 86] on span "Cargar Comprobante" at bounding box center [167, 85] width 87 height 8
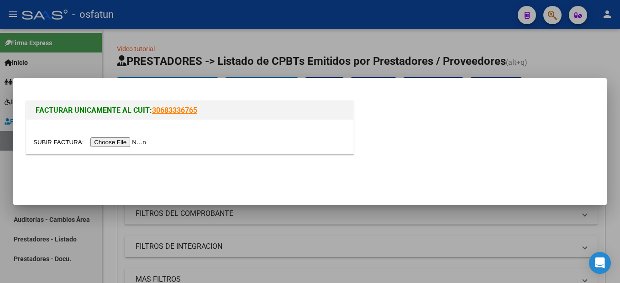
click at [124, 141] on input "file" at bounding box center [91, 142] width 116 height 10
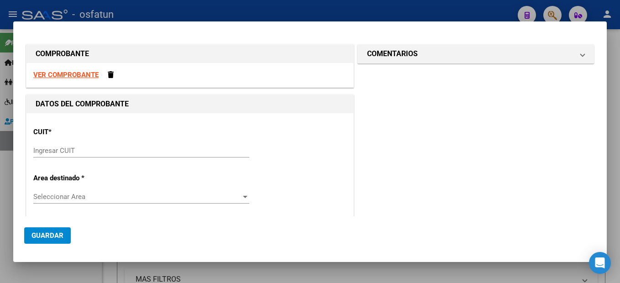
click at [82, 74] on strong "VER COMPROBANTE" at bounding box center [65, 75] width 65 height 8
click at [80, 148] on input "Ingresar CUIT" at bounding box center [141, 151] width 216 height 8
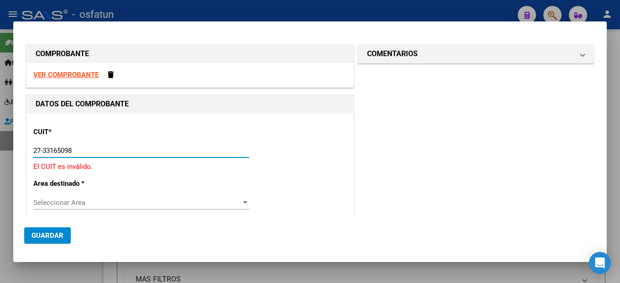
type input "27-33165098-1"
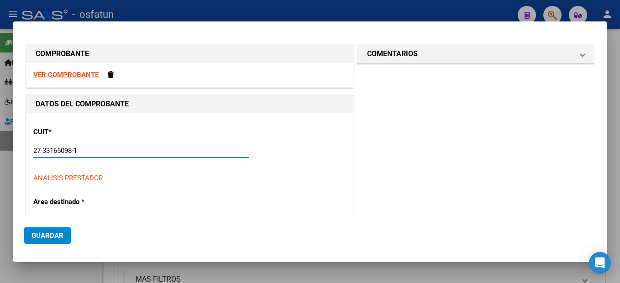
type input "3"
type input "27-33165098-1"
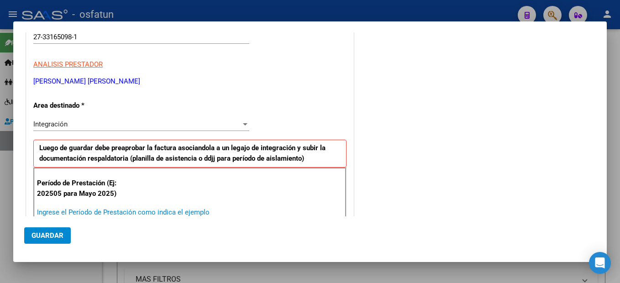
scroll to position [114, 0]
type input "202509"
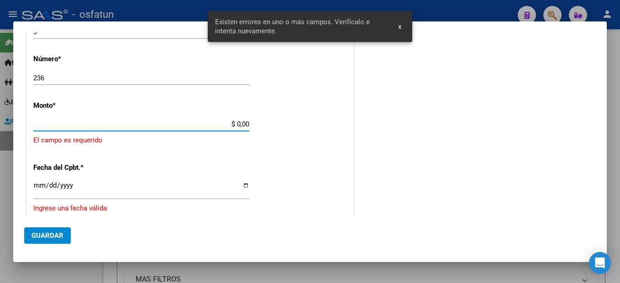
scroll to position [386, 0]
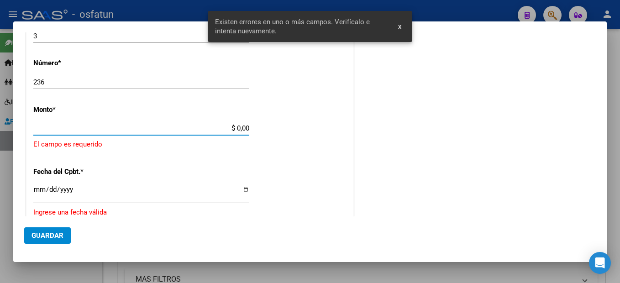
drag, startPoint x: 70, startPoint y: 79, endPoint x: 72, endPoint y: 74, distance: 4.9
click at [70, 79] on input "236" at bounding box center [141, 82] width 216 height 8
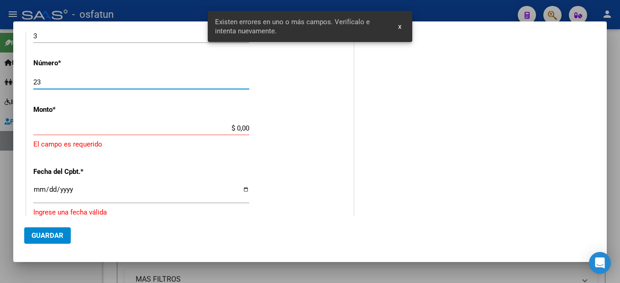
type input "2"
type input "263"
type input "$ 148.447,32"
type input "[DATE]"
type input "75401775794020"
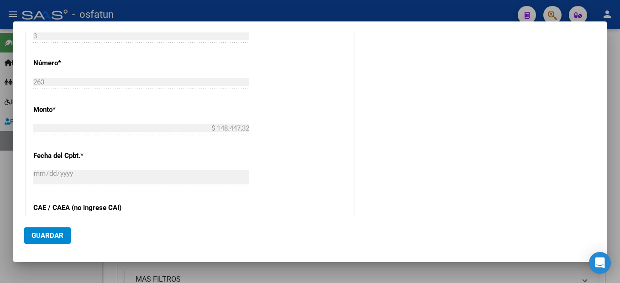
click at [56, 236] on span "Guardar" at bounding box center [48, 236] width 32 height 8
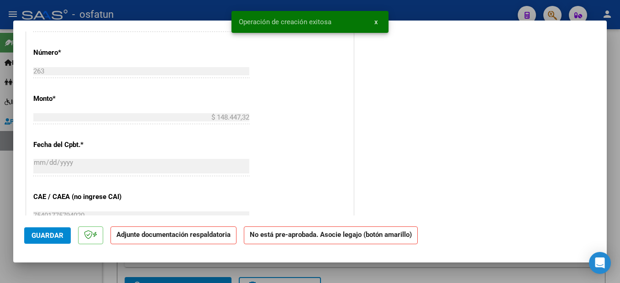
scroll to position [0, 0]
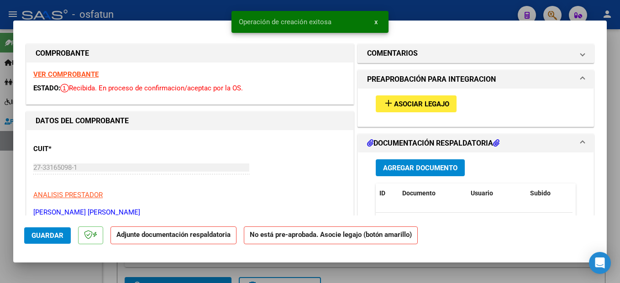
click at [398, 101] on span "Asociar Legajo" at bounding box center [421, 104] width 55 height 8
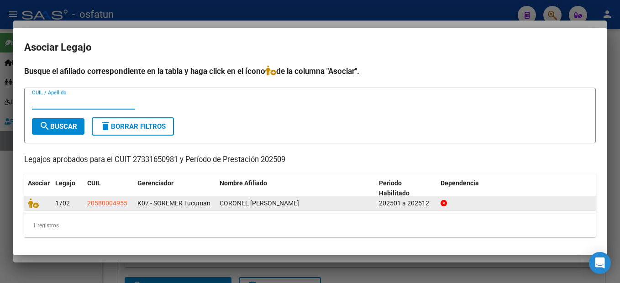
click at [33, 202] on icon at bounding box center [33, 203] width 11 height 10
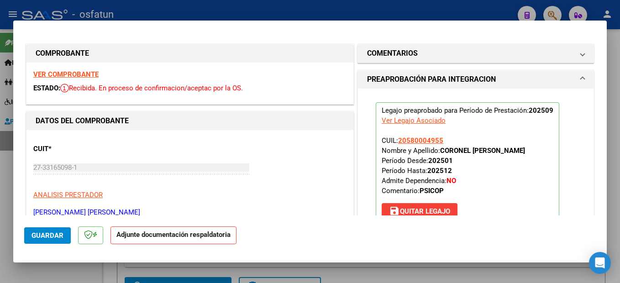
scroll to position [137, 0]
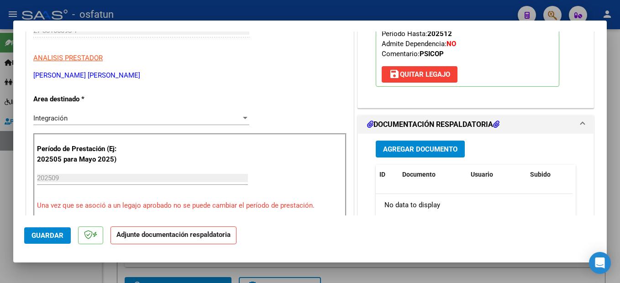
click at [452, 154] on button "Agregar Documento" at bounding box center [420, 149] width 89 height 17
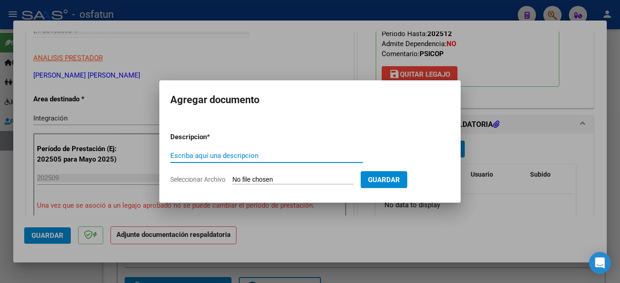
click at [224, 157] on input "Escriba aquí una descripcion" at bounding box center [266, 156] width 193 height 8
type input "planilla"
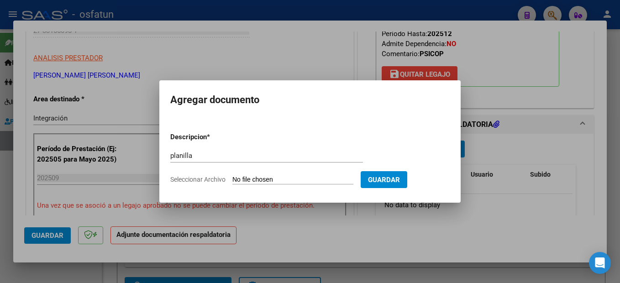
click at [316, 182] on input "Seleccionar Archivo" at bounding box center [292, 180] width 121 height 9
type input "C:\fakepath\251007101502.pdf"
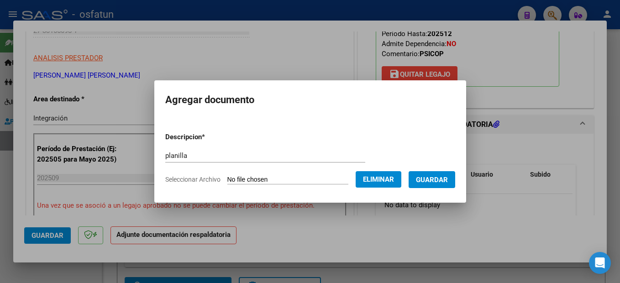
click at [433, 179] on span "Guardar" at bounding box center [432, 180] width 32 height 8
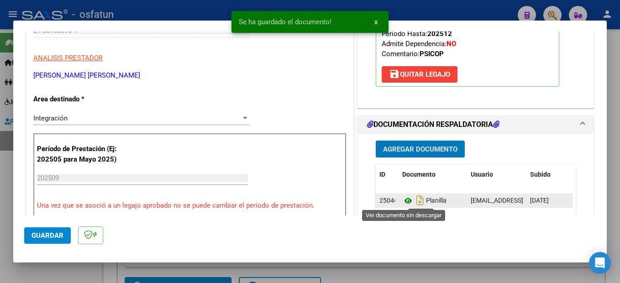
click at [404, 200] on icon at bounding box center [408, 200] width 12 height 11
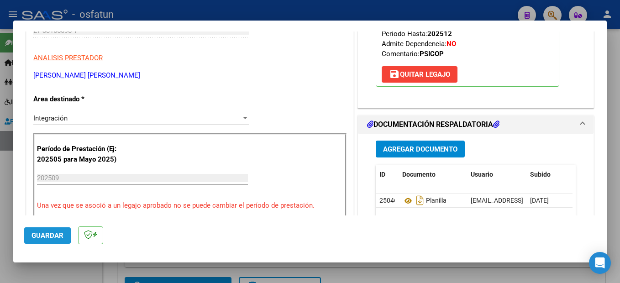
click at [36, 235] on span "Guardar" at bounding box center [48, 236] width 32 height 8
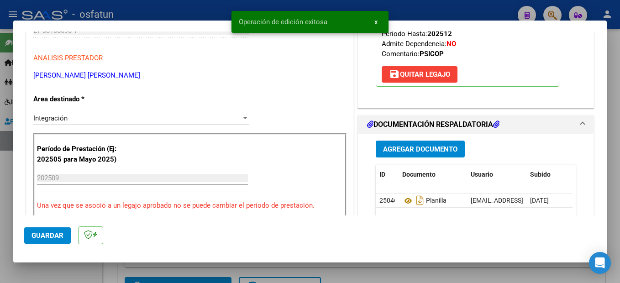
click at [615, 155] on div at bounding box center [310, 141] width 620 height 283
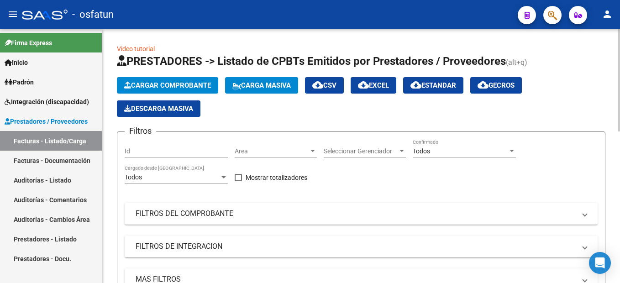
click at [144, 77] on button "Cargar Comprobante" at bounding box center [167, 85] width 101 height 16
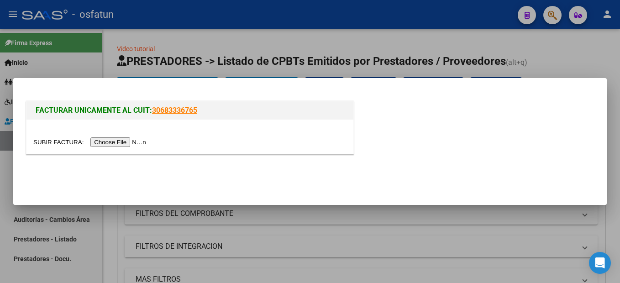
click at [116, 146] on input "file" at bounding box center [91, 142] width 116 height 10
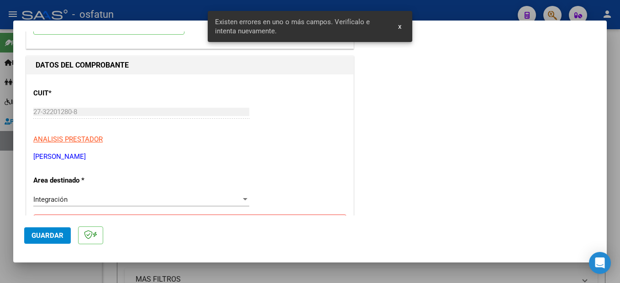
scroll to position [0, 0]
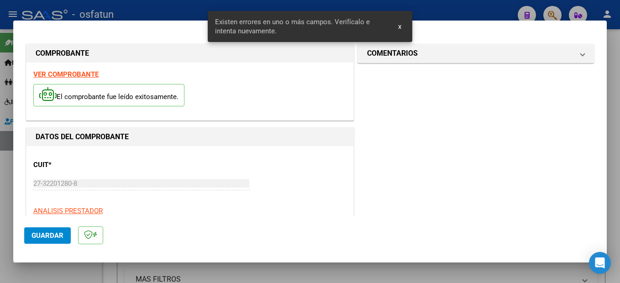
click at [87, 75] on strong "VER COMPROBANTE" at bounding box center [65, 74] width 65 height 8
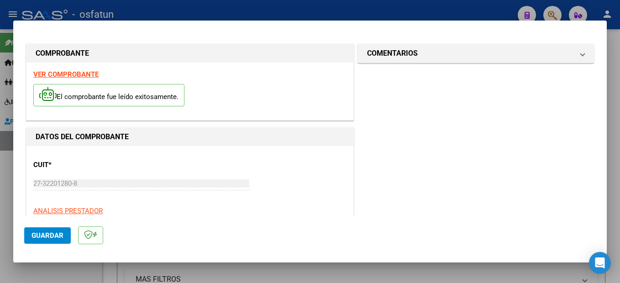
click at [52, 232] on span "Guardar" at bounding box center [48, 236] width 32 height 8
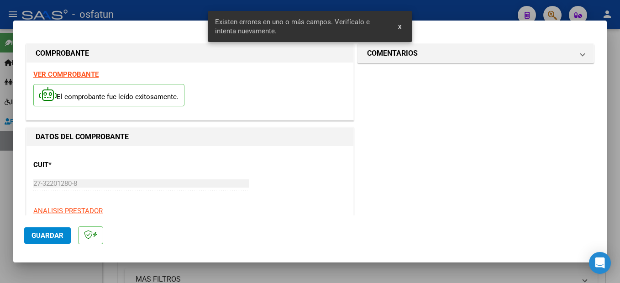
scroll to position [226, 0]
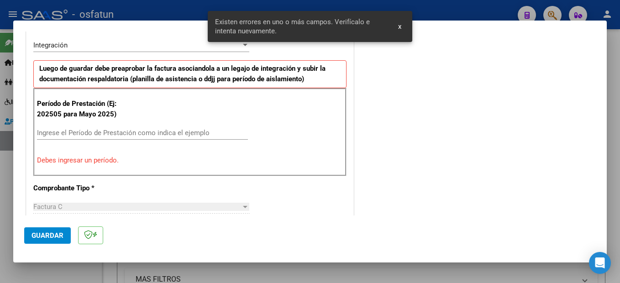
drag, startPoint x: 99, startPoint y: 133, endPoint x: 104, endPoint y: 140, distance: 8.5
click at [100, 133] on input "Ingrese el Período de Prestación como indica el ejemplo" at bounding box center [142, 133] width 211 height 8
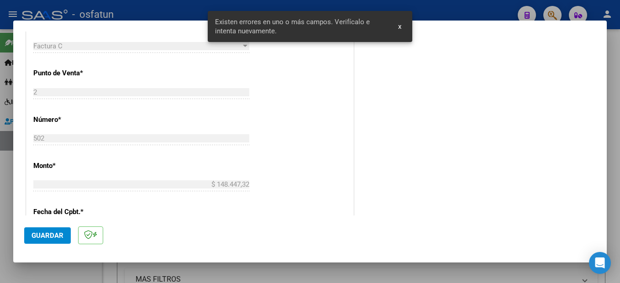
scroll to position [409, 0]
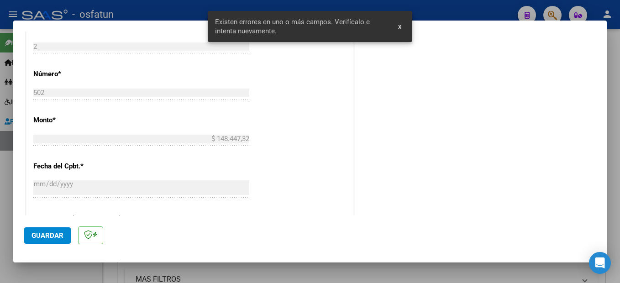
type input "202509"
click at [69, 233] on button "Guardar" at bounding box center [47, 235] width 47 height 16
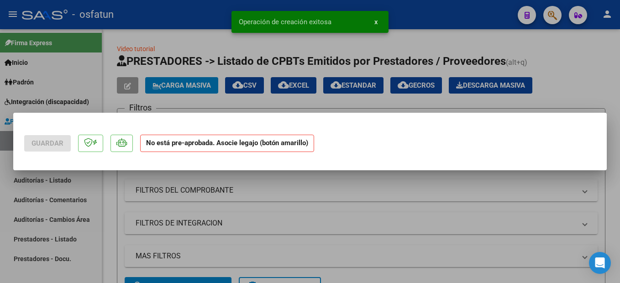
scroll to position [0, 0]
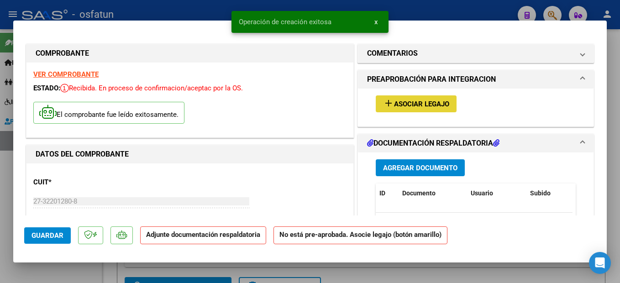
click at [432, 107] on span "Asociar Legajo" at bounding box center [421, 104] width 55 height 8
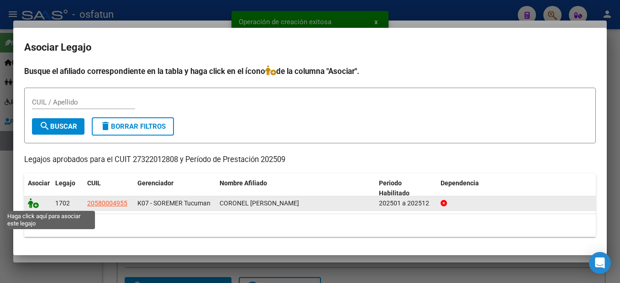
click at [32, 202] on icon at bounding box center [33, 203] width 11 height 10
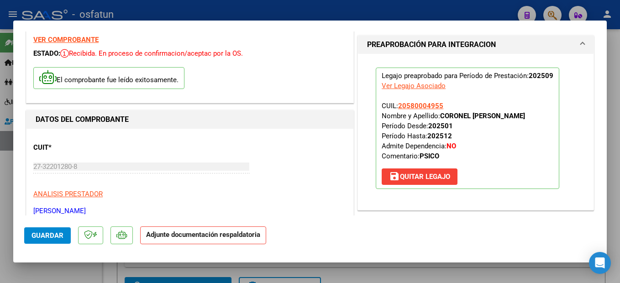
scroll to position [137, 0]
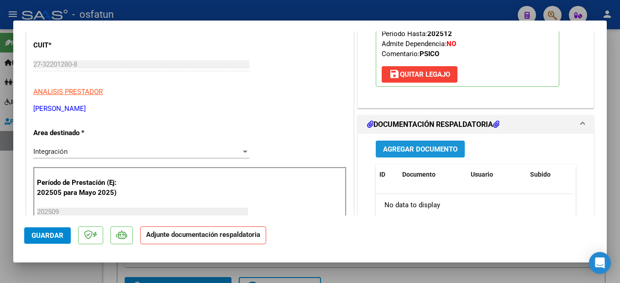
click at [437, 147] on span "Agregar Documento" at bounding box center [420, 149] width 74 height 8
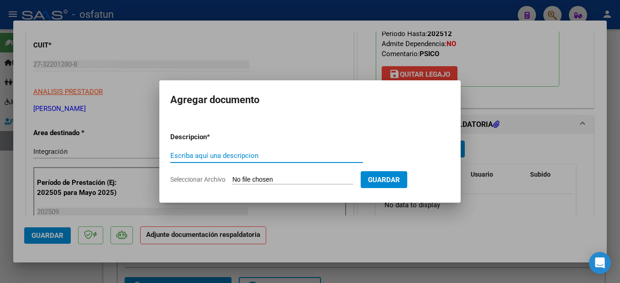
click at [239, 156] on input "Escriba aquí una descripcion" at bounding box center [266, 156] width 193 height 8
type input "planilla"
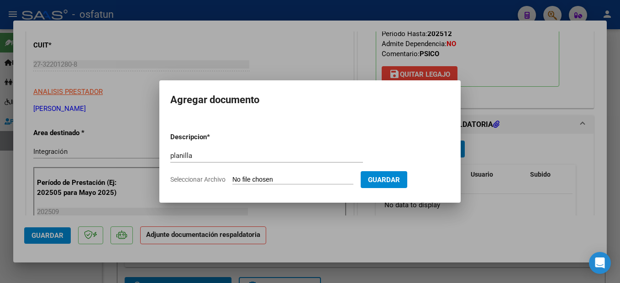
click at [336, 174] on form "Descripcion * planilla Escriba aquí una descripcion Seleccionar Archivo Guardar" at bounding box center [309, 158] width 279 height 67
click at [314, 180] on input "Seleccionar Archivo" at bounding box center [292, 180] width 121 height 9
type input "C:\fakepath\251007101549.pdf"
